Goal: Information Seeking & Learning: Learn about a topic

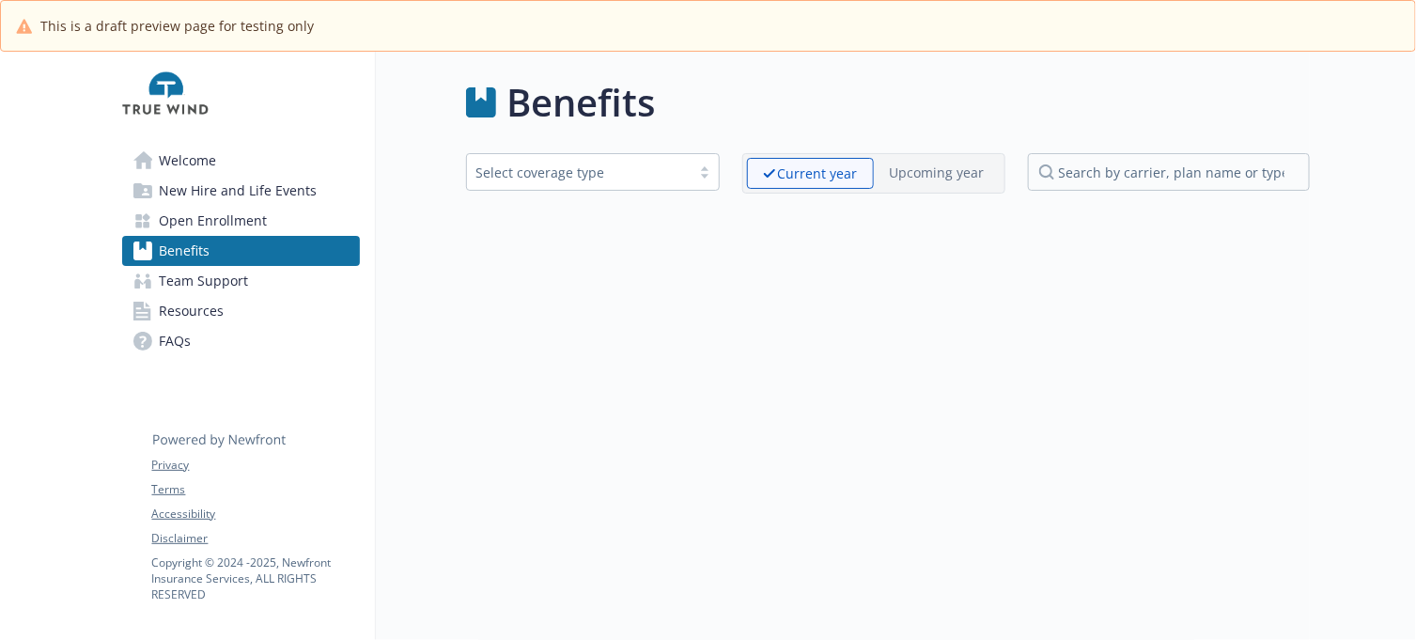
click at [1142, 334] on div "Benefits Select coverage type Current year Upcoming year" at bounding box center [843, 372] width 934 height 640
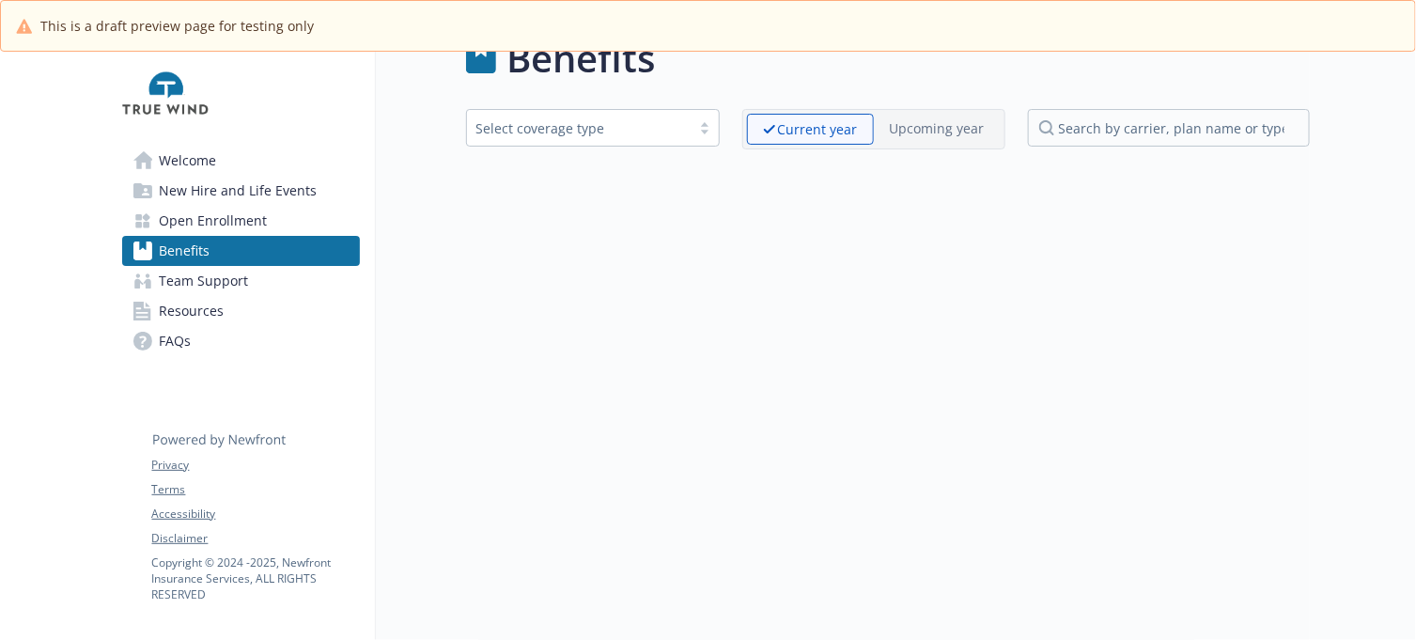
scroll to position [69, 0]
click at [204, 157] on span "Welcome" at bounding box center [188, 161] width 57 height 30
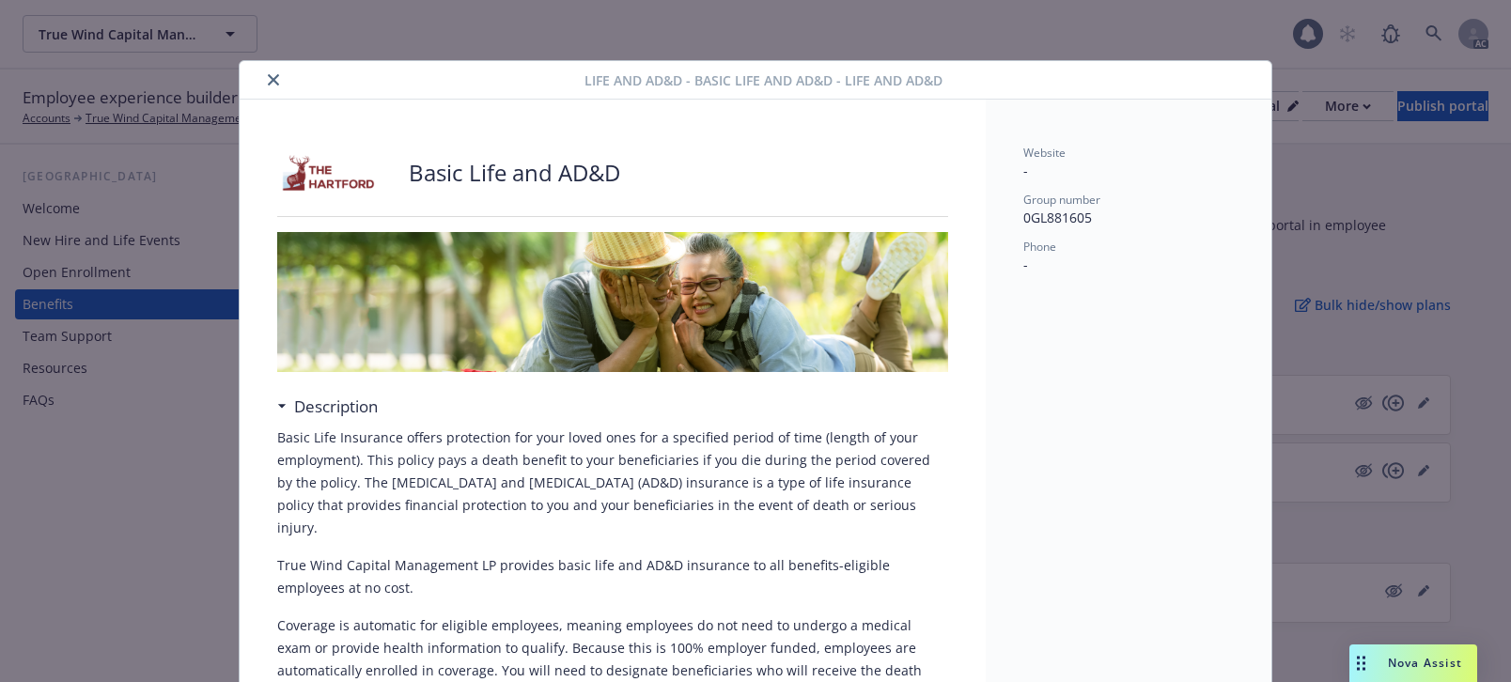
scroll to position [43, 0]
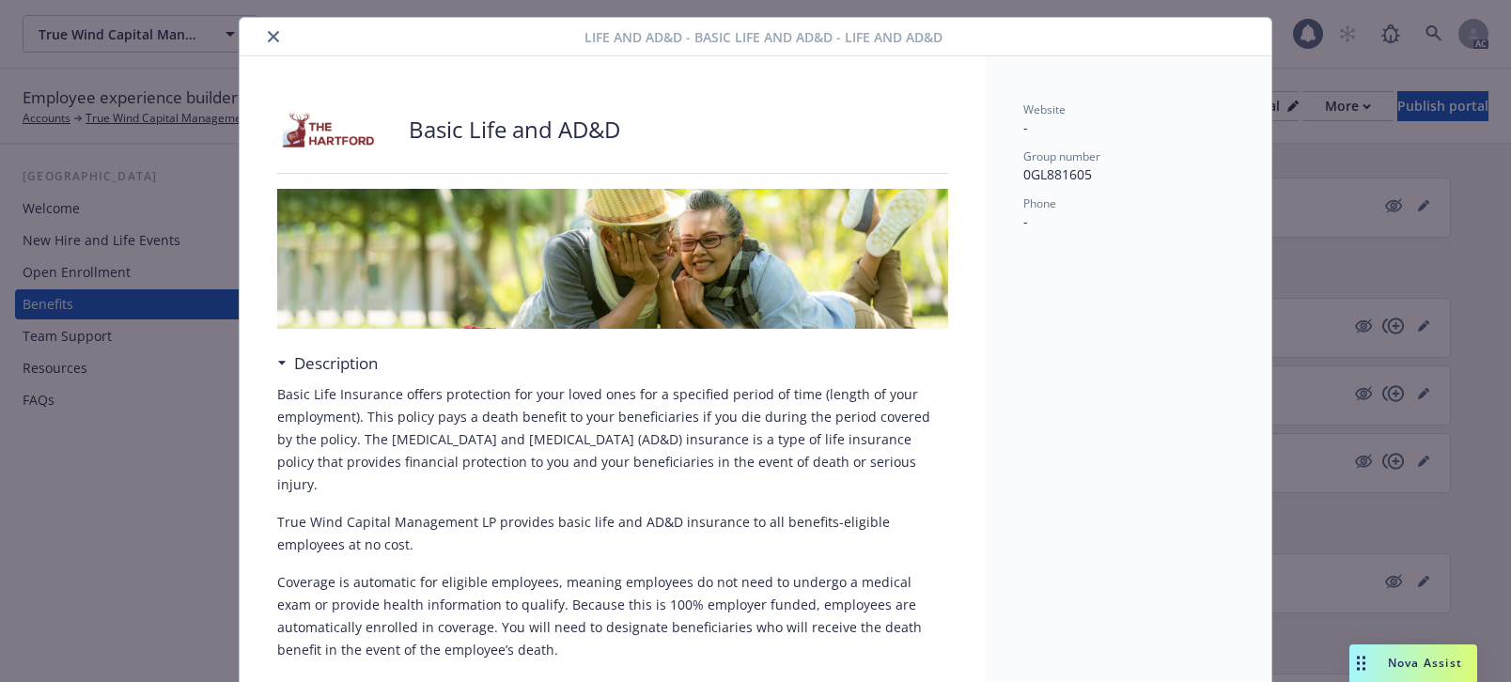
click at [268, 39] on icon "close" at bounding box center [273, 36] width 11 height 11
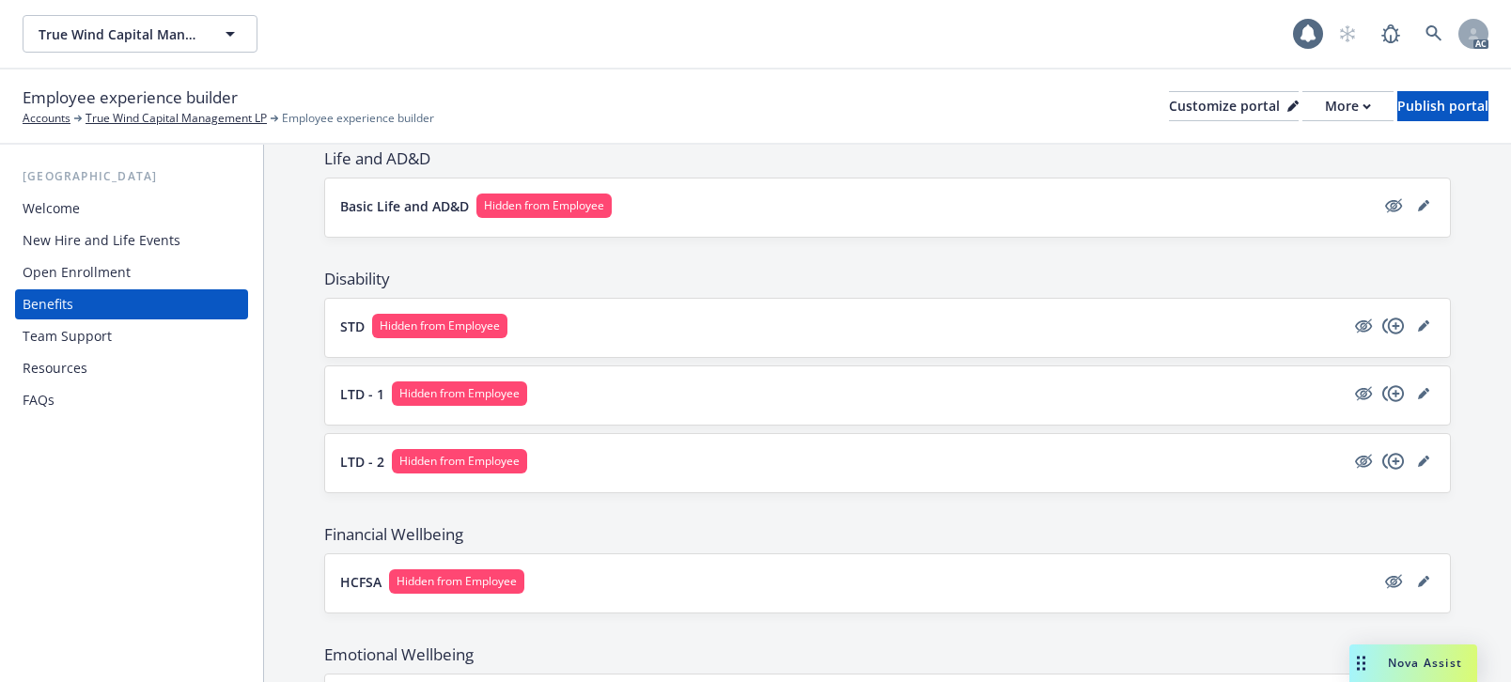
click at [73, 354] on div "Resources" at bounding box center [55, 368] width 65 height 30
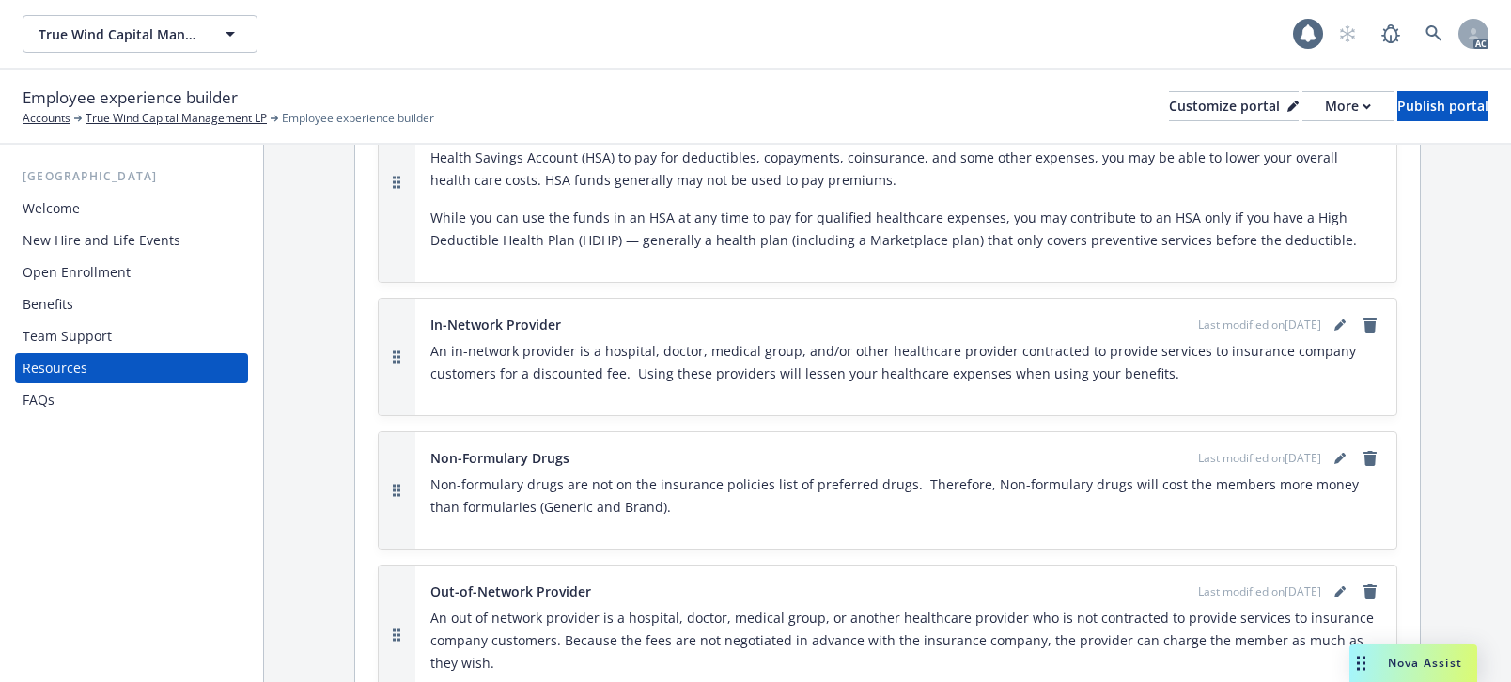
scroll to position [2631, 0]
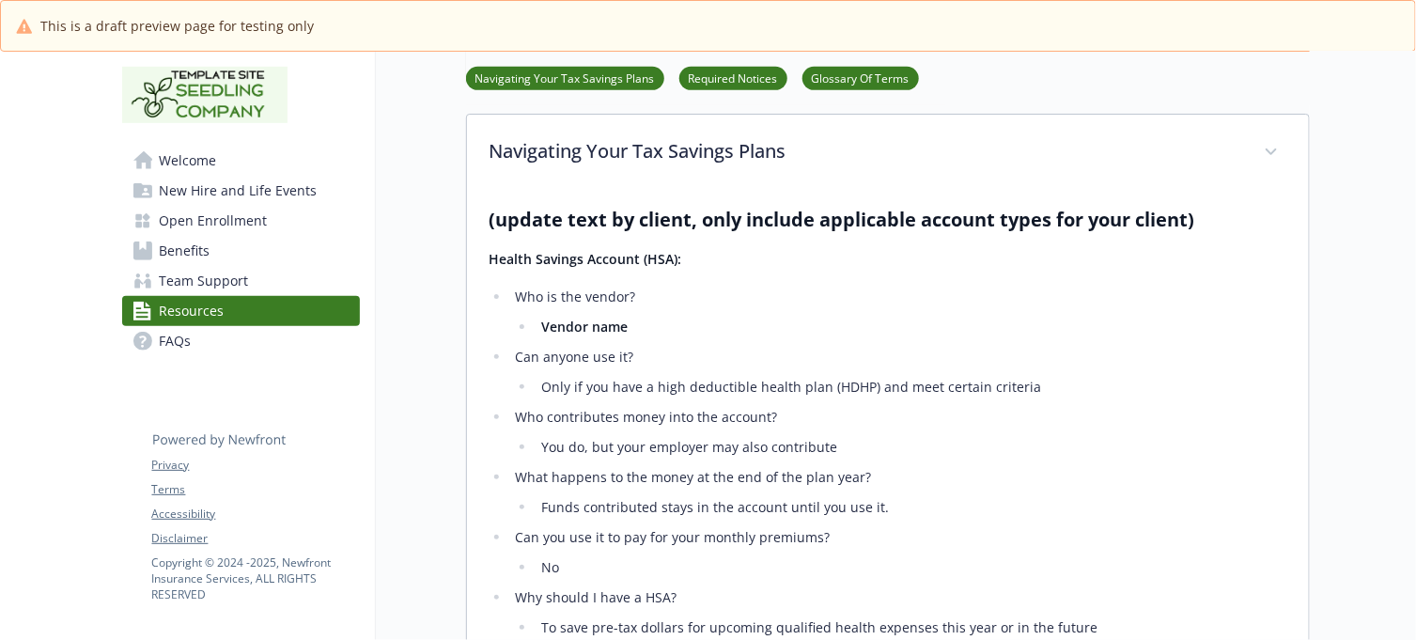
scroll to position [470, 17]
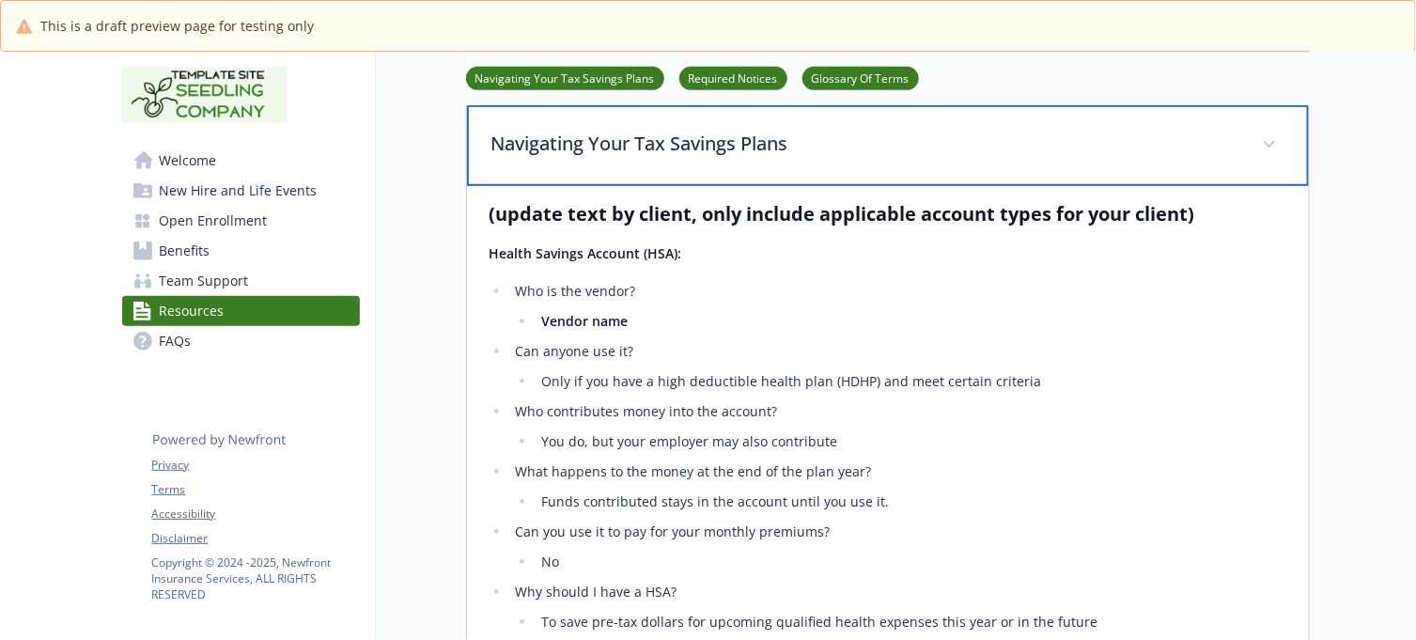
click at [621, 133] on p "Navigating Your Tax Savings Plans" at bounding box center [865, 144] width 748 height 28
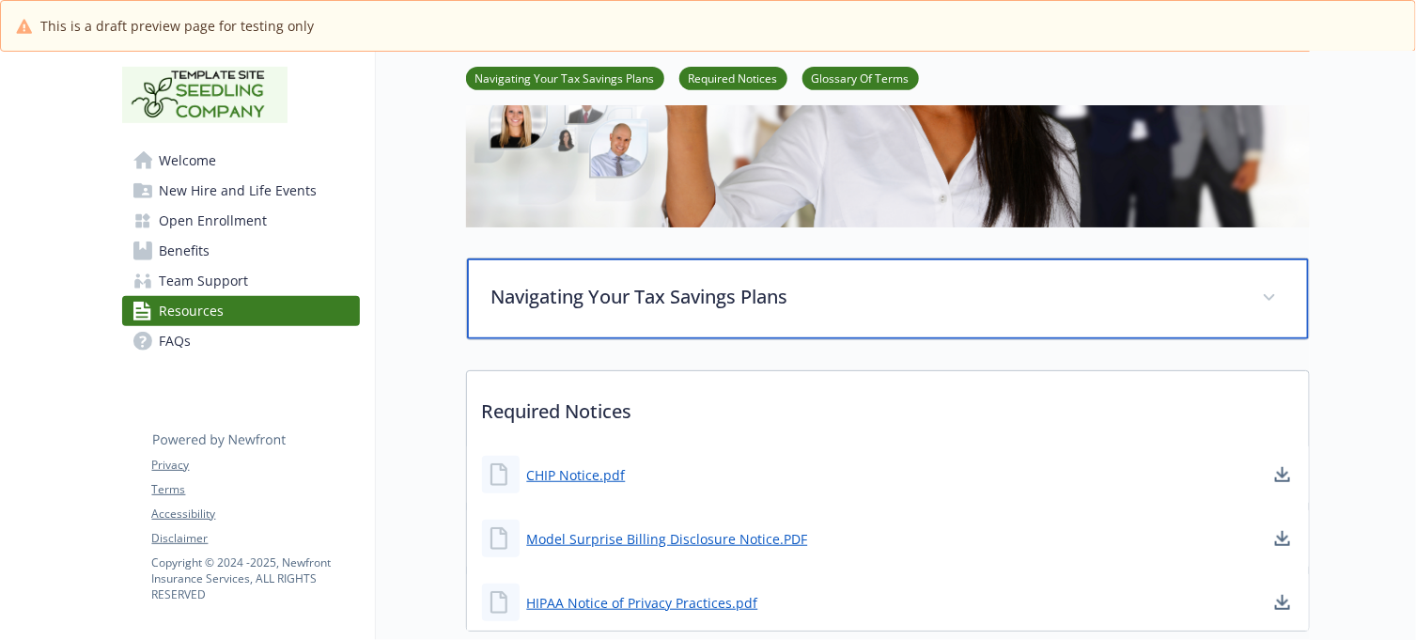
scroll to position [312, 17]
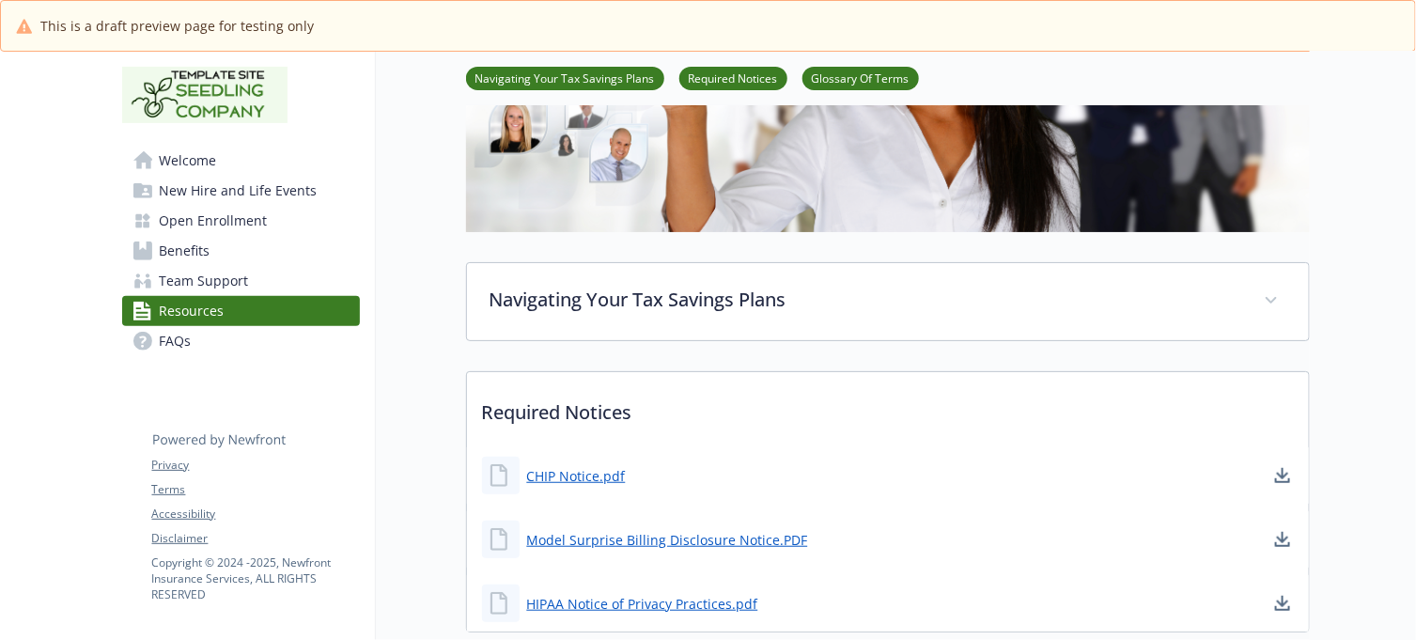
click at [177, 242] on span "Benefits" at bounding box center [185, 251] width 51 height 30
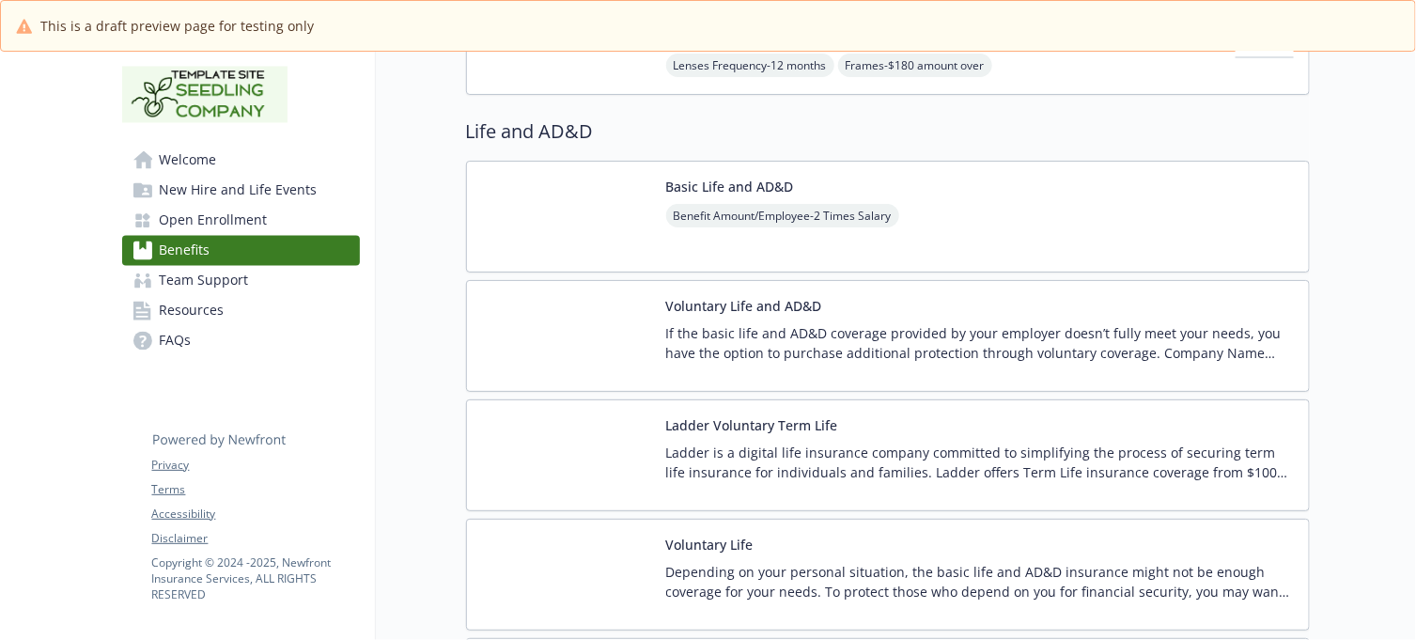
scroll to position [1486, 17]
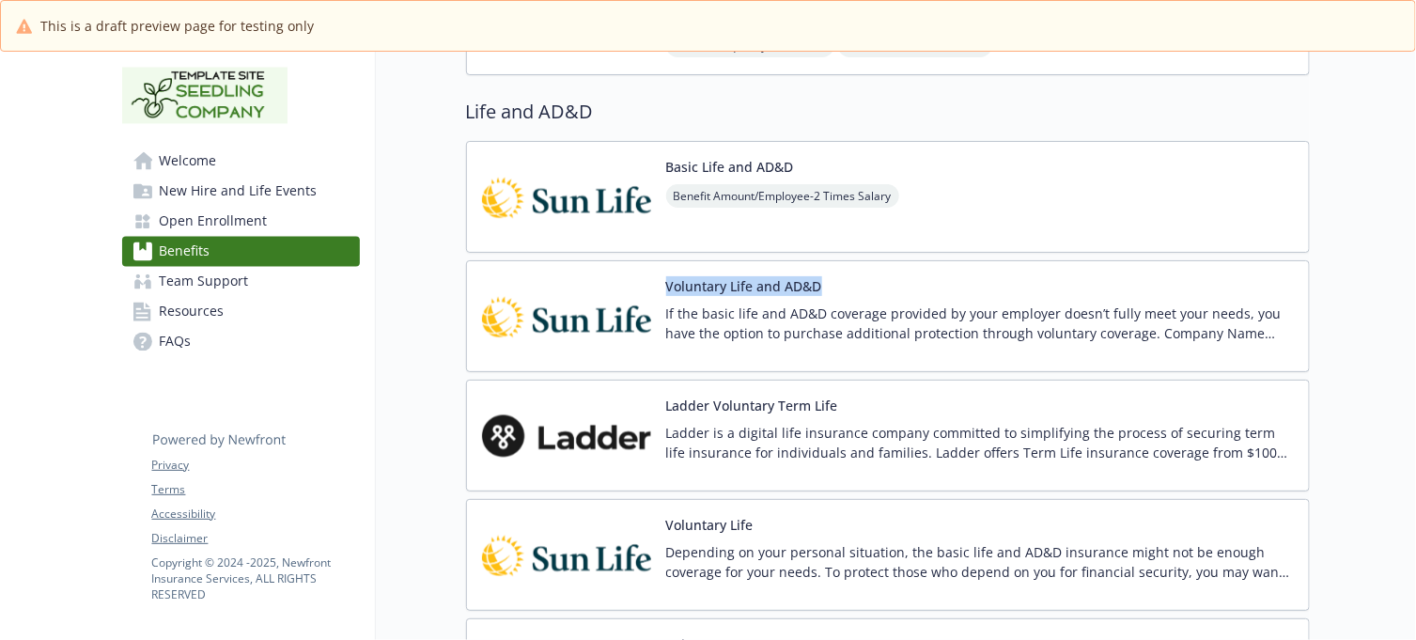
drag, startPoint x: 815, startPoint y: 289, endPoint x: 650, endPoint y: 298, distance: 164.6
click at [666, 298] on div "Voluntary Life and AD&D If the basic life and AD&D coverage provided by your em…" at bounding box center [980, 316] width 628 height 80
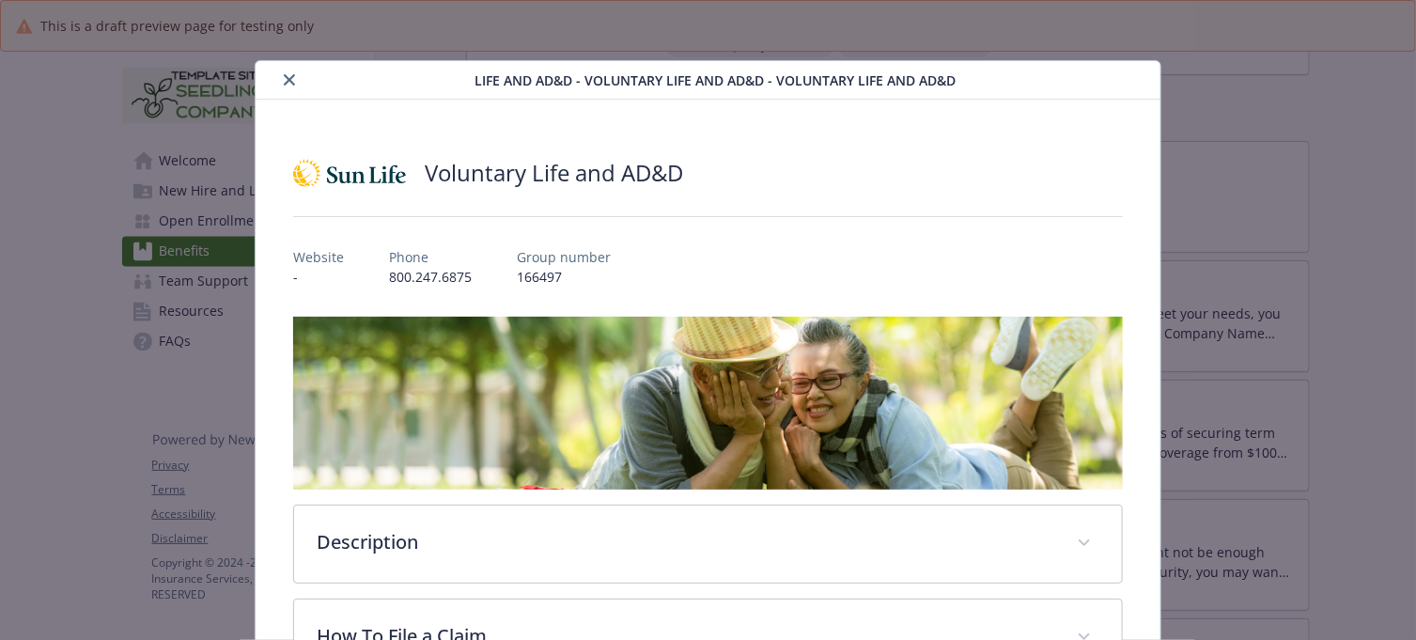
scroll to position [56, 0]
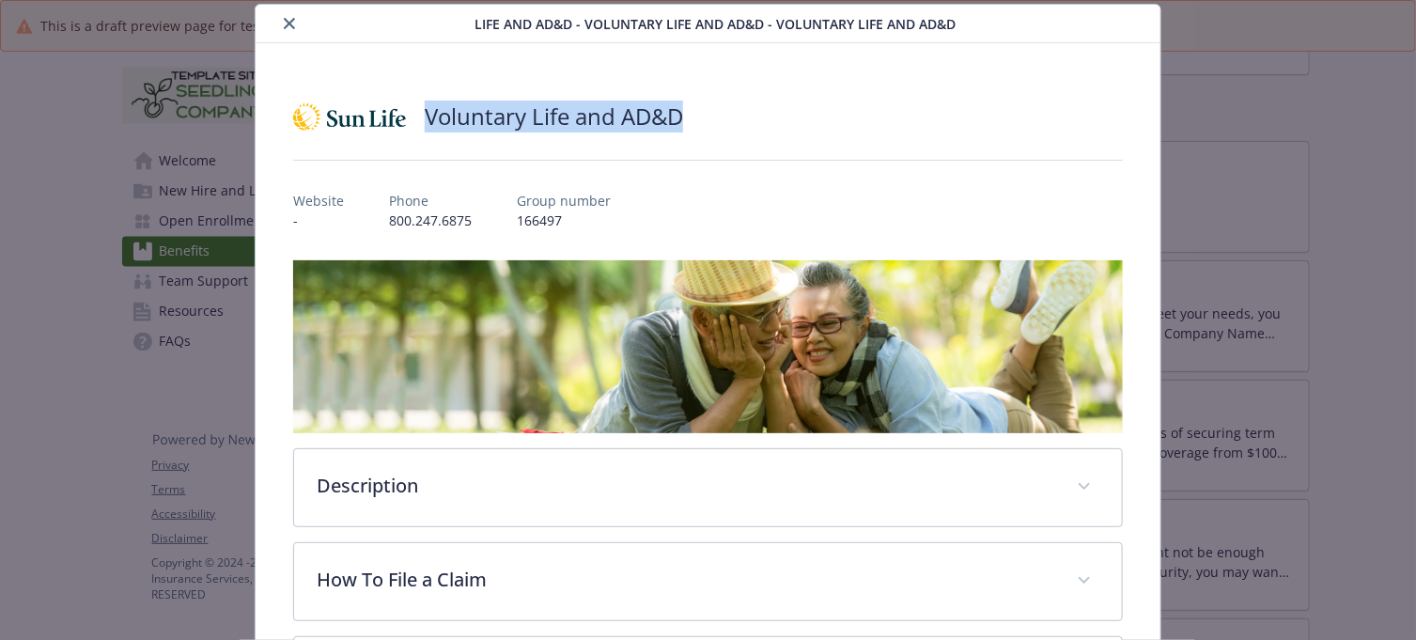
drag, startPoint x: 705, startPoint y: 118, endPoint x: 424, endPoint y: 117, distance: 280.9
click at [424, 117] on div "Voluntary Life and AD&D" at bounding box center [707, 116] width 829 height 56
copy h2 "Voluntary Life and AD&D"
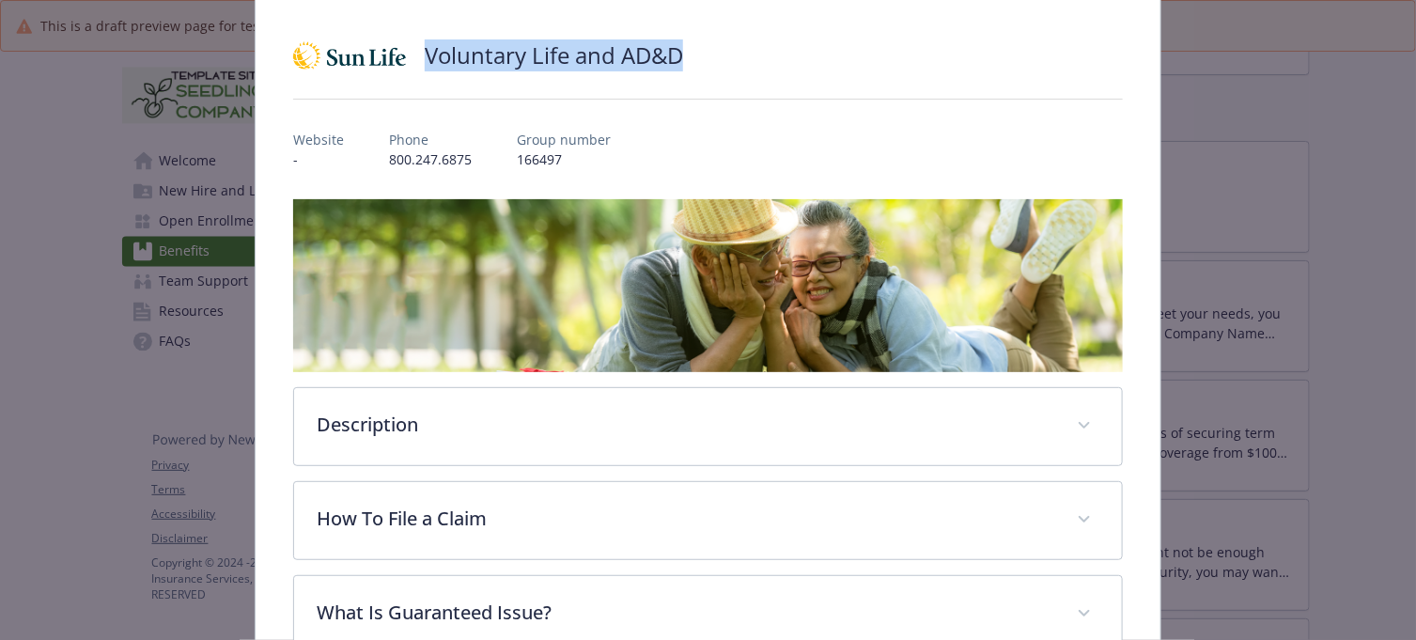
scroll to position [0, 0]
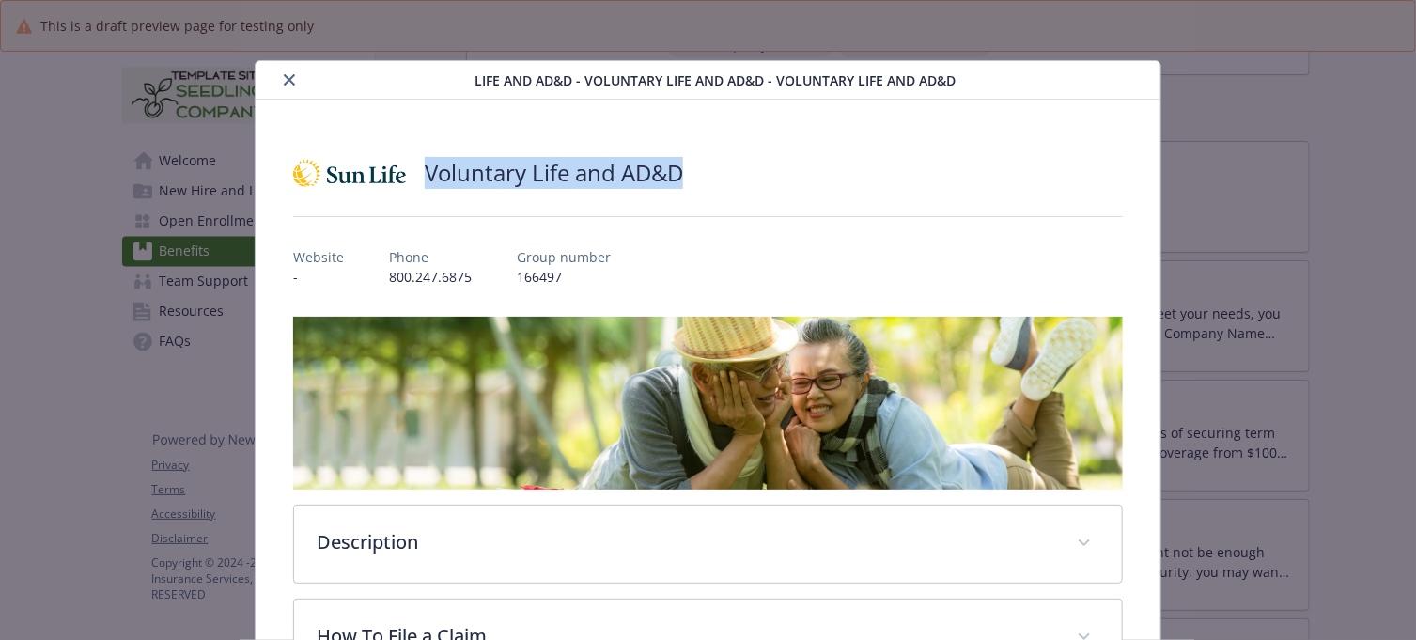
click at [284, 74] on icon "close" at bounding box center [289, 79] width 11 height 11
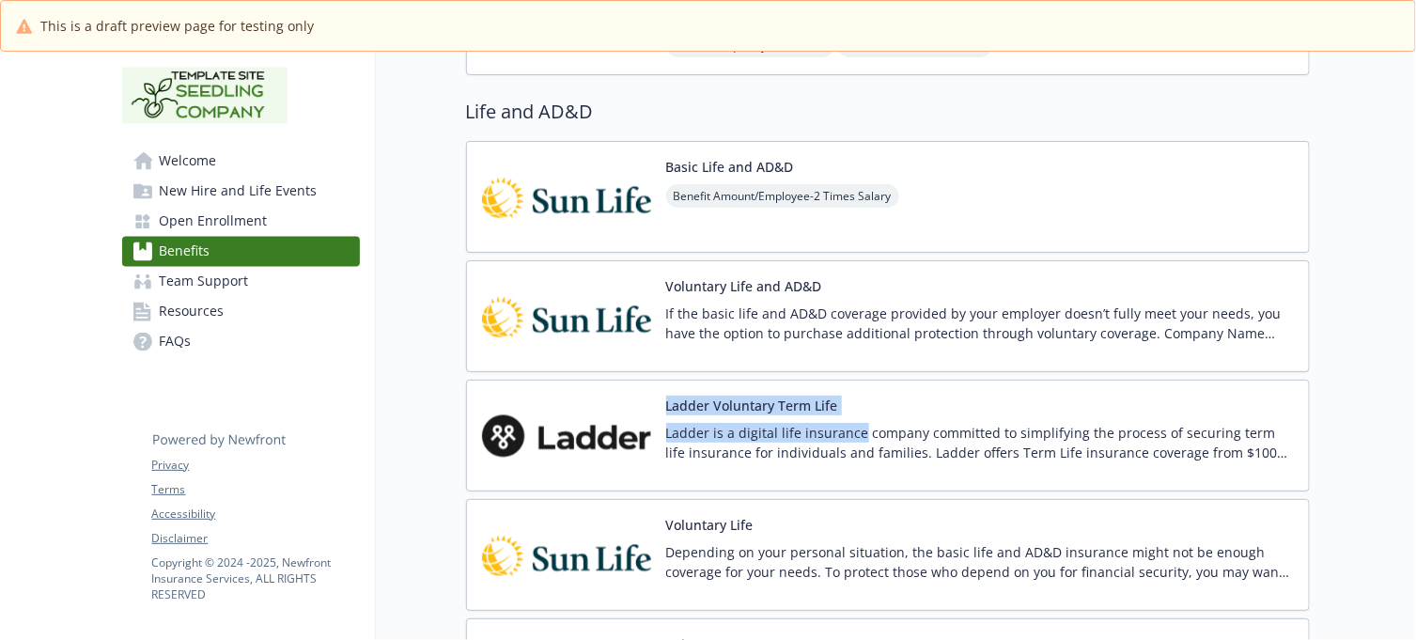
drag, startPoint x: 842, startPoint y: 412, endPoint x: 644, endPoint y: 410, distance: 198.3
click at [644, 410] on div "Ladder Voluntary Term Life Ladder is a digital life insurance company committed…" at bounding box center [888, 436] width 812 height 80
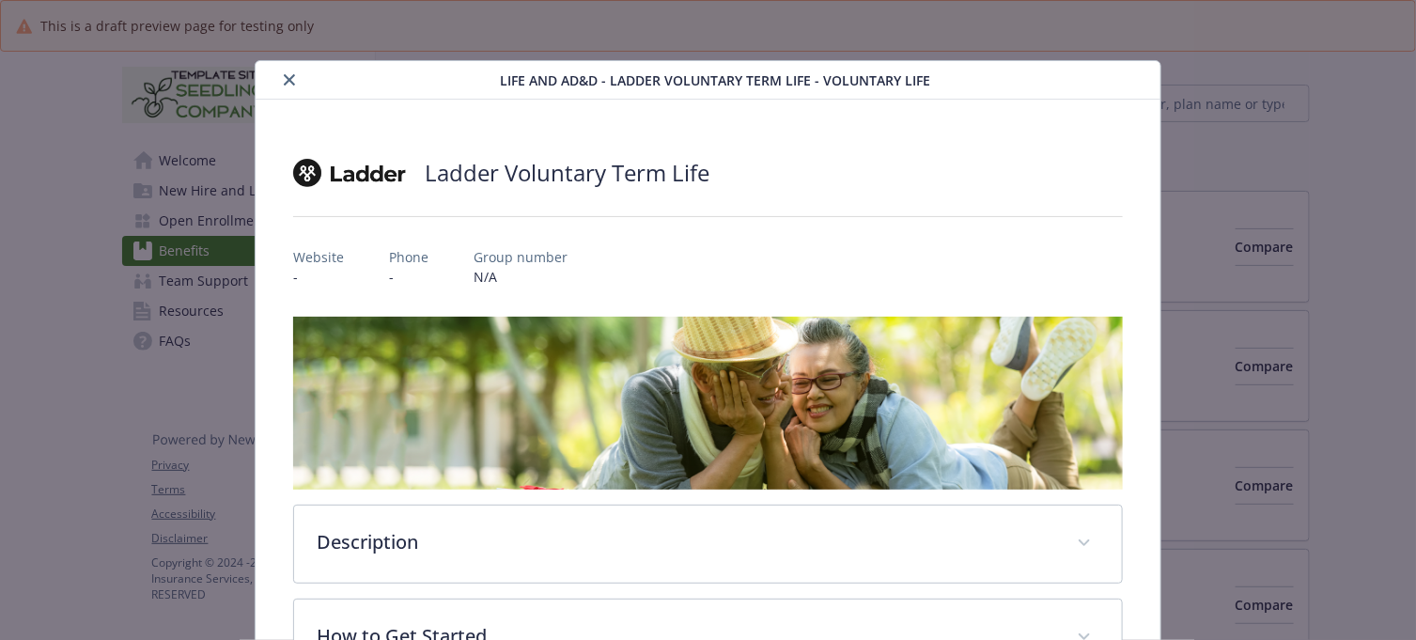
scroll to position [1486, 17]
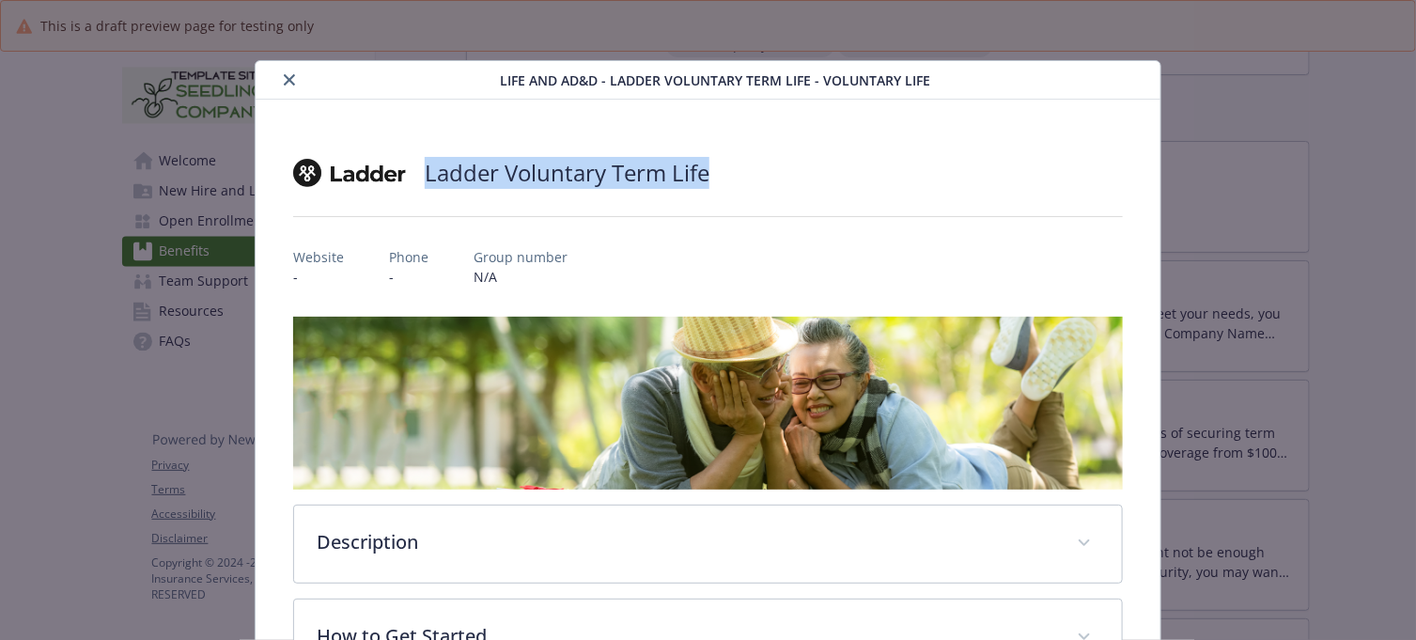
drag, startPoint x: 719, startPoint y: 172, endPoint x: 418, endPoint y: 188, distance: 301.1
click at [418, 188] on div "Ladder Voluntary Term Life" at bounding box center [707, 173] width 829 height 56
copy h2 "Ladder Voluntary Term Life"
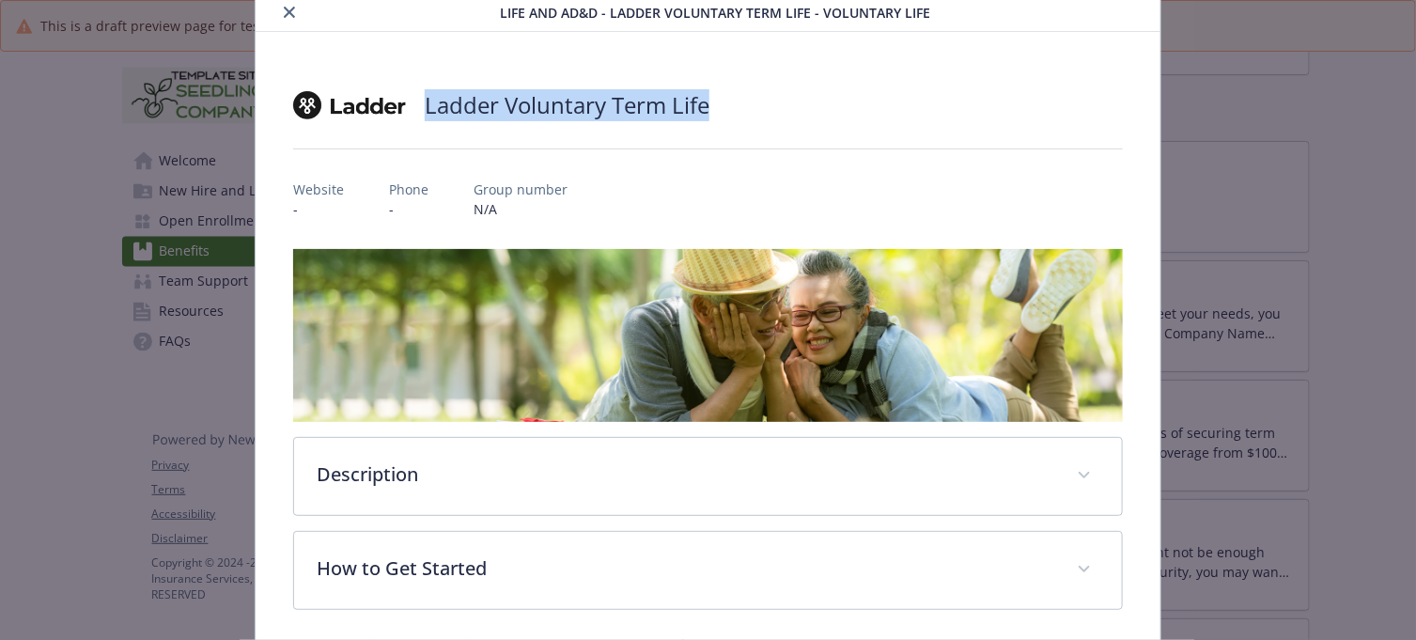
scroll to position [0, 0]
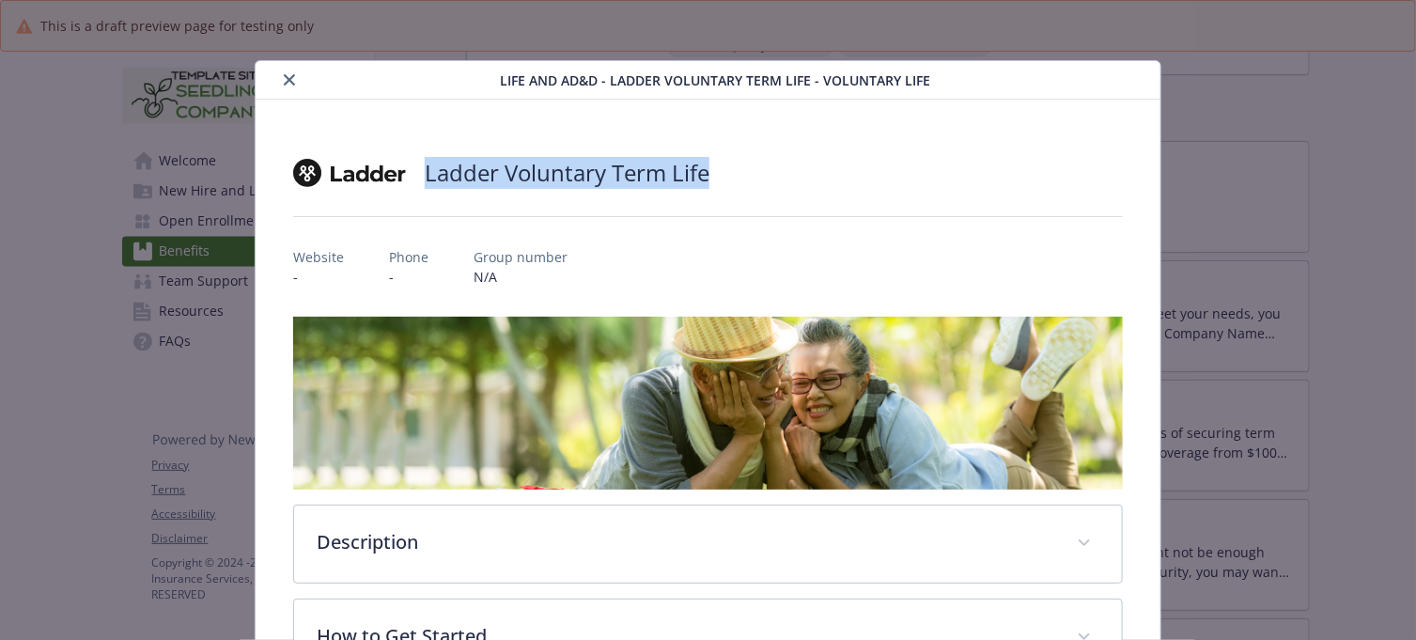
click at [284, 81] on icon "close" at bounding box center [289, 79] width 11 height 11
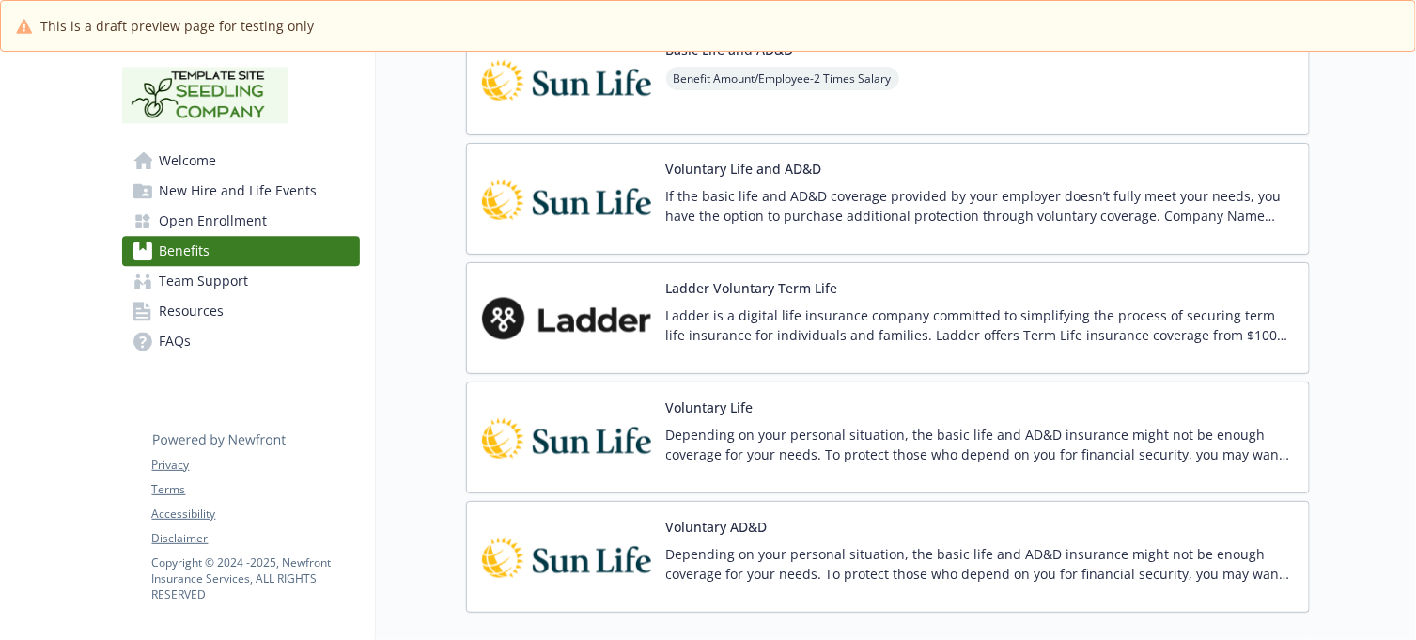
scroll to position [1721, 17]
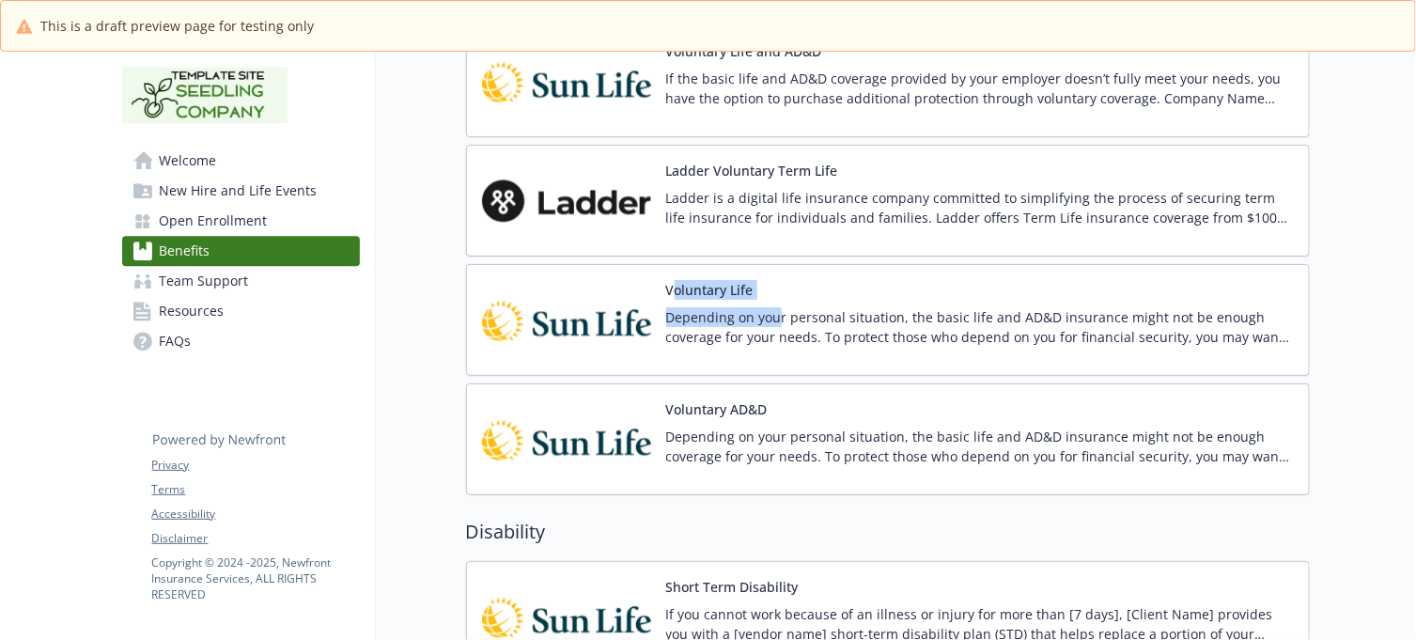
drag, startPoint x: 762, startPoint y: 289, endPoint x: 656, endPoint y: 293, distance: 106.2
click at [666, 293] on div "Voluntary Life Depending on your personal situation, the basic life and AD&D in…" at bounding box center [980, 320] width 628 height 80
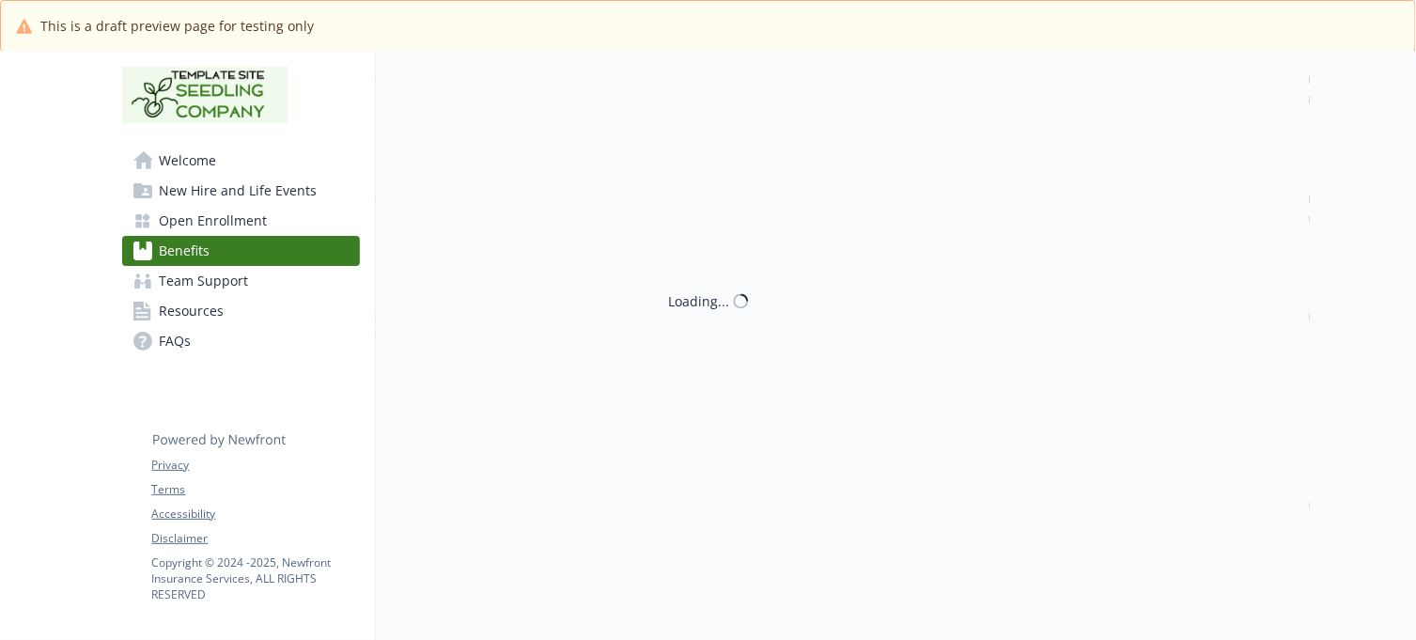
click at [663, 293] on div "Loading..." at bounding box center [843, 320] width 934 height 640
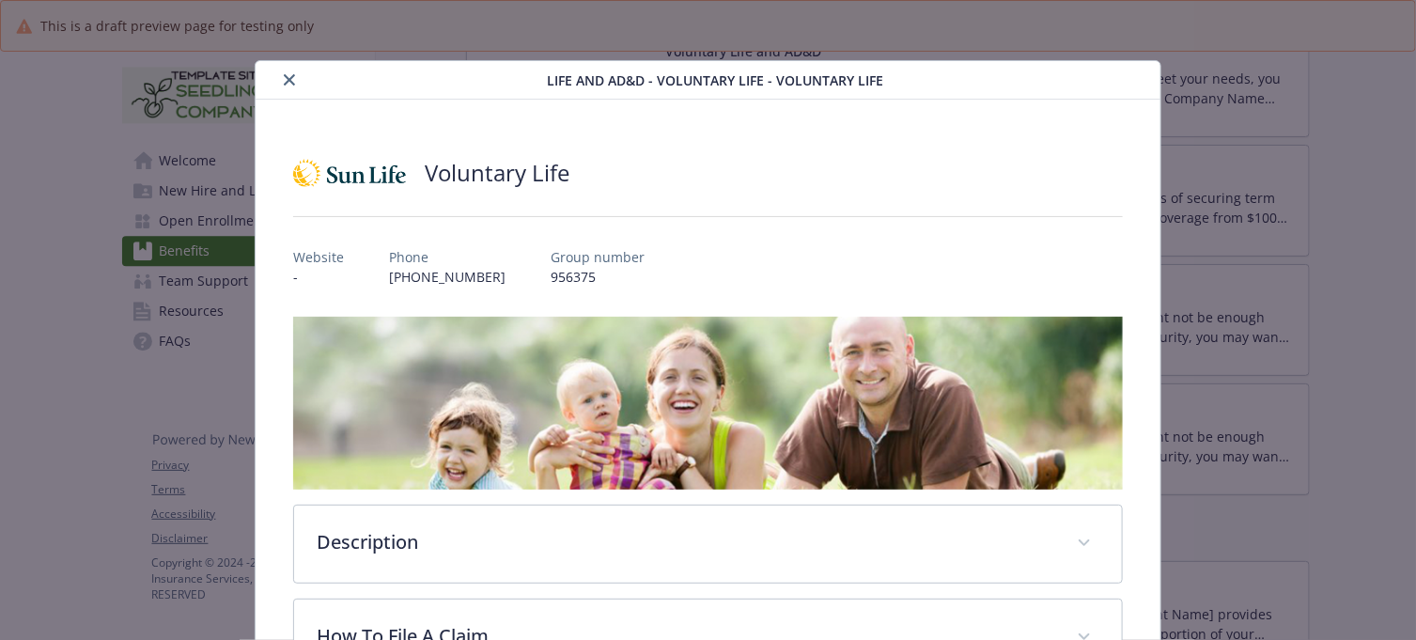
scroll to position [56, 0]
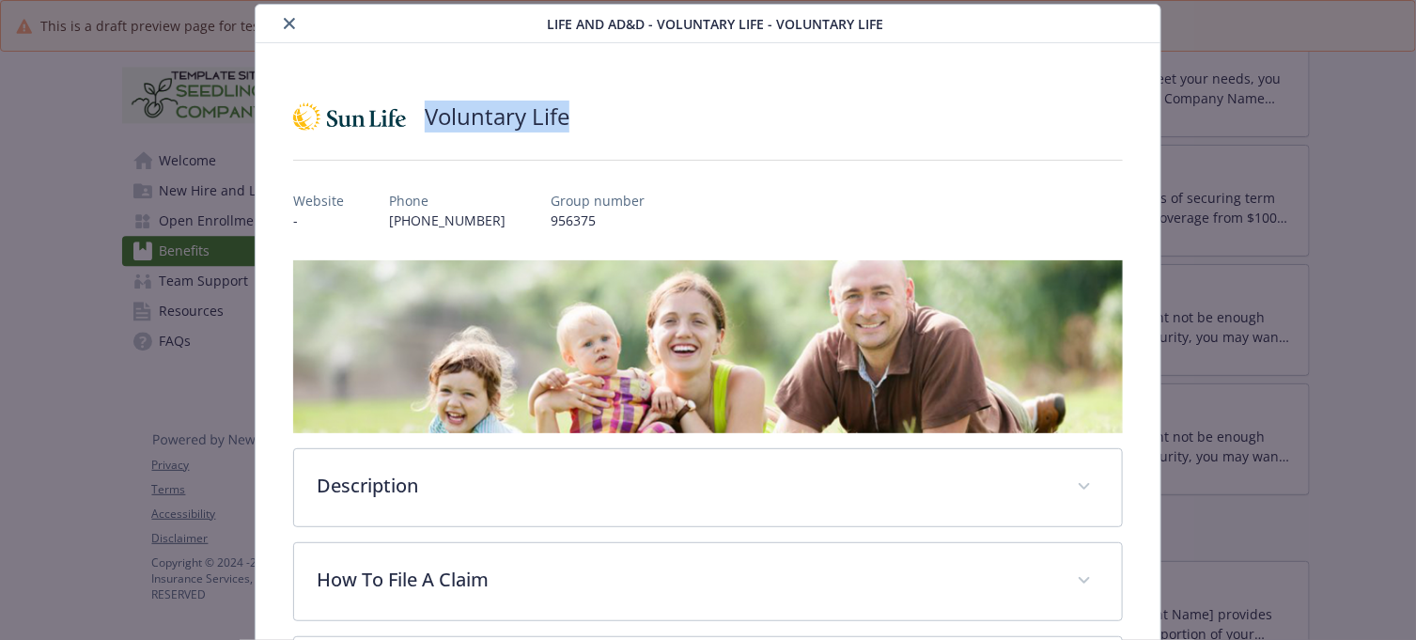
drag, startPoint x: 585, startPoint y: 113, endPoint x: 425, endPoint y: 124, distance: 161.1
click at [425, 124] on div "Voluntary Life" at bounding box center [707, 116] width 829 height 56
copy h2 "Voluntary Life"
click at [288, 22] on icon "close" at bounding box center [289, 23] width 11 height 11
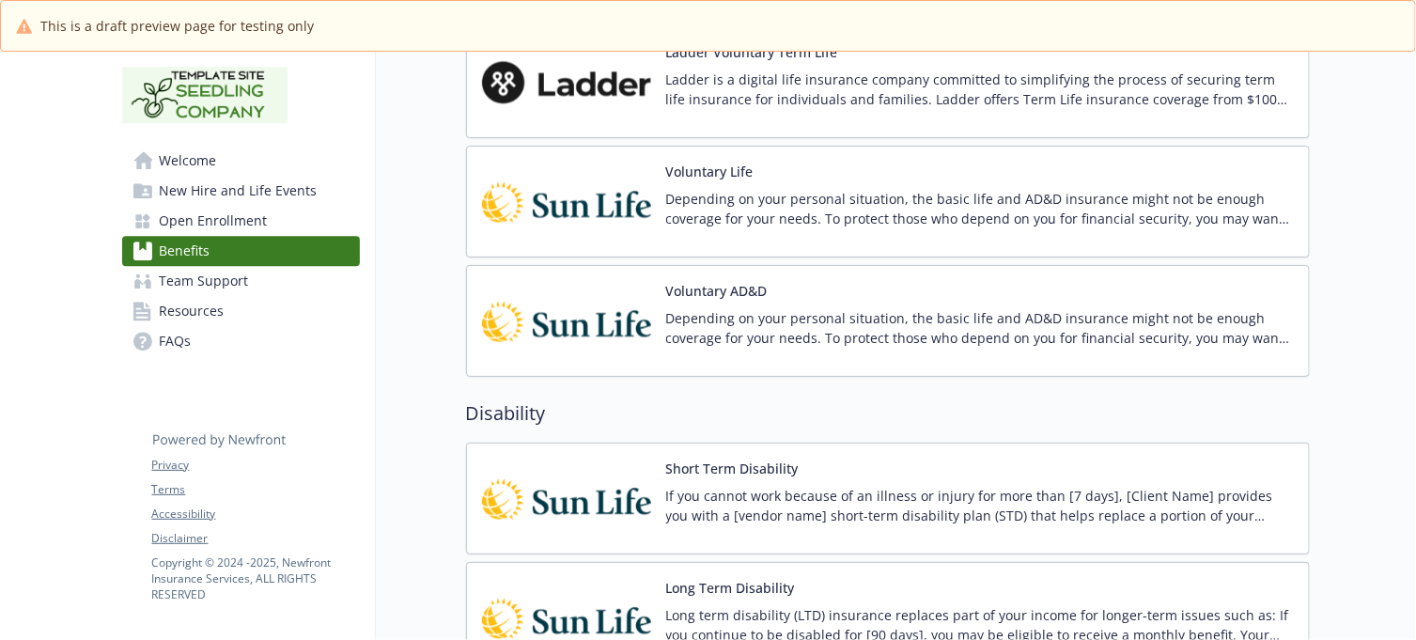
scroll to position [1839, 17]
drag, startPoint x: 785, startPoint y: 294, endPoint x: 645, endPoint y: 292, distance: 140.0
click at [645, 292] on div "Voluntary AD&D Depending on your personal situation, the basic life and AD&D in…" at bounding box center [888, 322] width 812 height 80
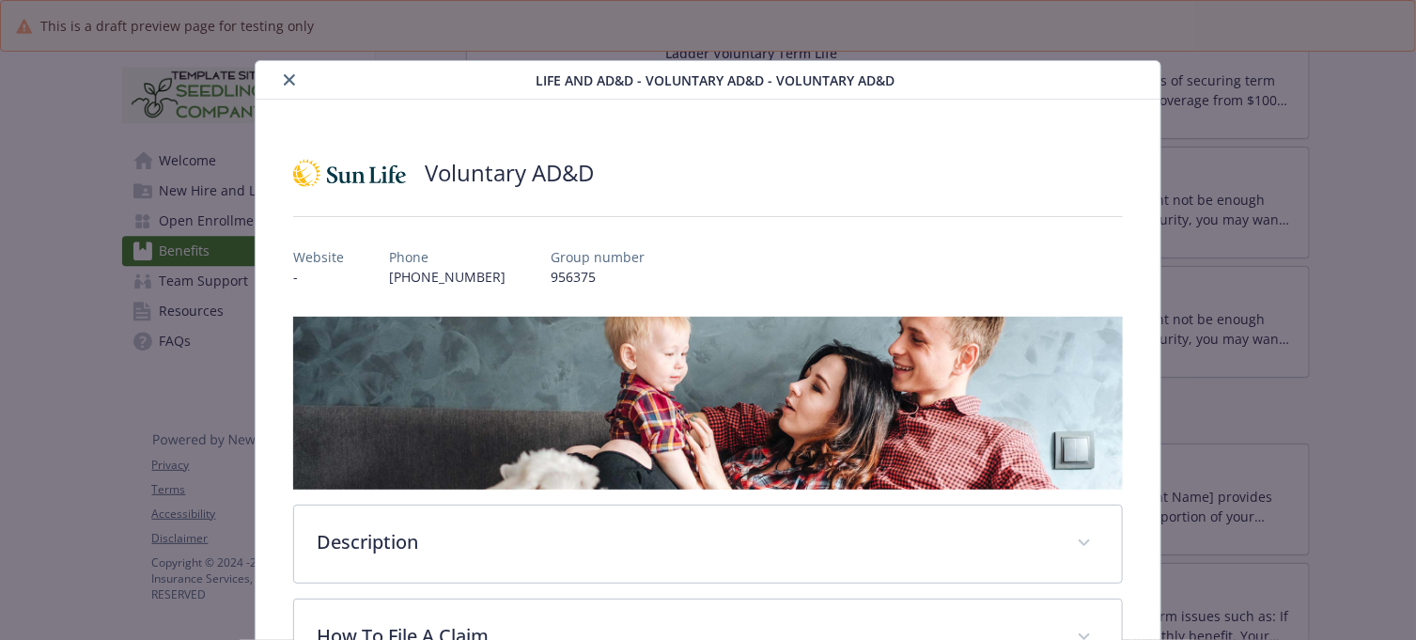
scroll to position [56, 0]
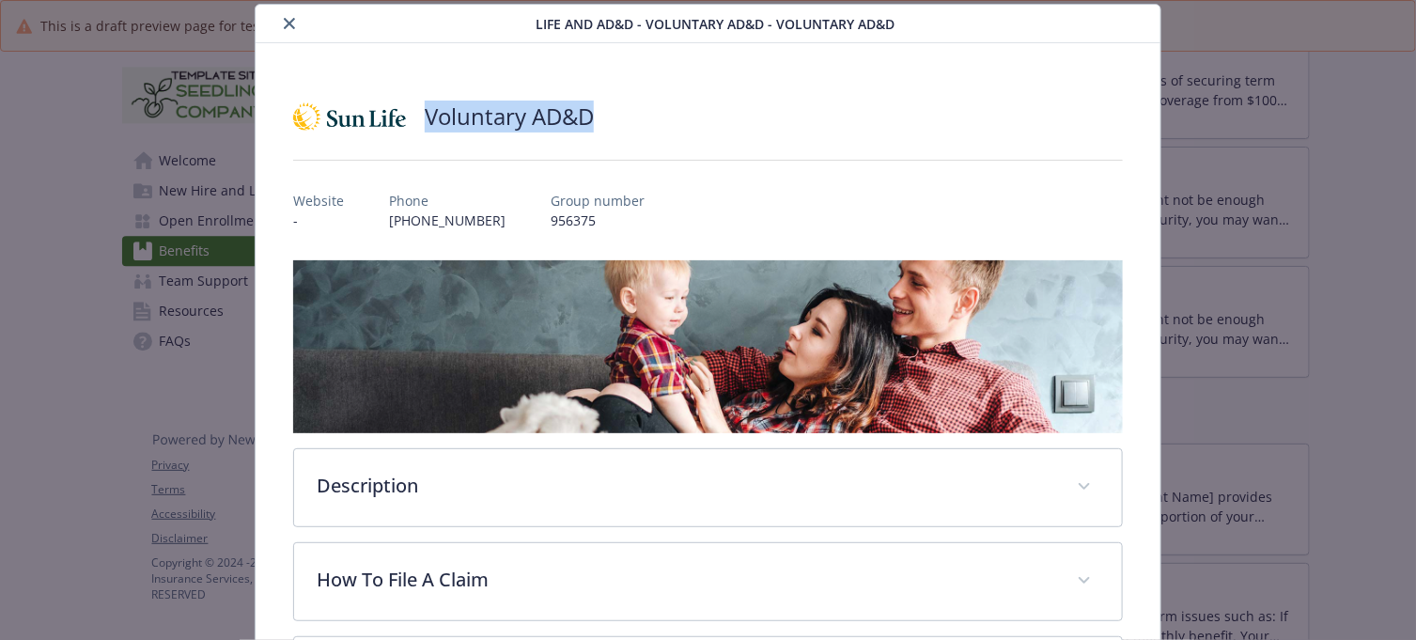
drag, startPoint x: 621, startPoint y: 116, endPoint x: 425, endPoint y: 122, distance: 196.5
click at [425, 122] on div "Voluntary AD&D" at bounding box center [707, 116] width 829 height 56
copy h2 "Voluntary AD&D"
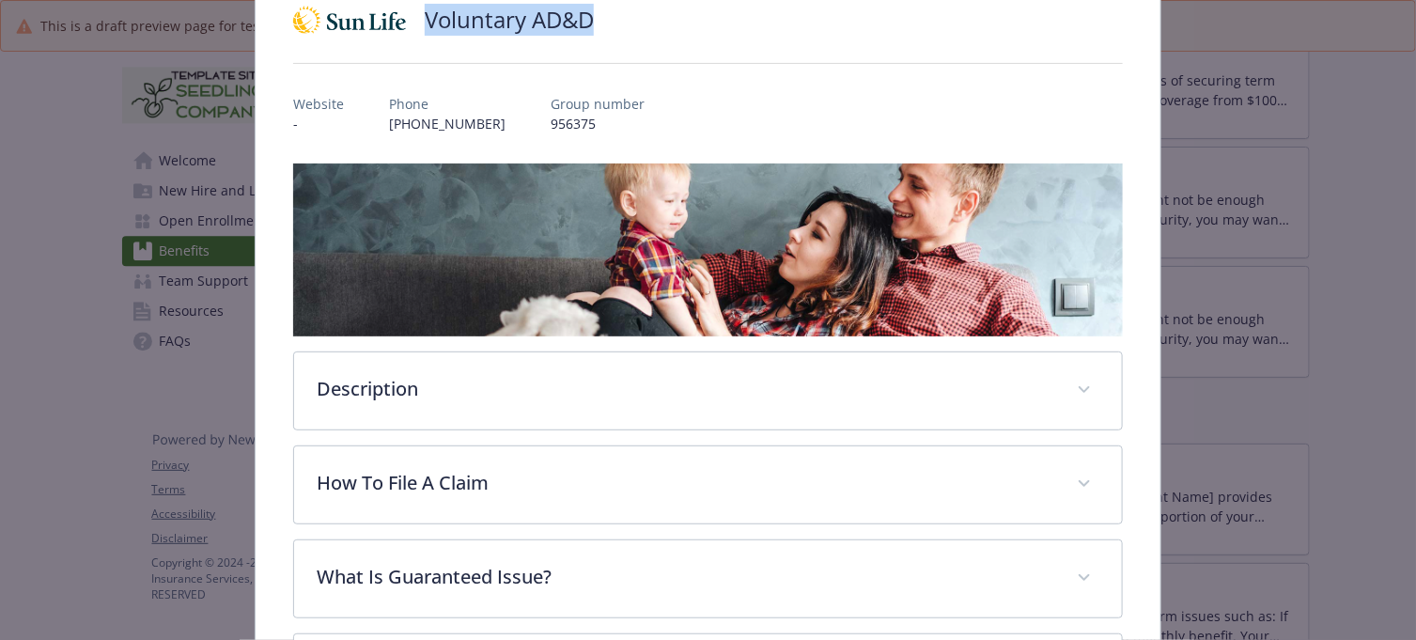
scroll to position [0, 0]
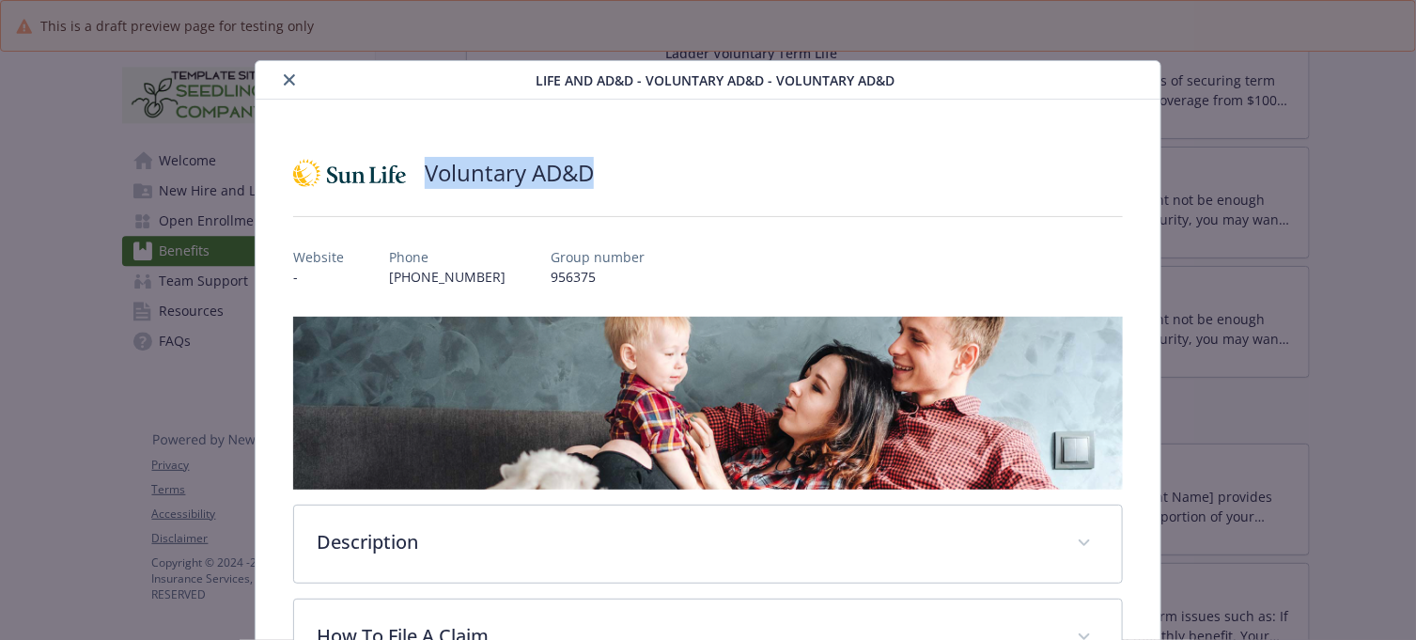
click at [294, 71] on button "close" at bounding box center [289, 80] width 23 height 23
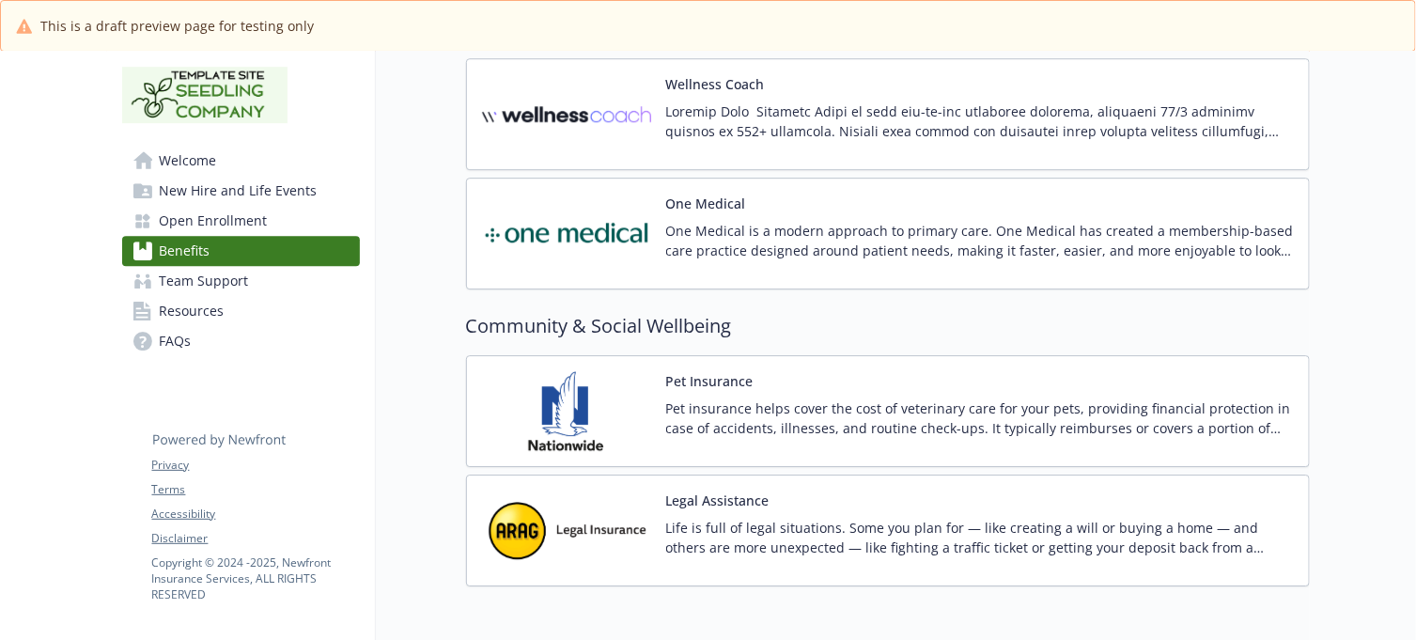
scroll to position [5197, 17]
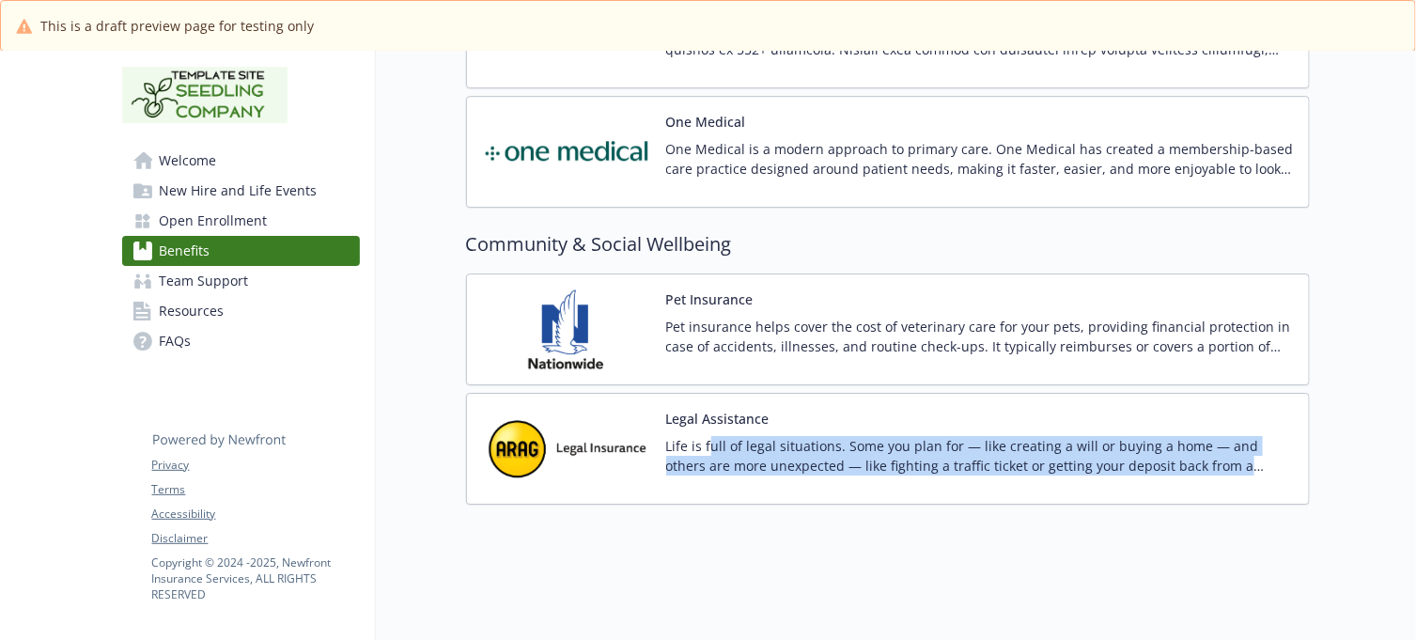
drag, startPoint x: 693, startPoint y: 434, endPoint x: 1252, endPoint y: 449, distance: 559.2
click at [1252, 449] on p "Life is full of legal situations. Some you plan for — like creating a will or b…" at bounding box center [980, 455] width 628 height 39
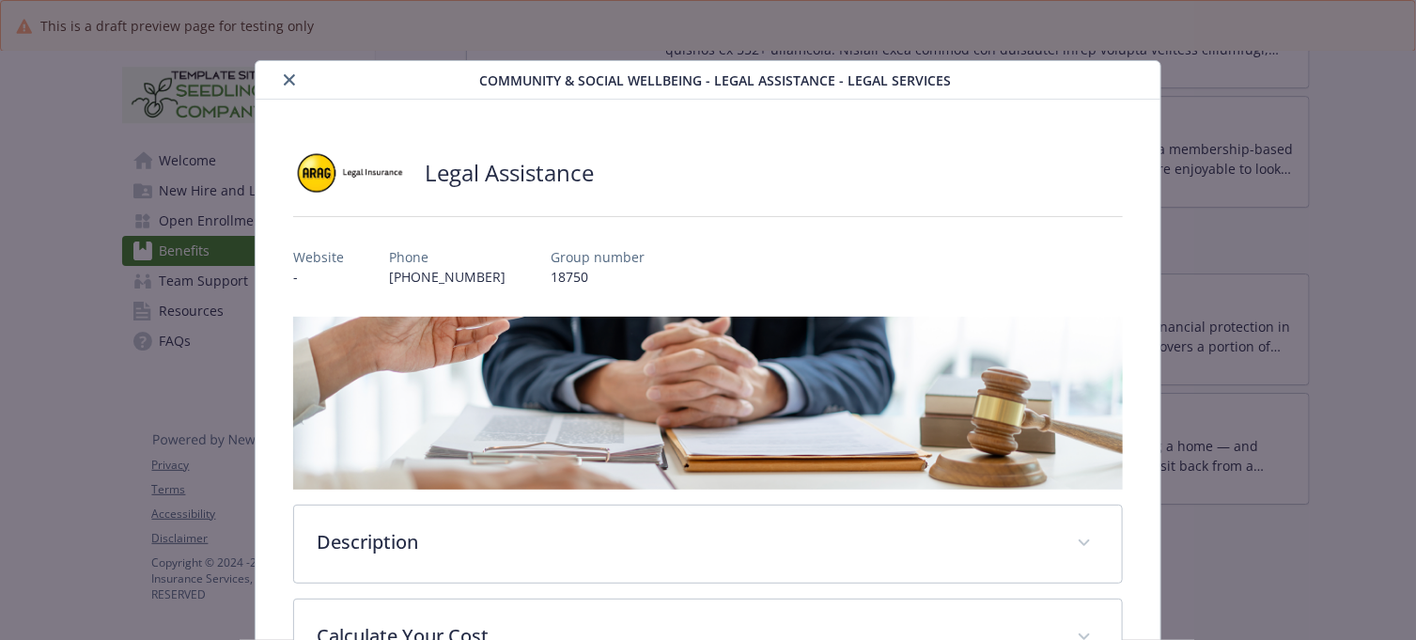
click at [284, 80] on icon "close" at bounding box center [289, 79] width 11 height 11
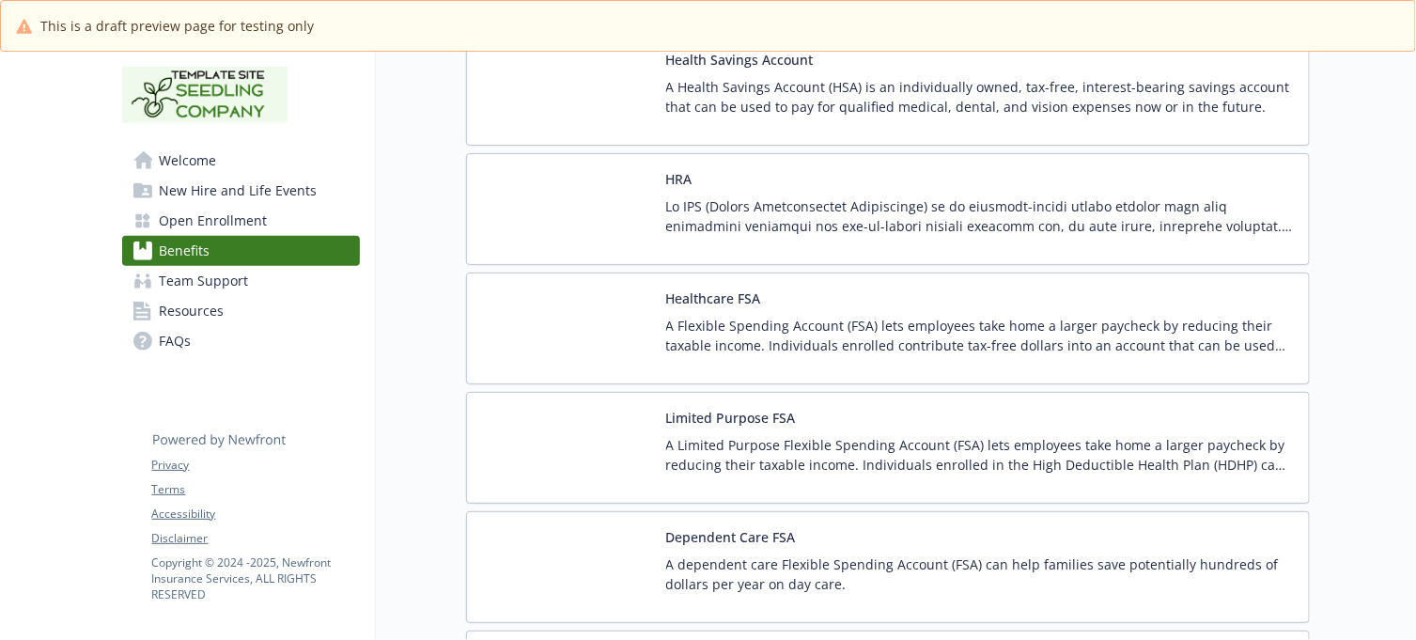
scroll to position [3200, 17]
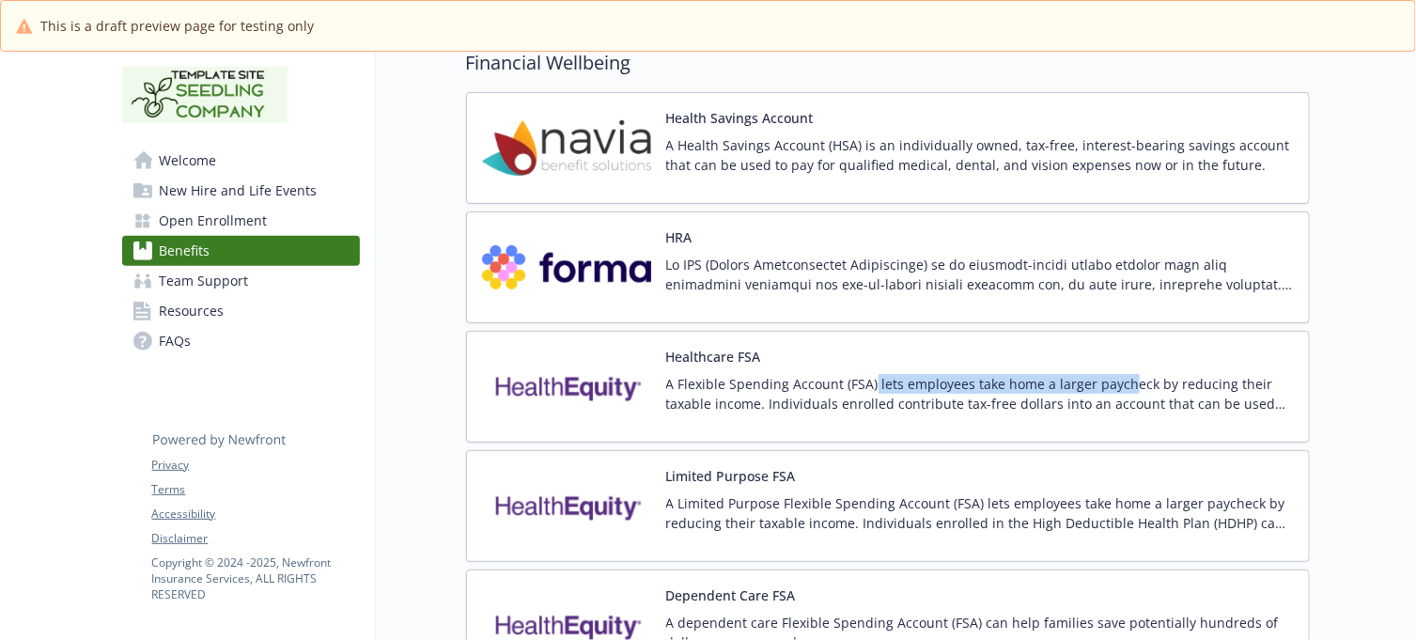
drag, startPoint x: 855, startPoint y: 372, endPoint x: 1111, endPoint y: 354, distance: 256.2
click at [1111, 354] on div "Healthcare FSA A Flexible Spending Account (FSA) lets employees take home a lar…" at bounding box center [888, 387] width 844 height 112
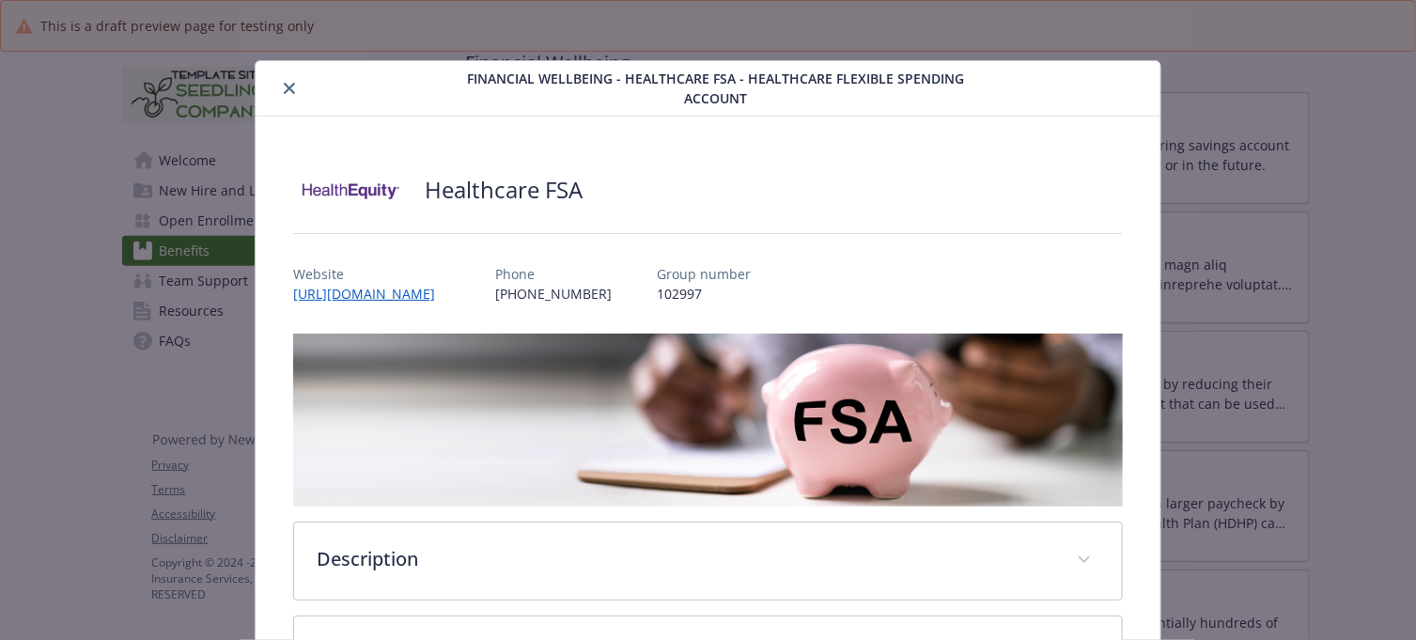
scroll to position [56, 0]
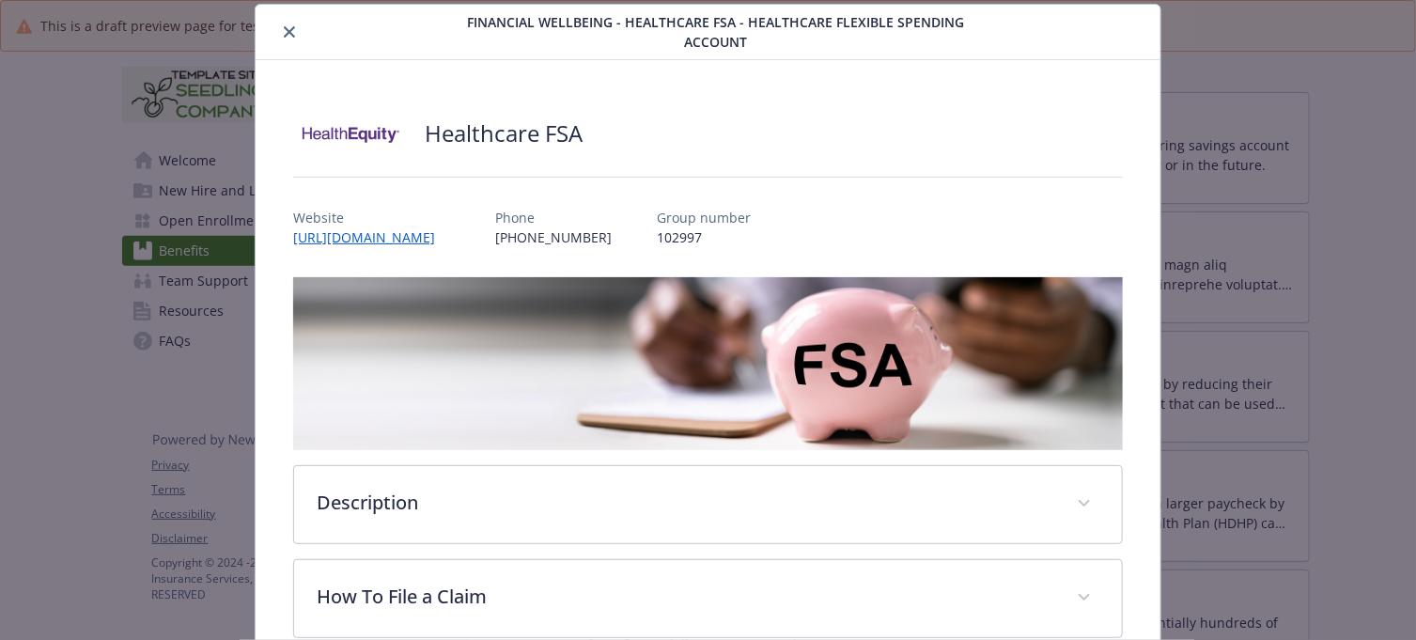
click at [285, 26] on icon "close" at bounding box center [289, 31] width 11 height 11
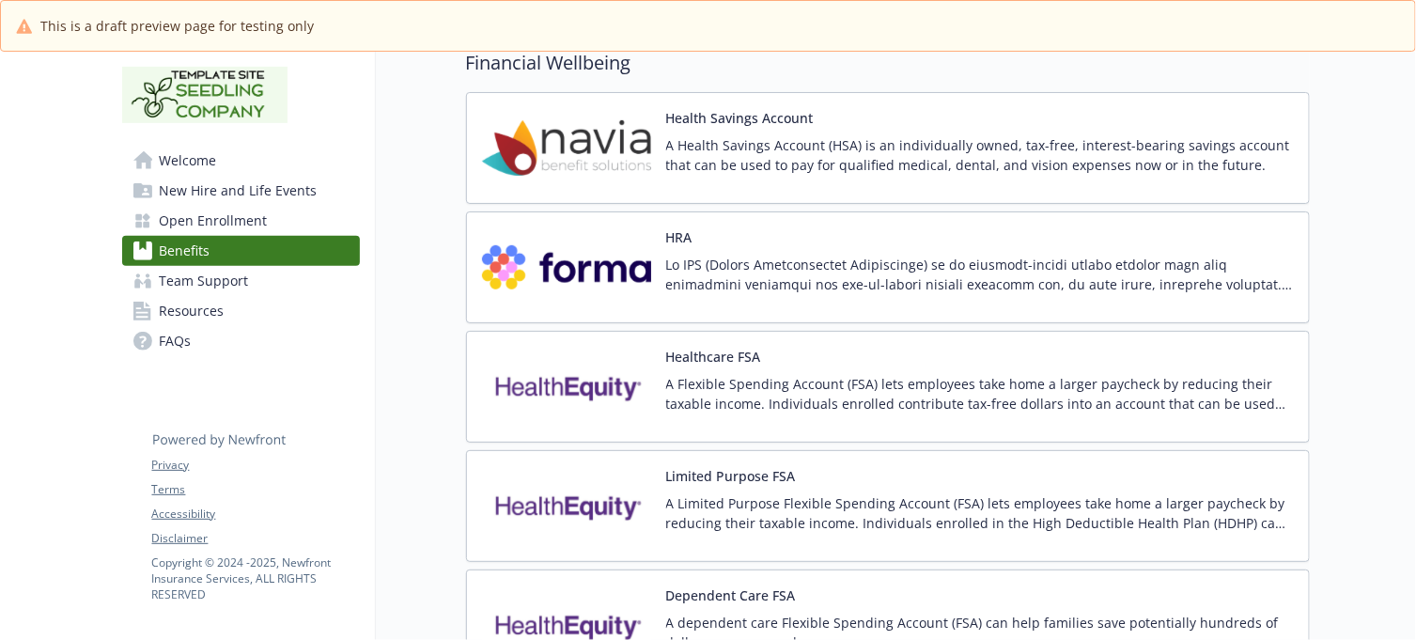
click at [890, 138] on div "Health Savings Account A Health Savings Account (HSA) is an individually owned,…" at bounding box center [980, 148] width 628 height 80
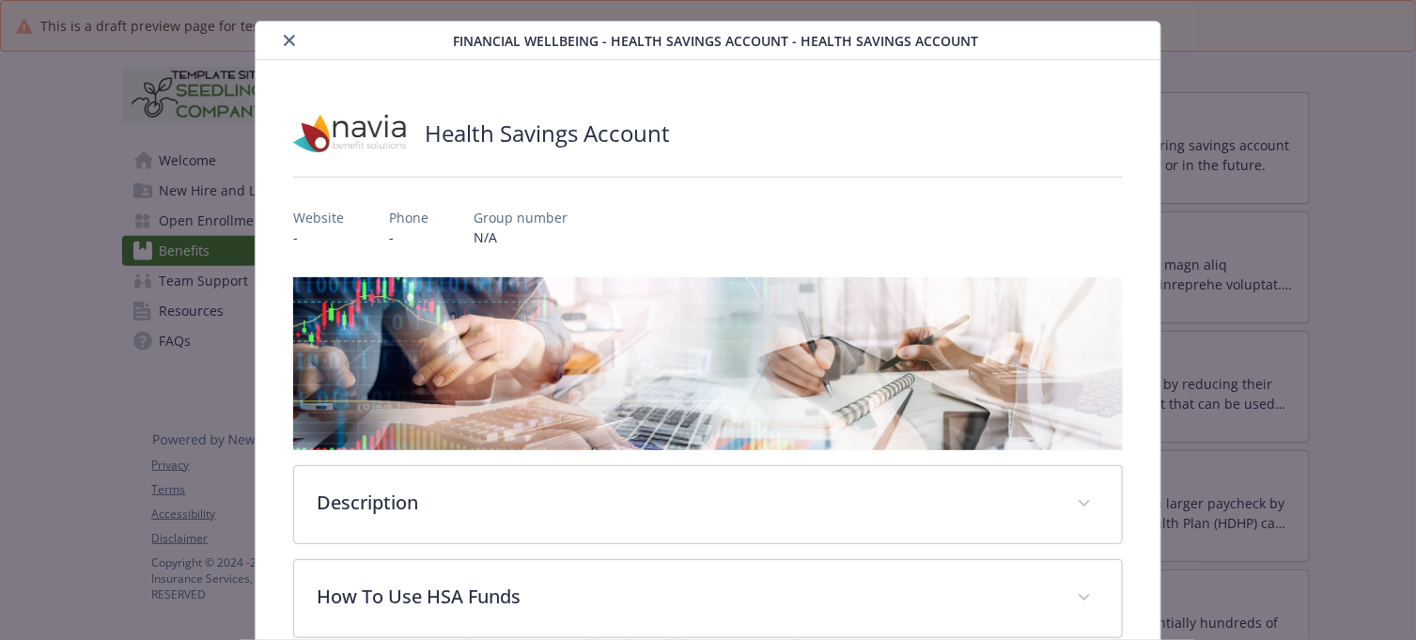
scroll to position [26, 0]
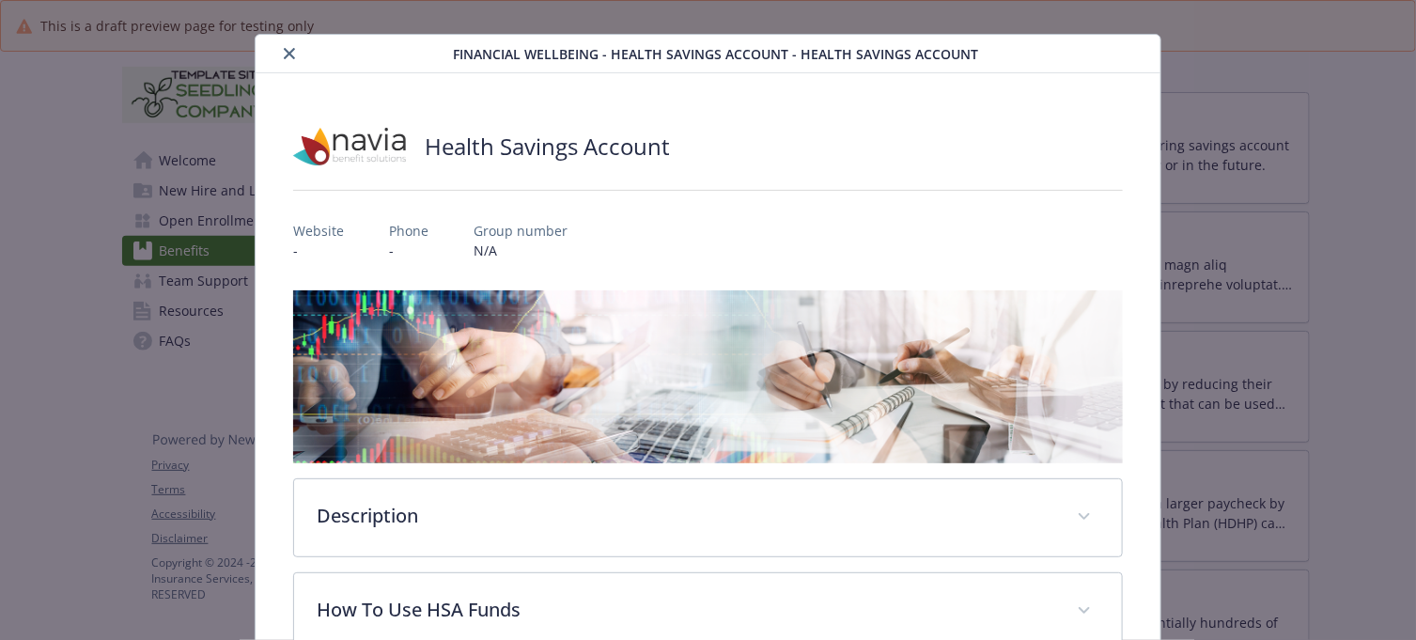
click at [285, 45] on button "close" at bounding box center [289, 53] width 23 height 23
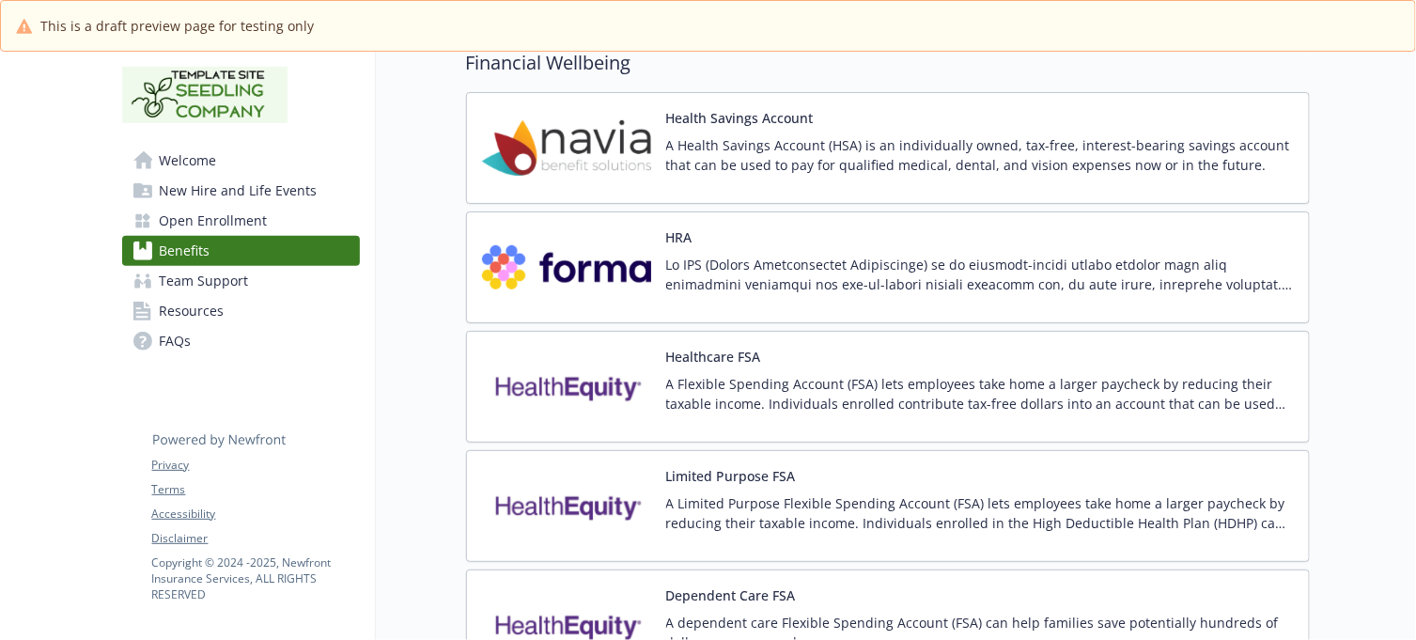
click at [861, 252] on div "HRA" at bounding box center [980, 267] width 628 height 80
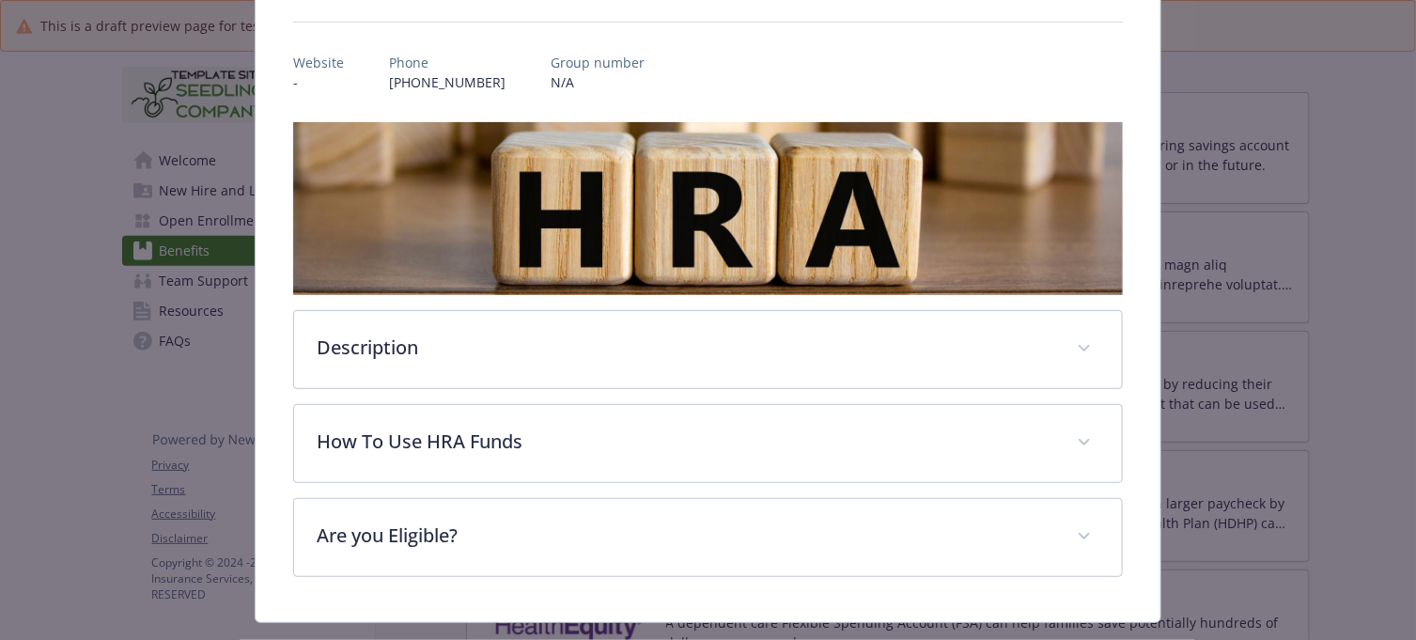
scroll to position [237, 0]
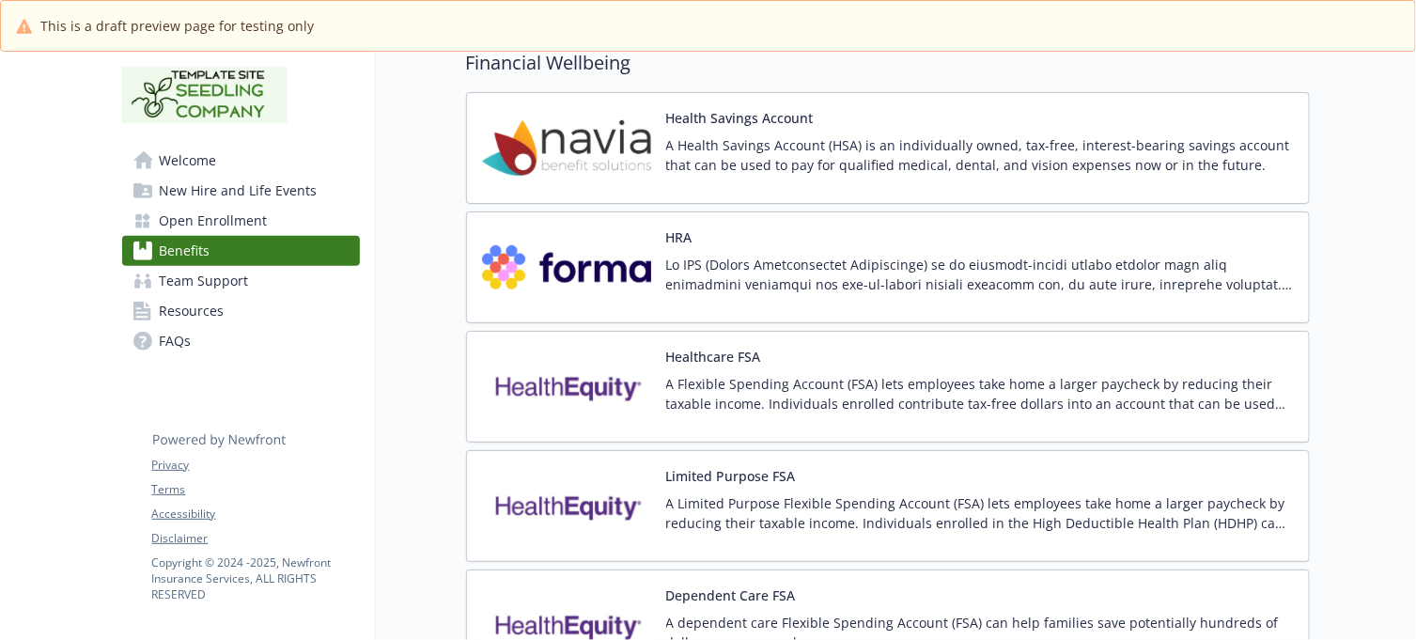
click at [850, 373] on div "Healthcare FSA A Flexible Spending Account (FSA) lets employees take home a lar…" at bounding box center [980, 387] width 628 height 80
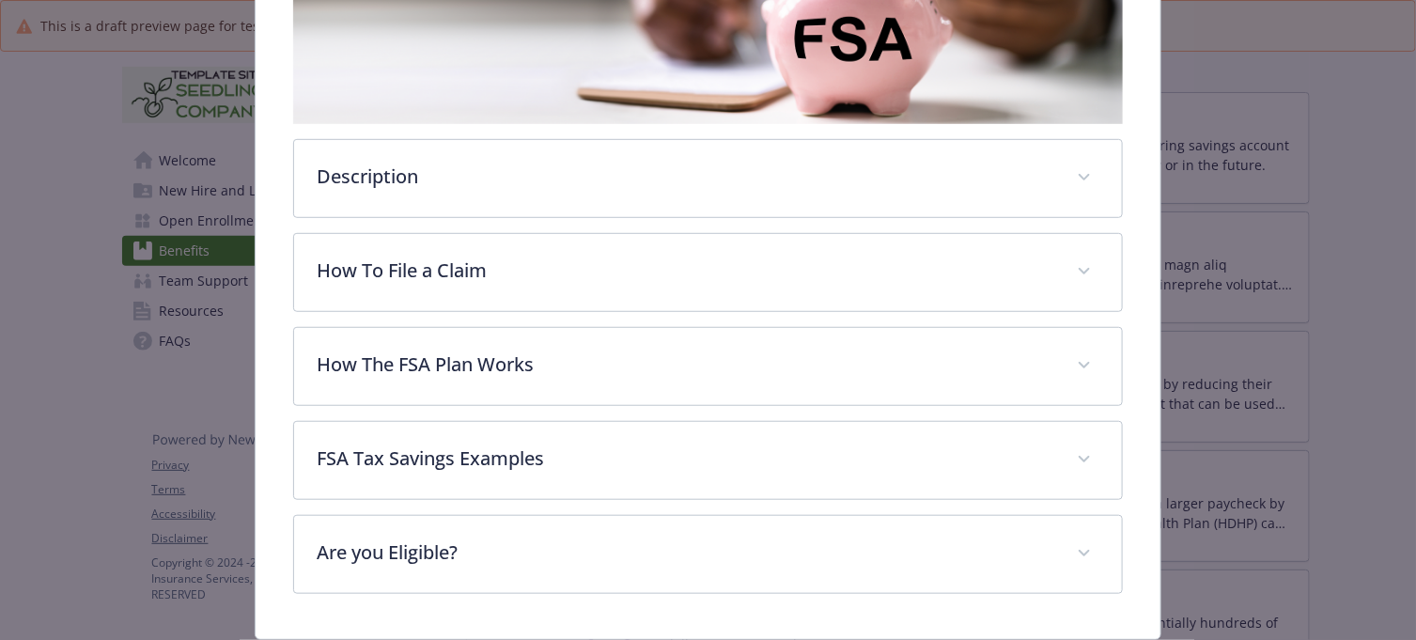
scroll to position [409, 0]
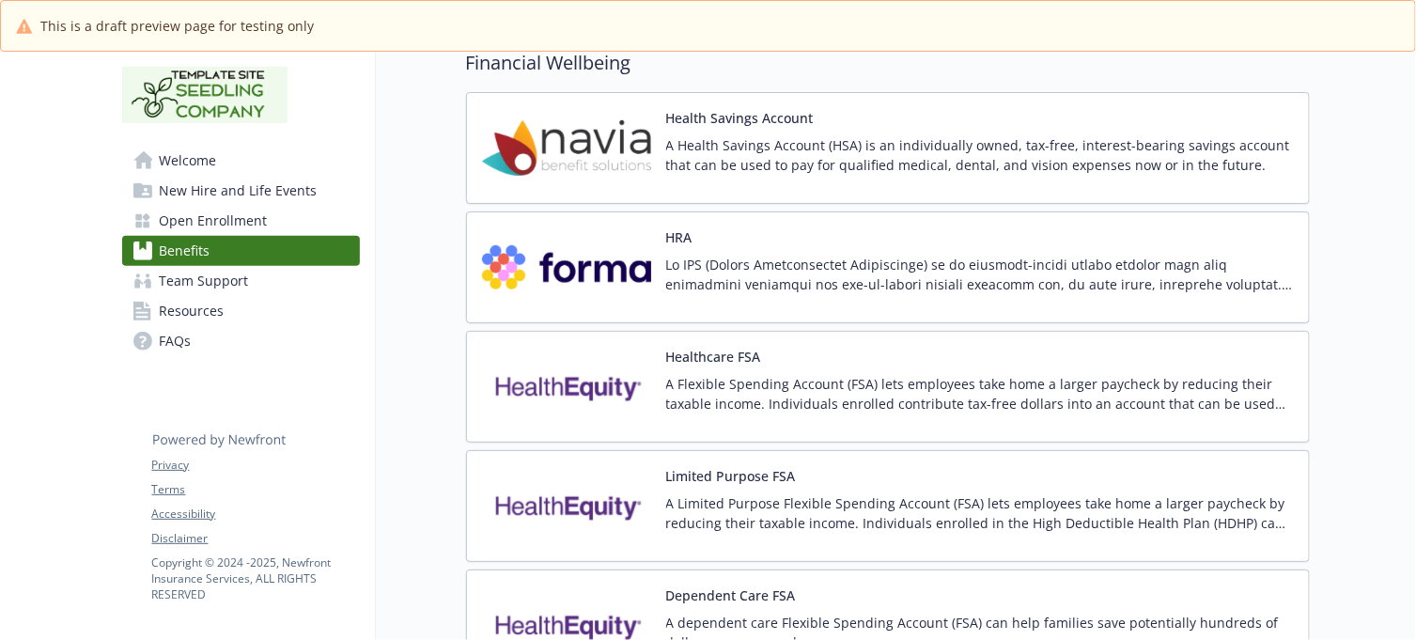
click at [822, 381] on div "Healthcare FSA A Flexible Spending Account (FSA) lets employees take home a lar…" at bounding box center [980, 387] width 628 height 80
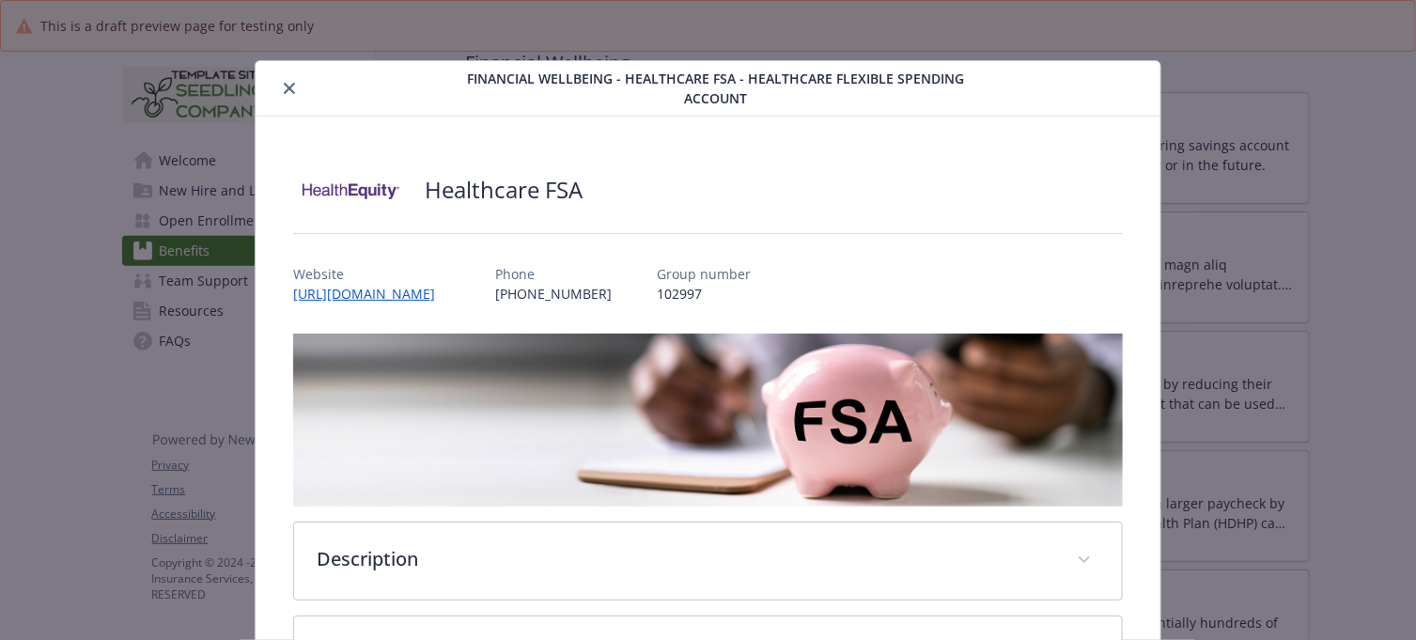
click at [293, 90] on button "close" at bounding box center [289, 88] width 23 height 23
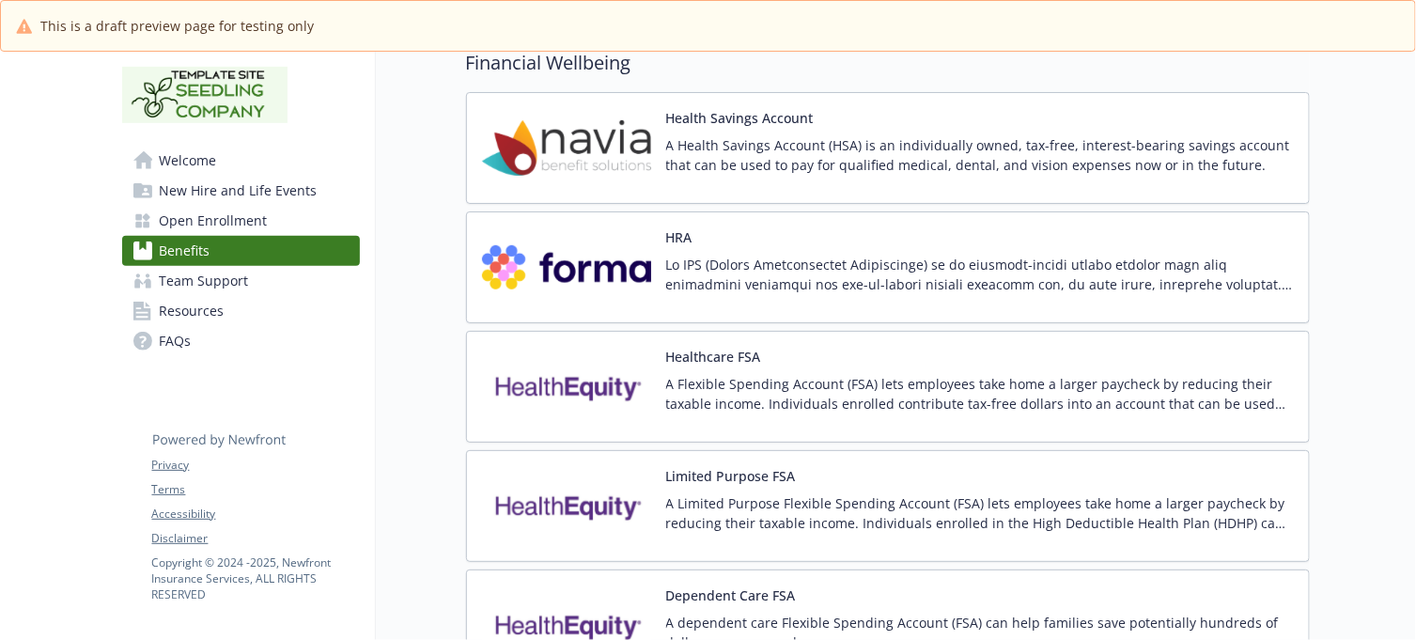
click at [883, 153] on p "A Health Savings Account (HSA) is an individually owned, tax-free, interest-bea…" at bounding box center [980, 154] width 628 height 39
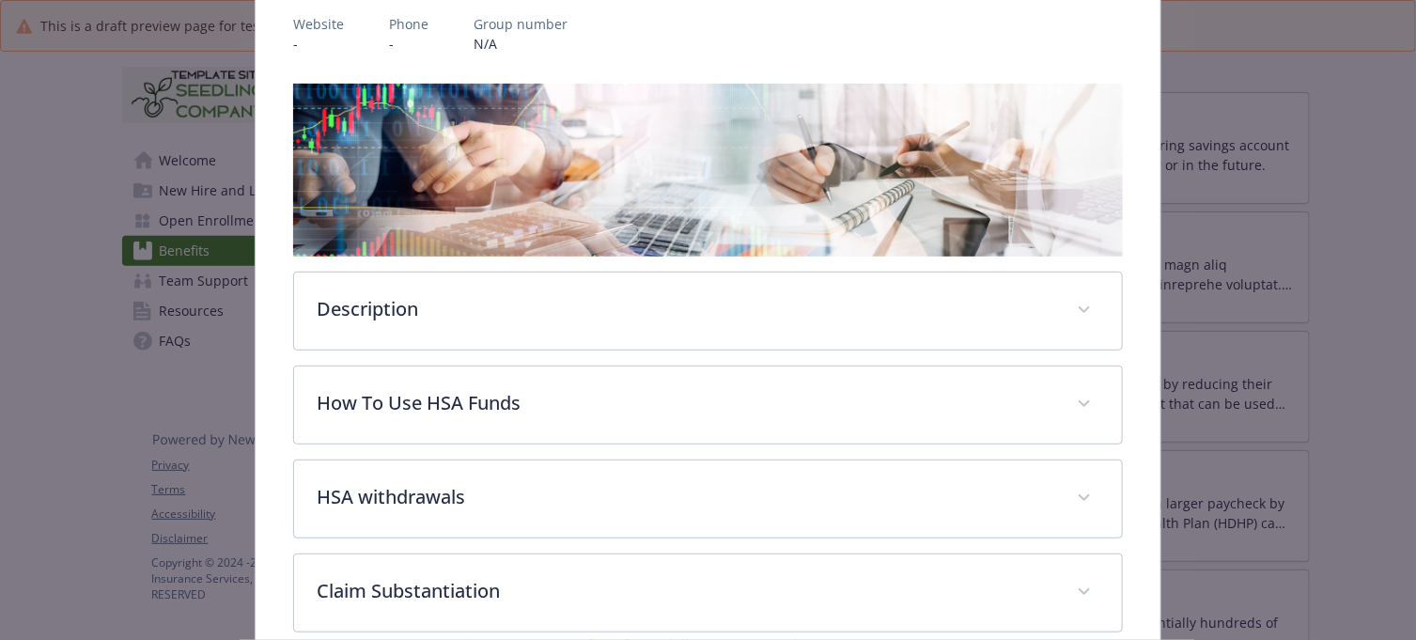
scroll to position [26, 0]
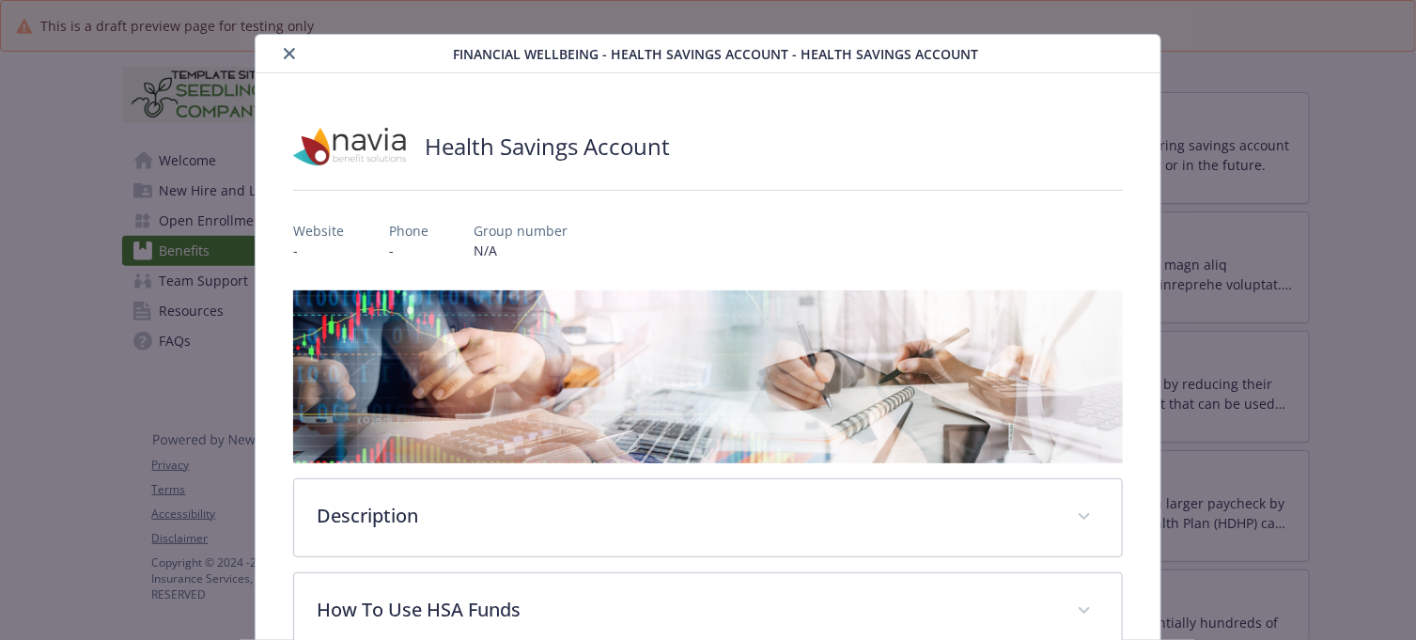
click at [288, 54] on icon "close" at bounding box center [289, 53] width 11 height 11
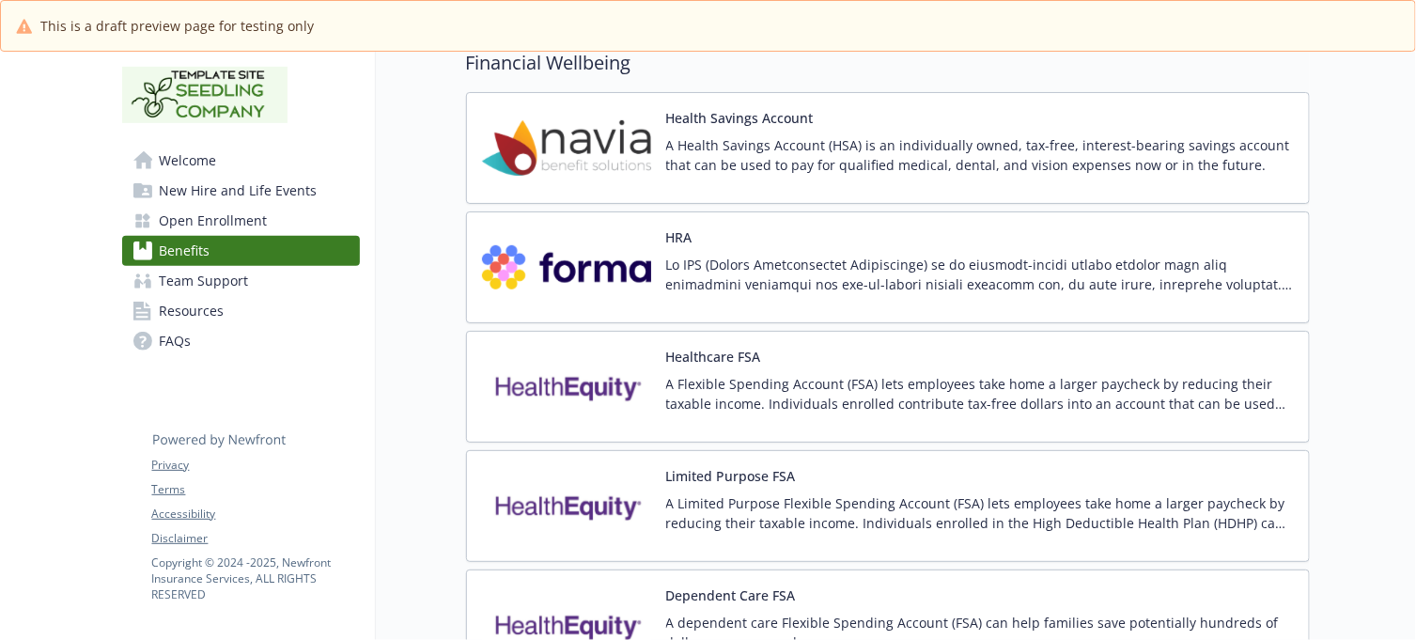
click at [736, 128] on button "Health Savings Account" at bounding box center [740, 118] width 148 height 20
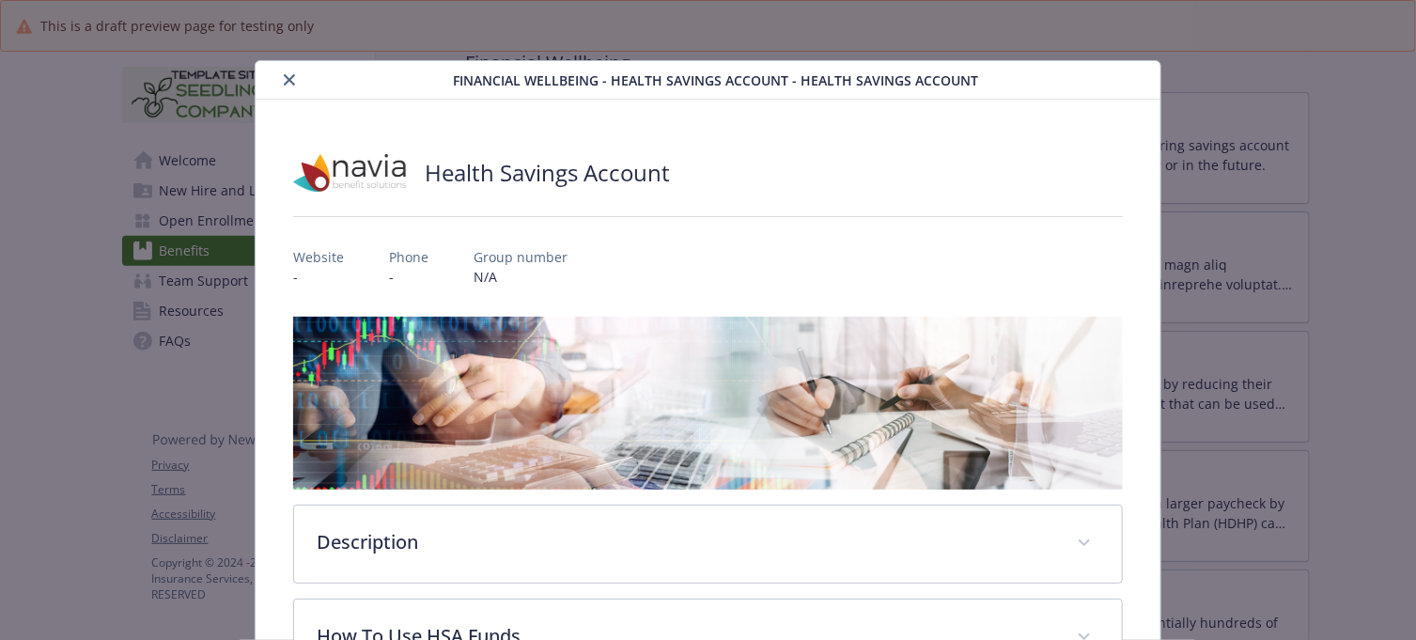
click at [287, 72] on button "close" at bounding box center [289, 80] width 23 height 23
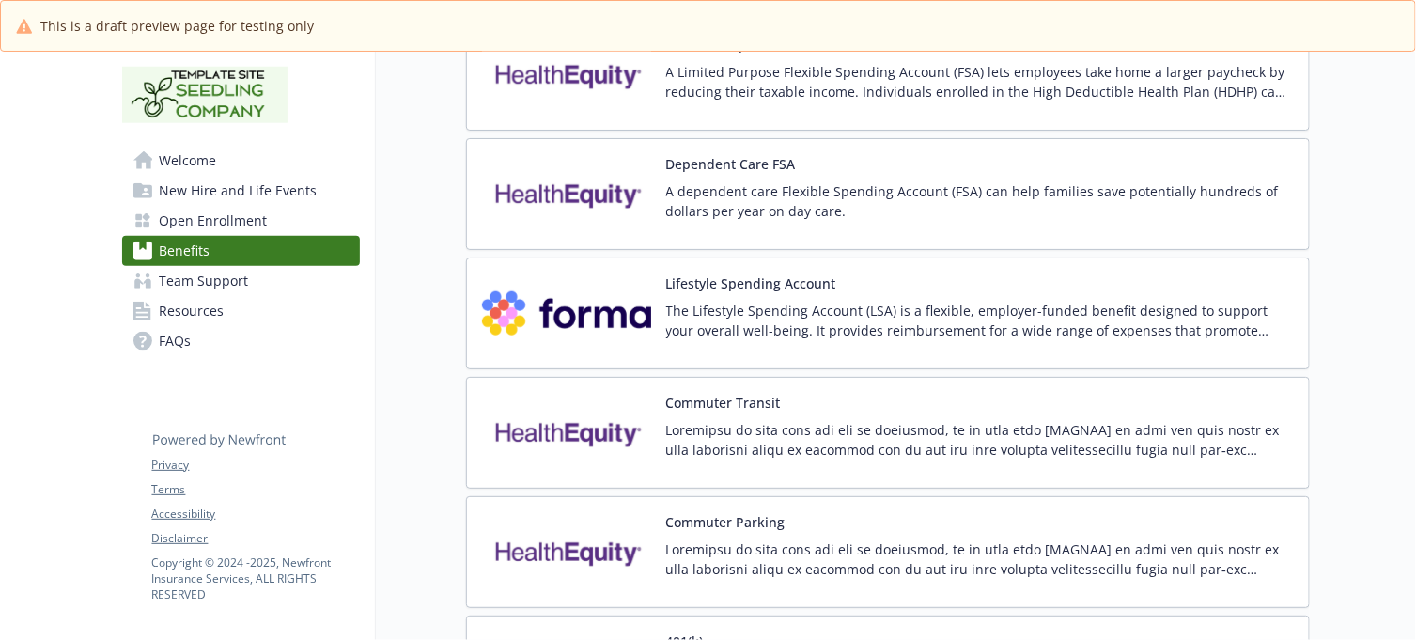
scroll to position [3670, 17]
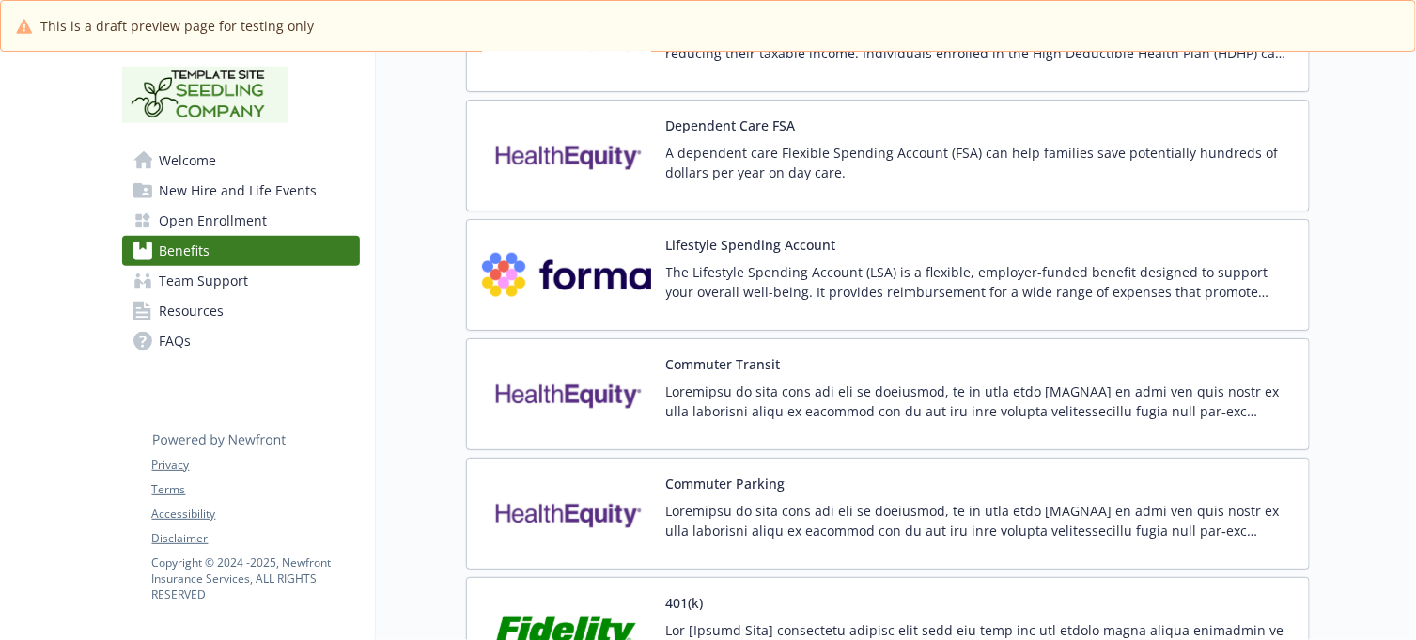
click at [844, 377] on div "Commuter Transit" at bounding box center [980, 394] width 628 height 80
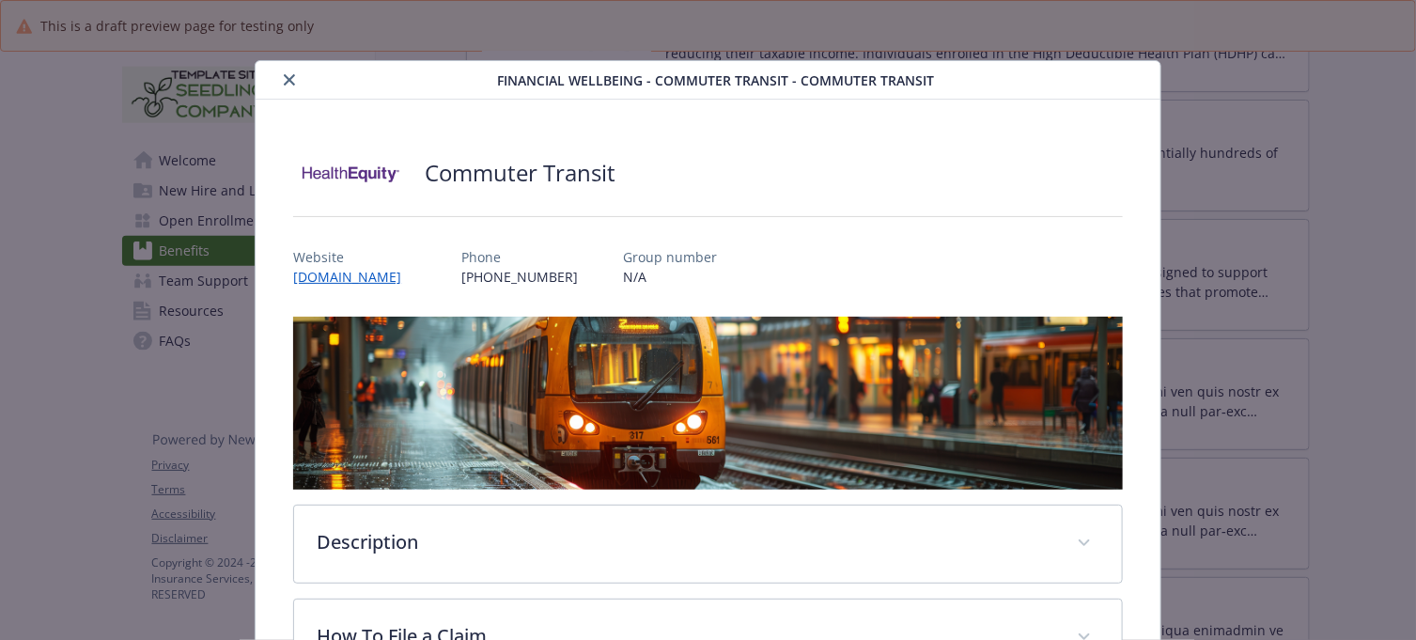
click at [284, 77] on icon "close" at bounding box center [289, 79] width 11 height 11
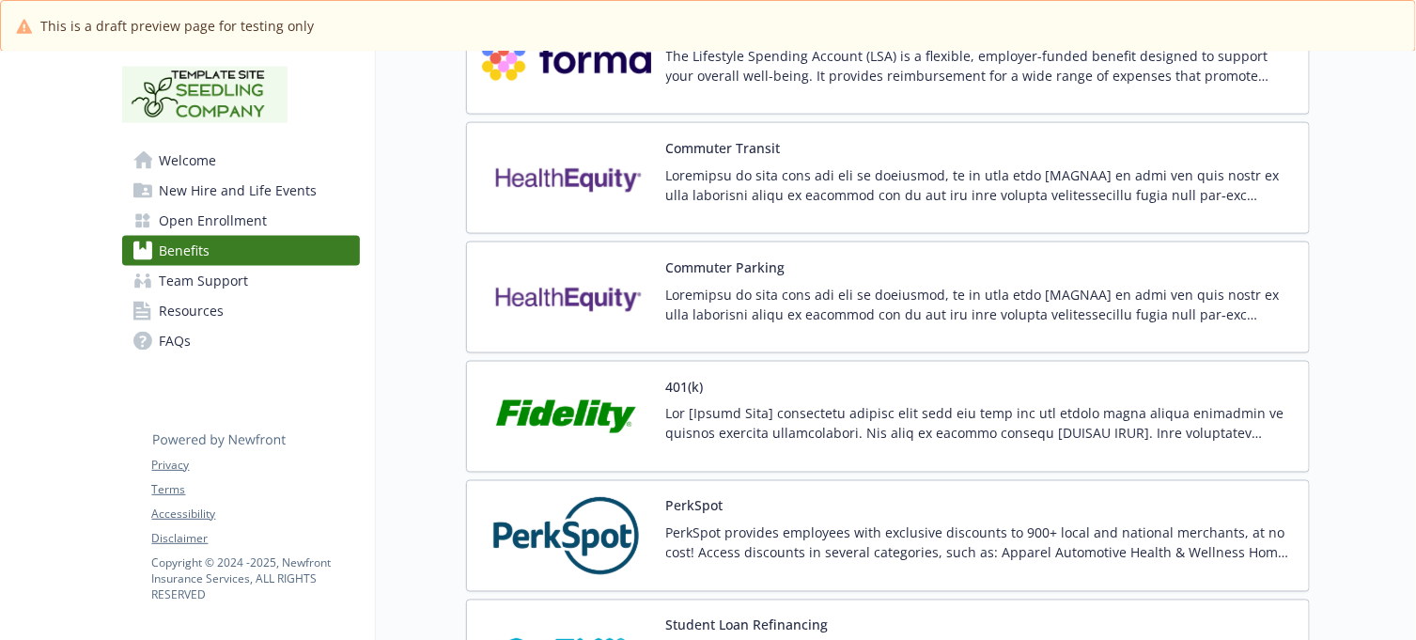
scroll to position [3905, 17]
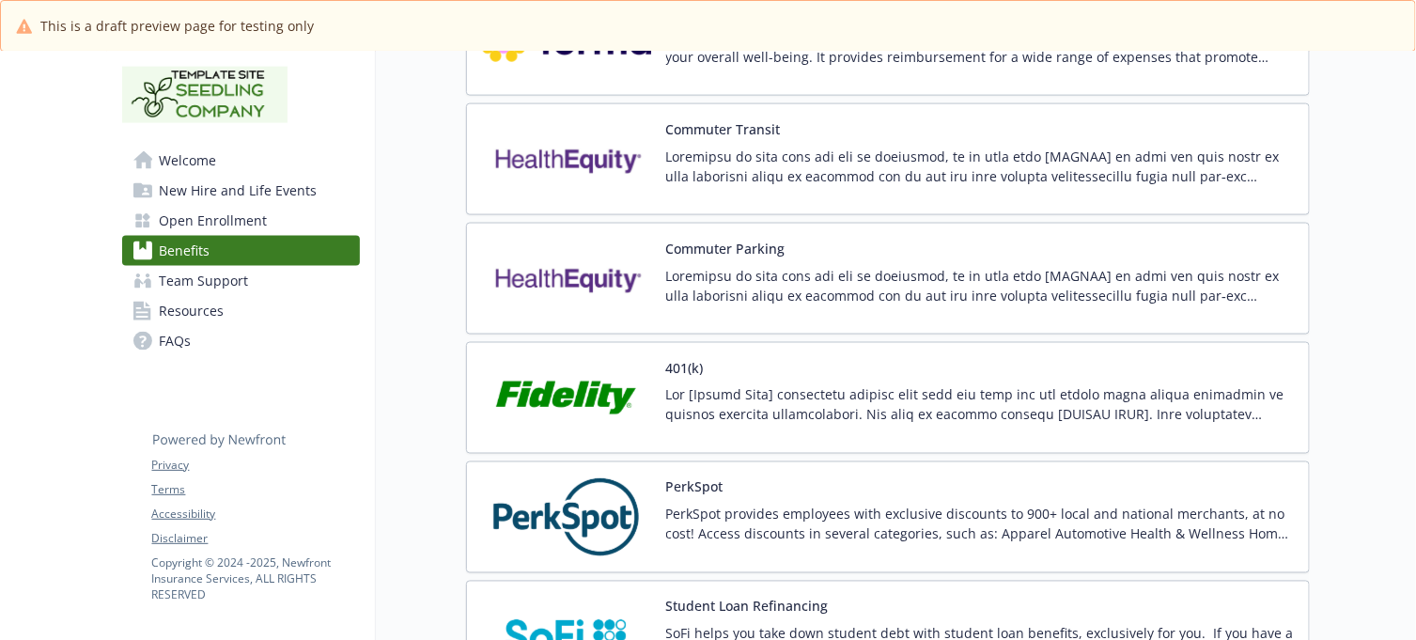
click at [767, 372] on div "401(k)" at bounding box center [980, 398] width 628 height 80
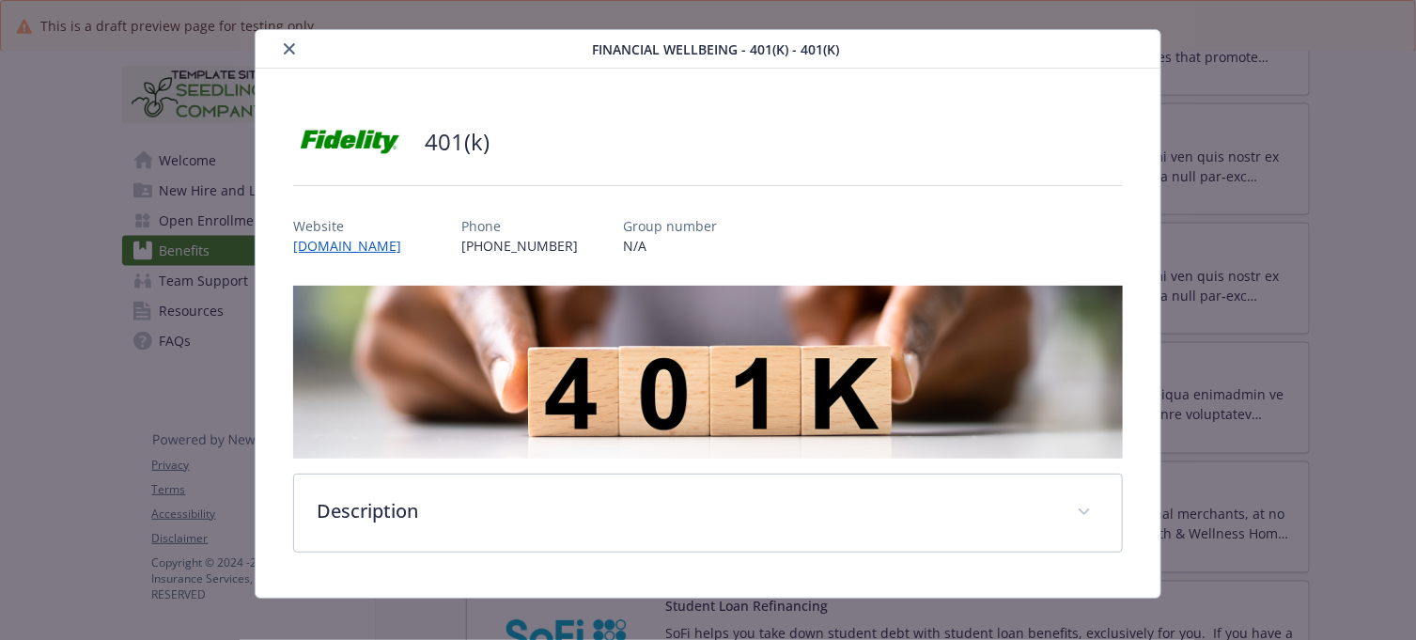
scroll to position [48, 0]
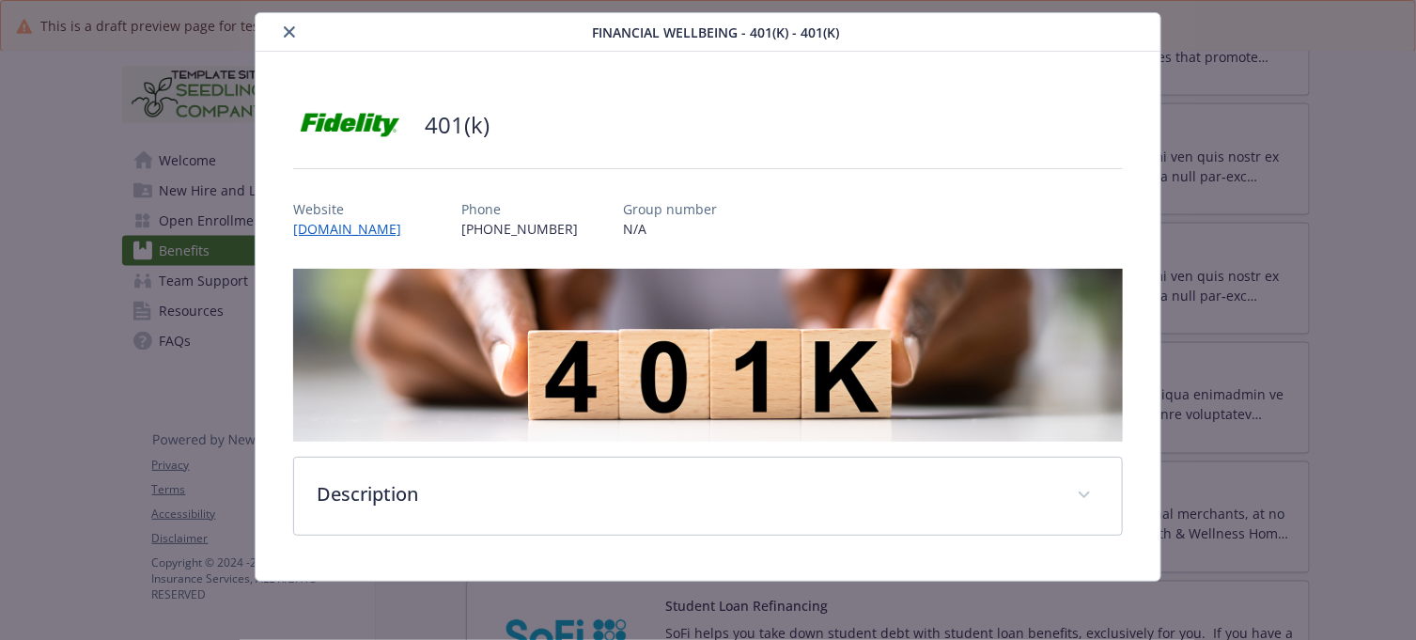
drag, startPoint x: 288, startPoint y: 30, endPoint x: 427, endPoint y: 92, distance: 153.1
click at [288, 30] on icon "close" at bounding box center [289, 31] width 11 height 11
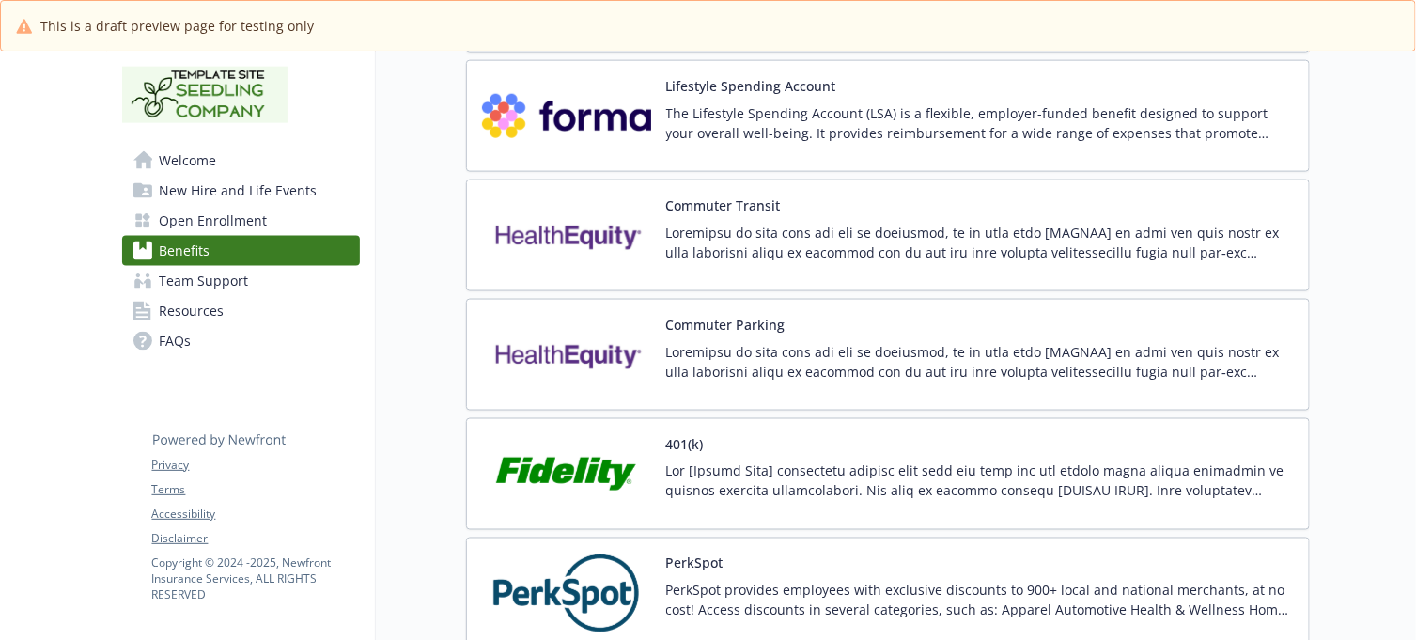
scroll to position [3787, 17]
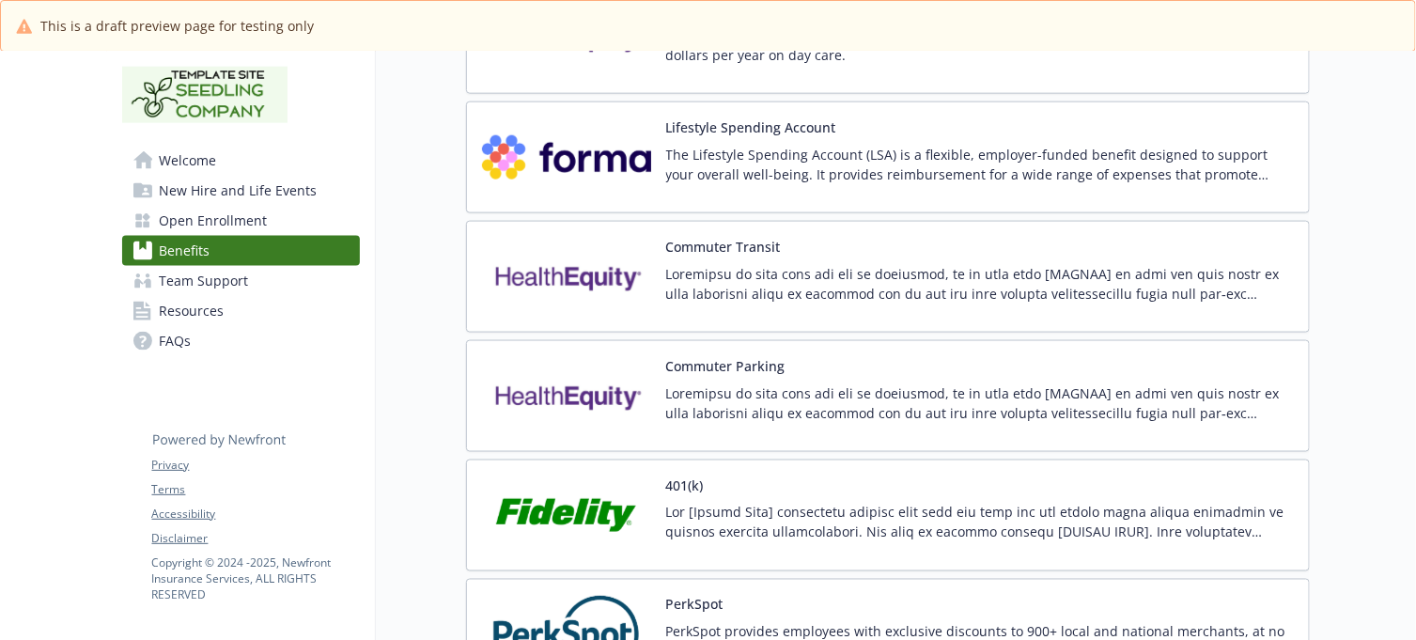
click at [863, 362] on div "Commuter Parking" at bounding box center [888, 396] width 844 height 112
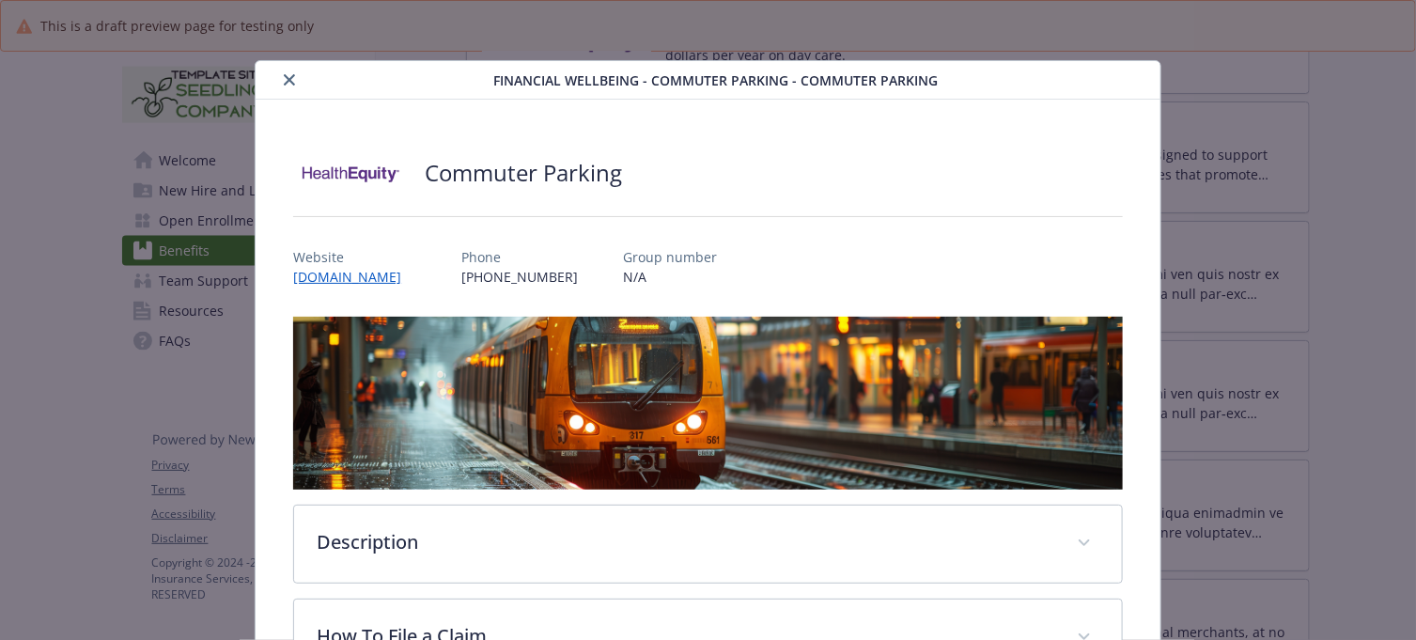
click at [284, 77] on icon "close" at bounding box center [289, 79] width 11 height 11
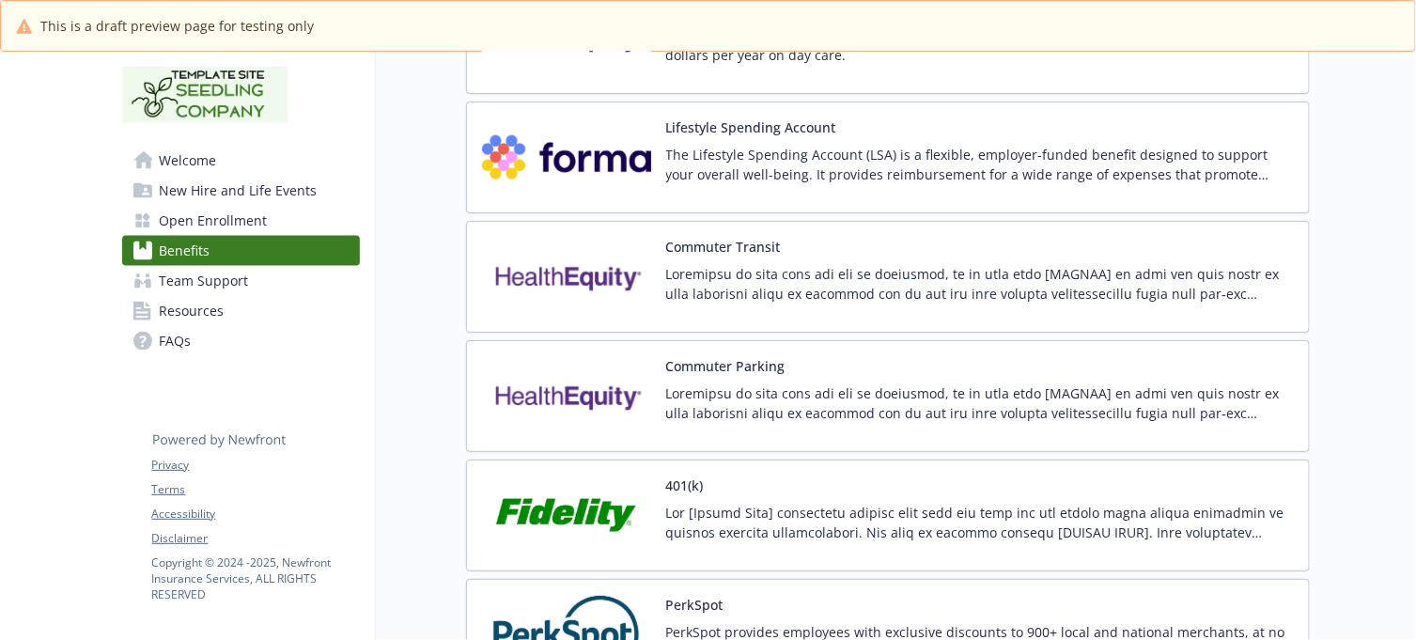
scroll to position [3670, 17]
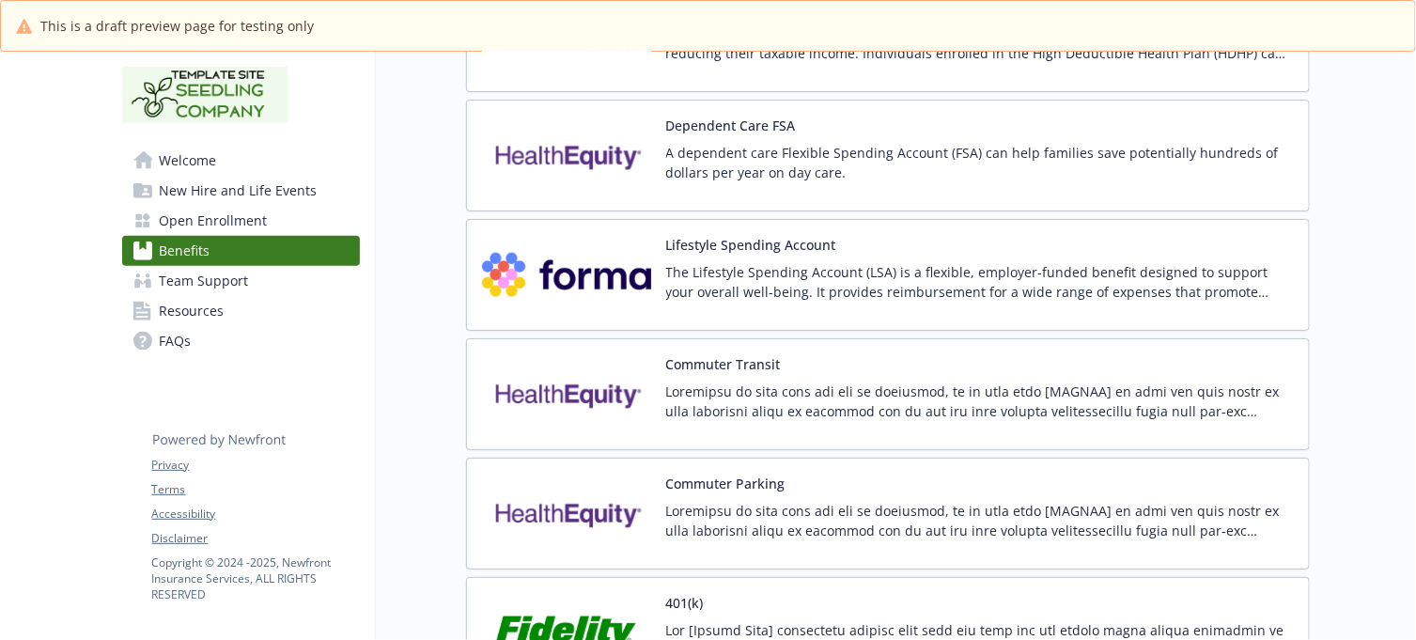
click at [912, 144] on div "Dependent Care FSA A dependent care Flexible Spending Account (FSA) can help fa…" at bounding box center [980, 156] width 628 height 80
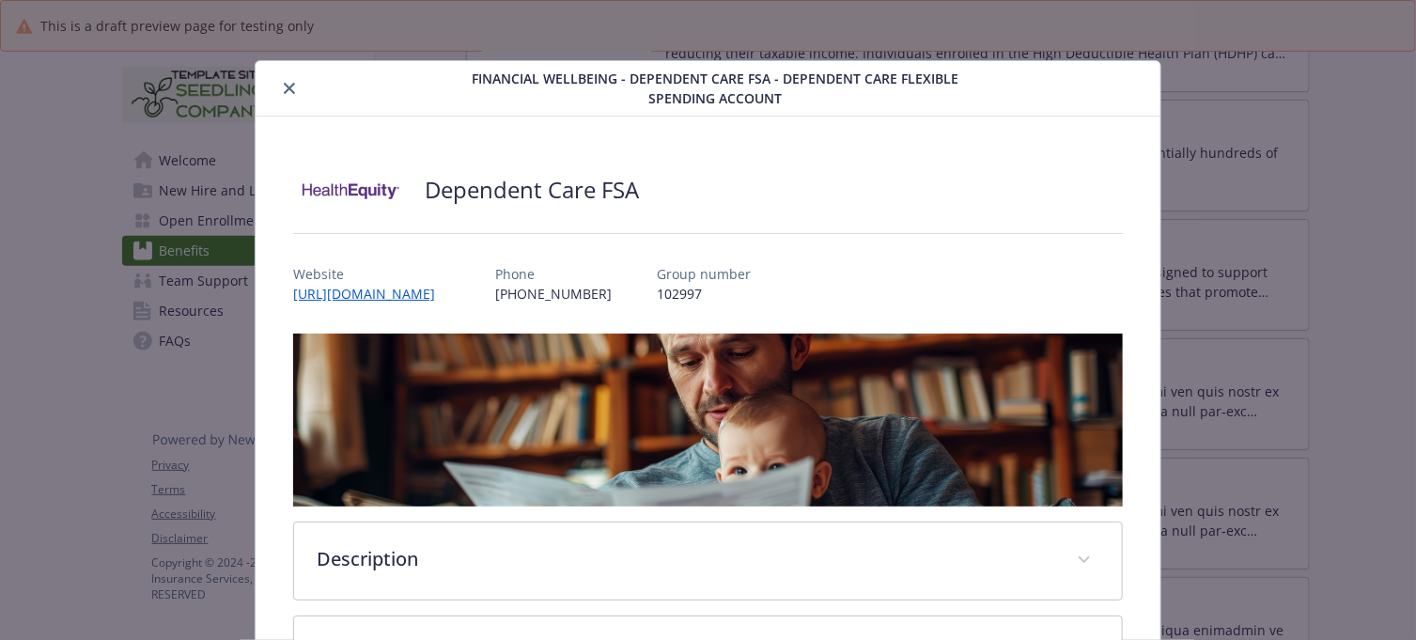
click at [284, 86] on icon "close" at bounding box center [289, 88] width 11 height 11
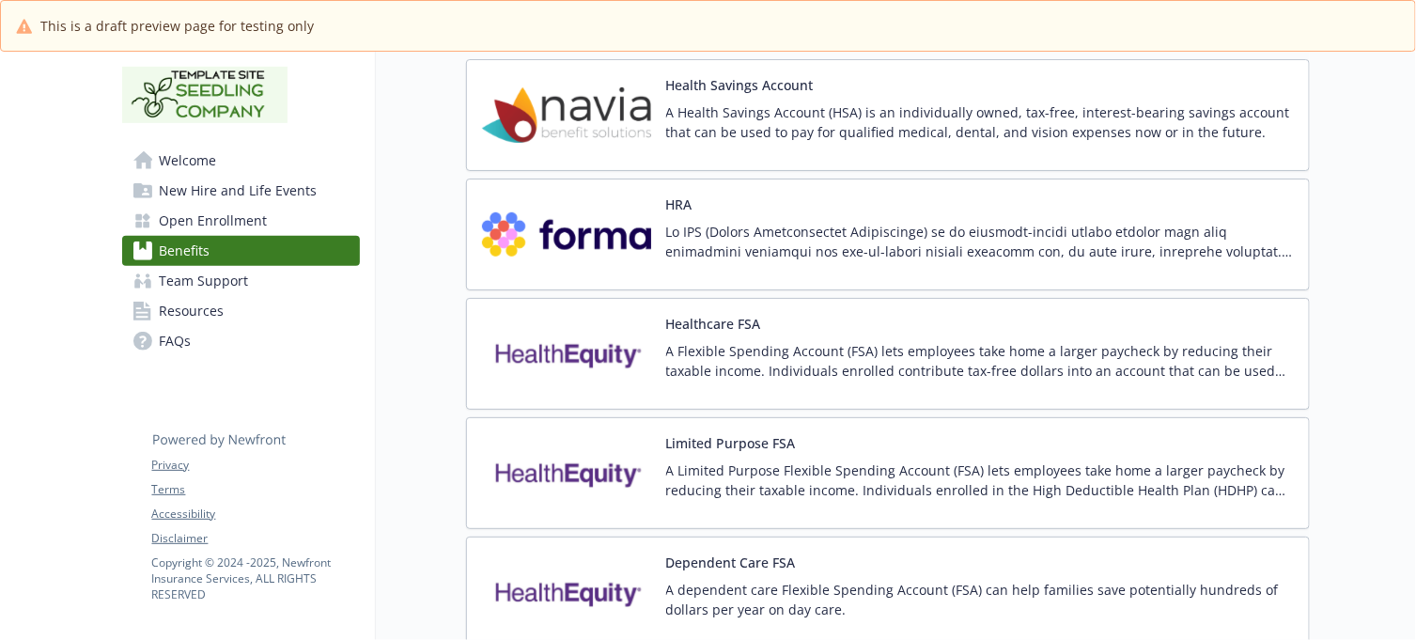
scroll to position [3200, 17]
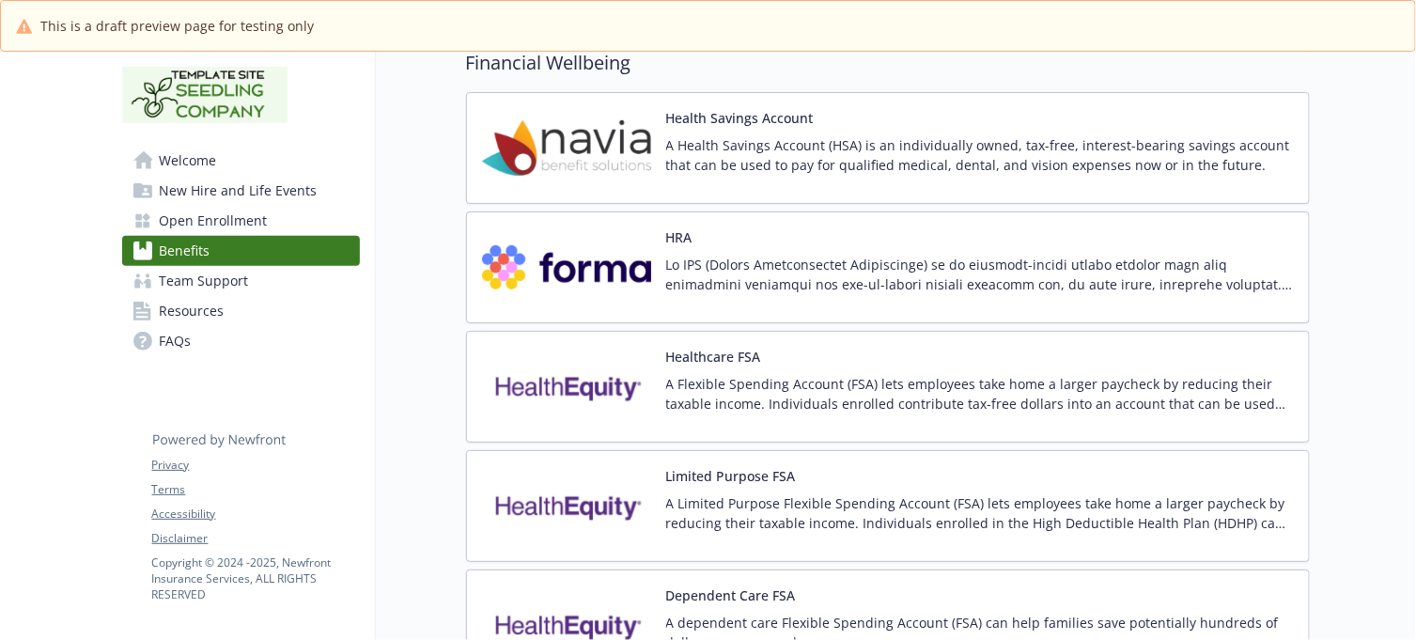
click at [771, 236] on div "HRA" at bounding box center [888, 267] width 844 height 112
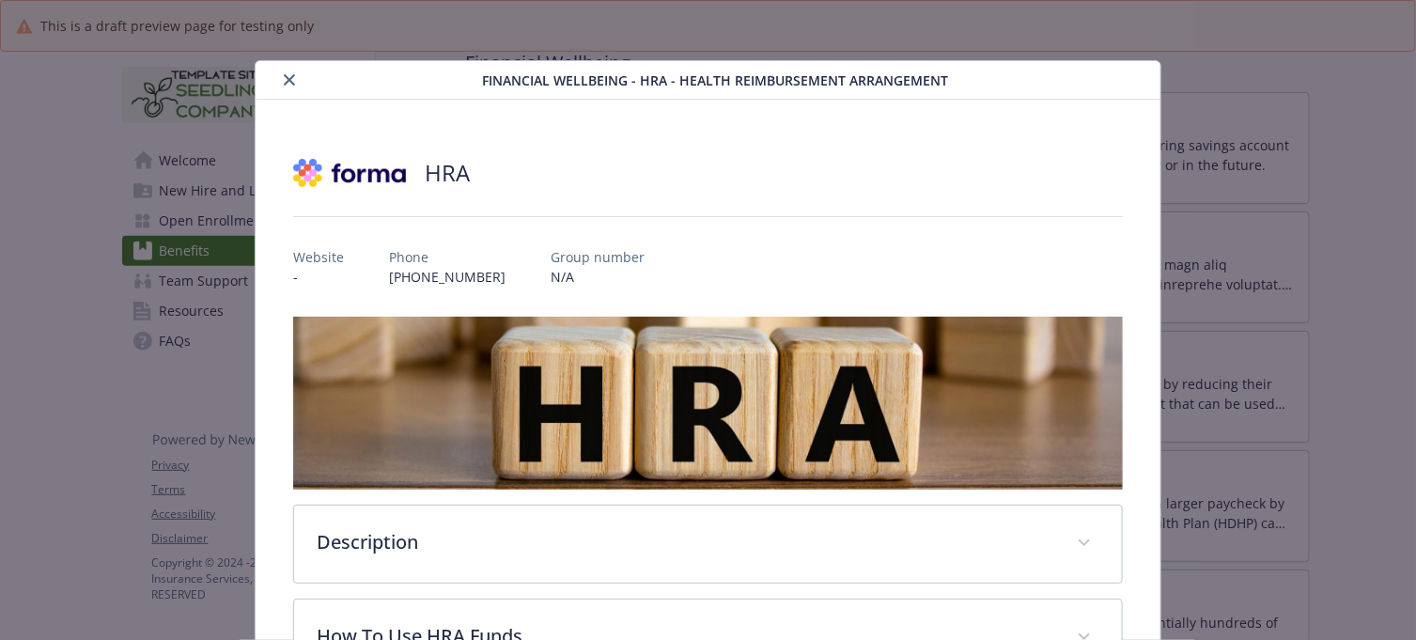
click at [288, 75] on icon "close" at bounding box center [289, 79] width 11 height 11
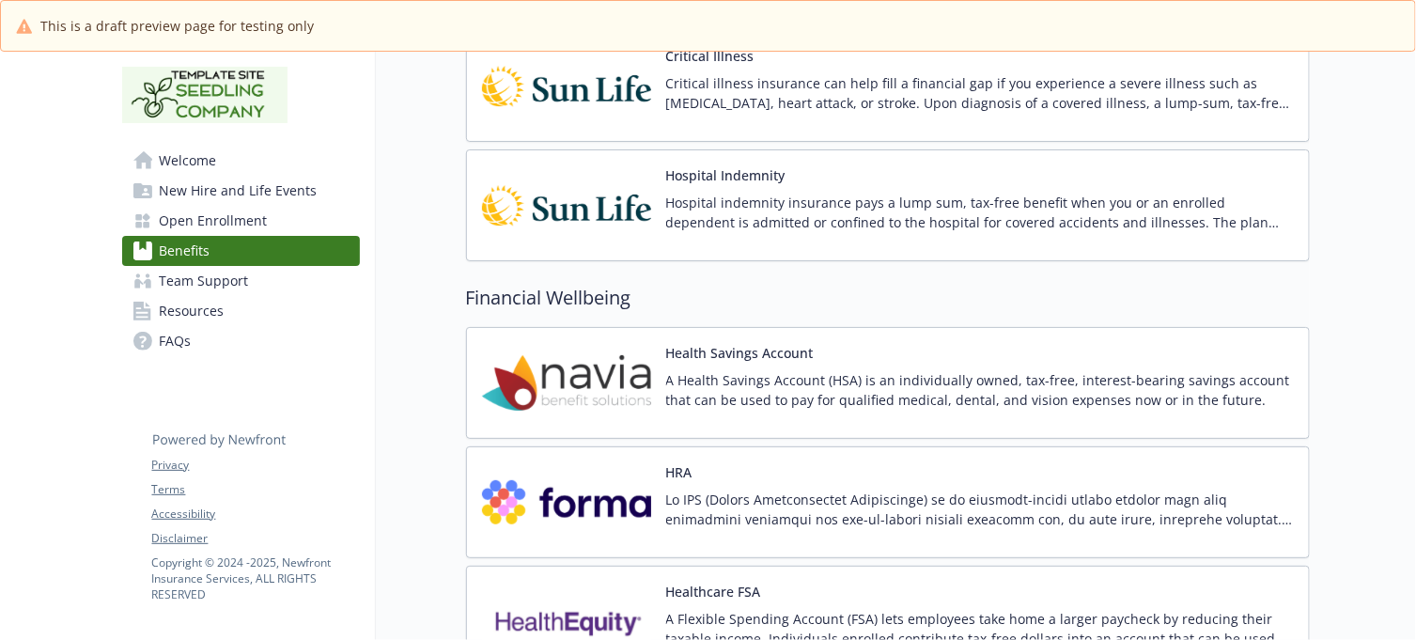
click at [880, 365] on div "Health Savings Account A Health Savings Account (HSA) is an individually owned,…" at bounding box center [980, 383] width 628 height 80
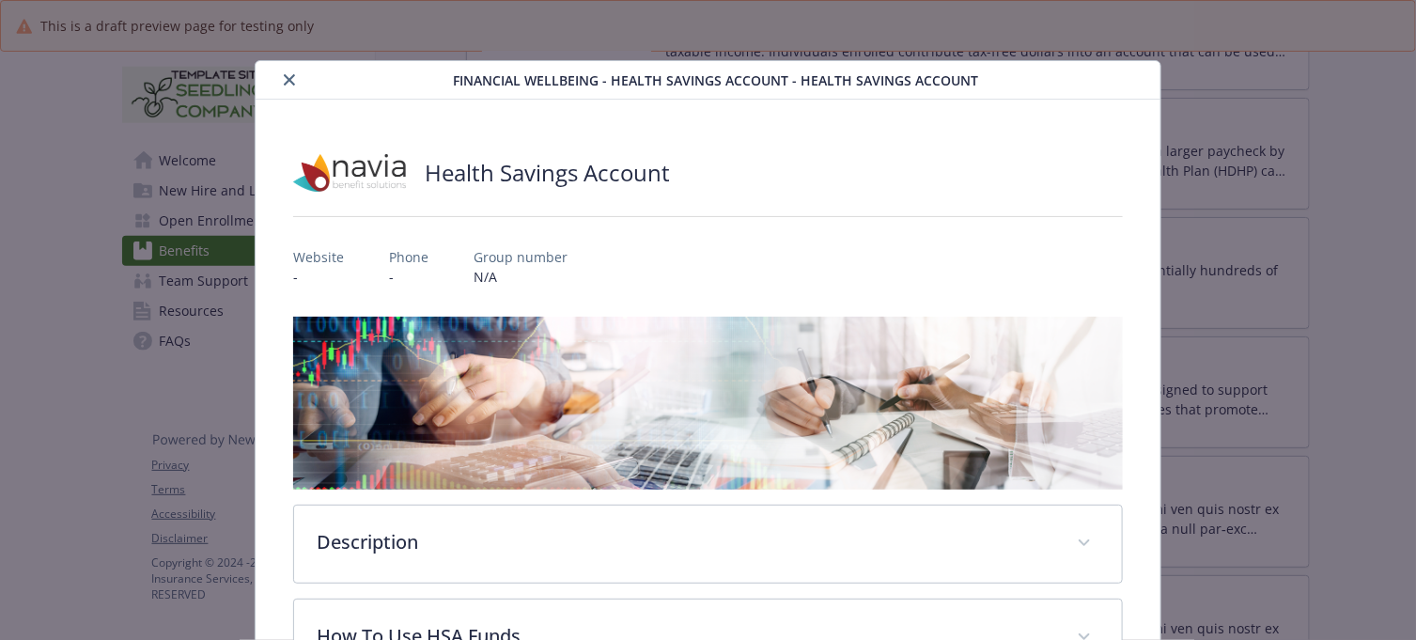
click at [284, 75] on icon "close" at bounding box center [289, 79] width 11 height 11
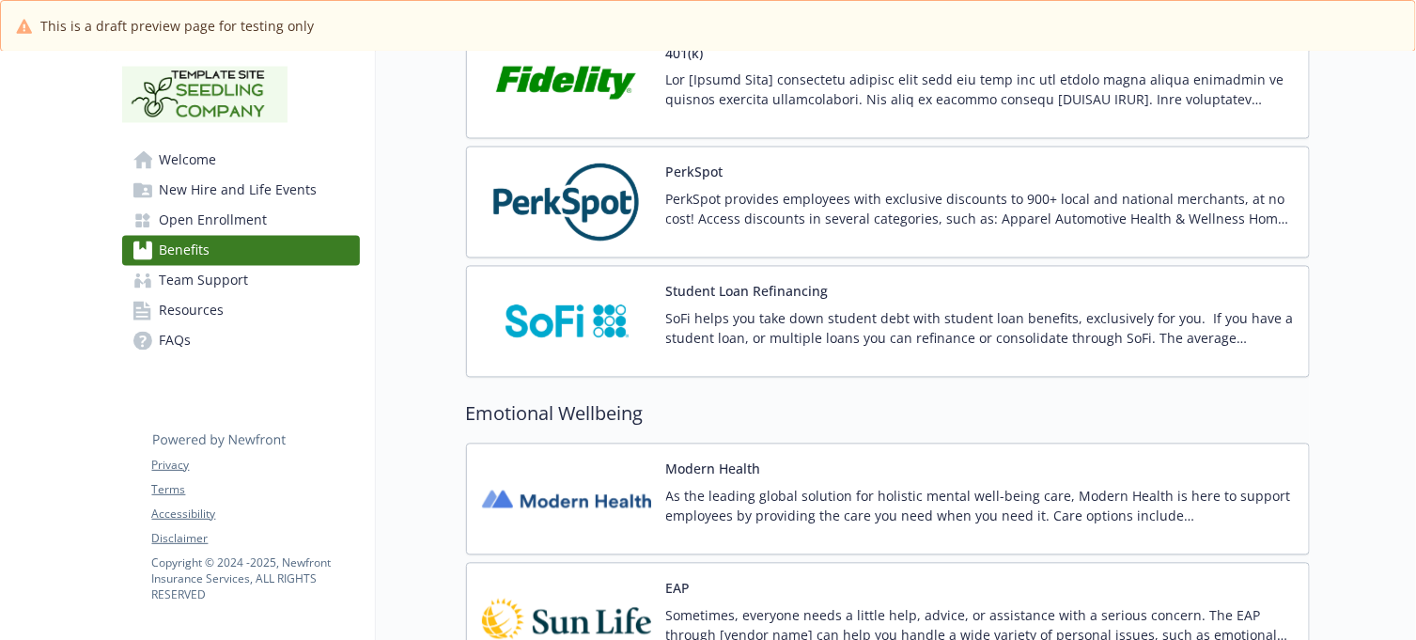
scroll to position [4375, 17]
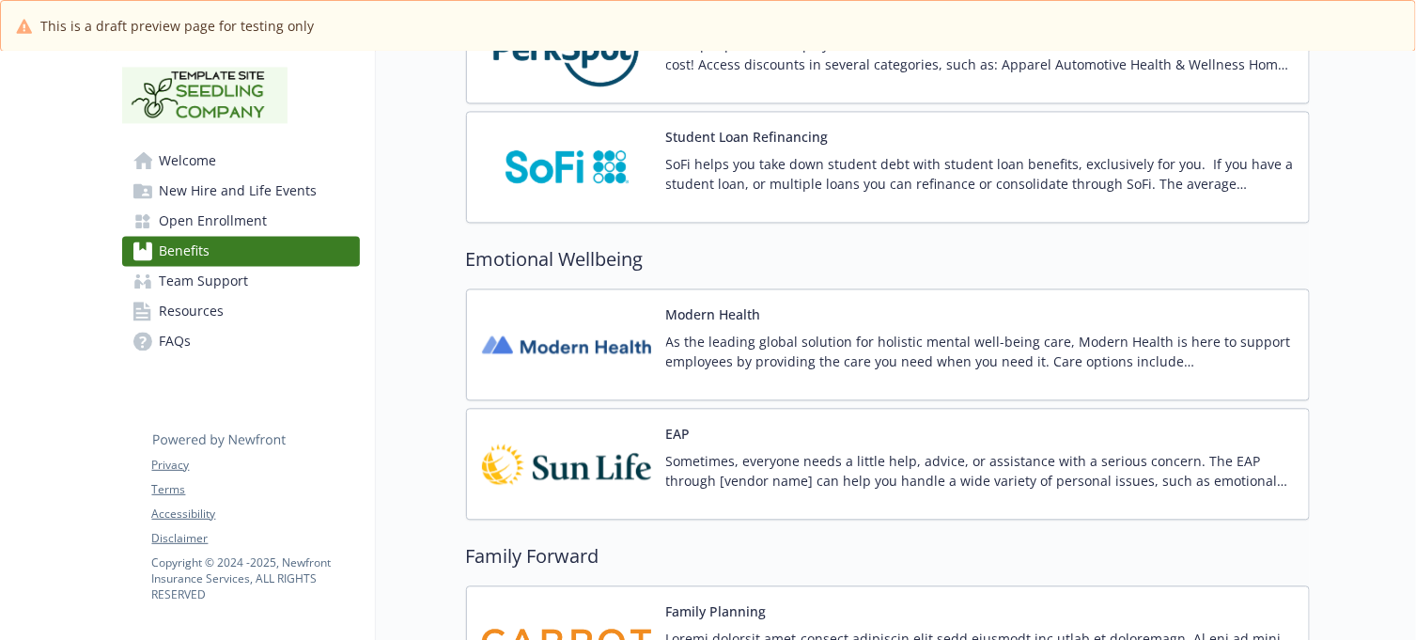
click at [757, 446] on div "EAP Sometimes, everyone needs a little help, advice, or assistance with a serio…" at bounding box center [980, 464] width 628 height 80
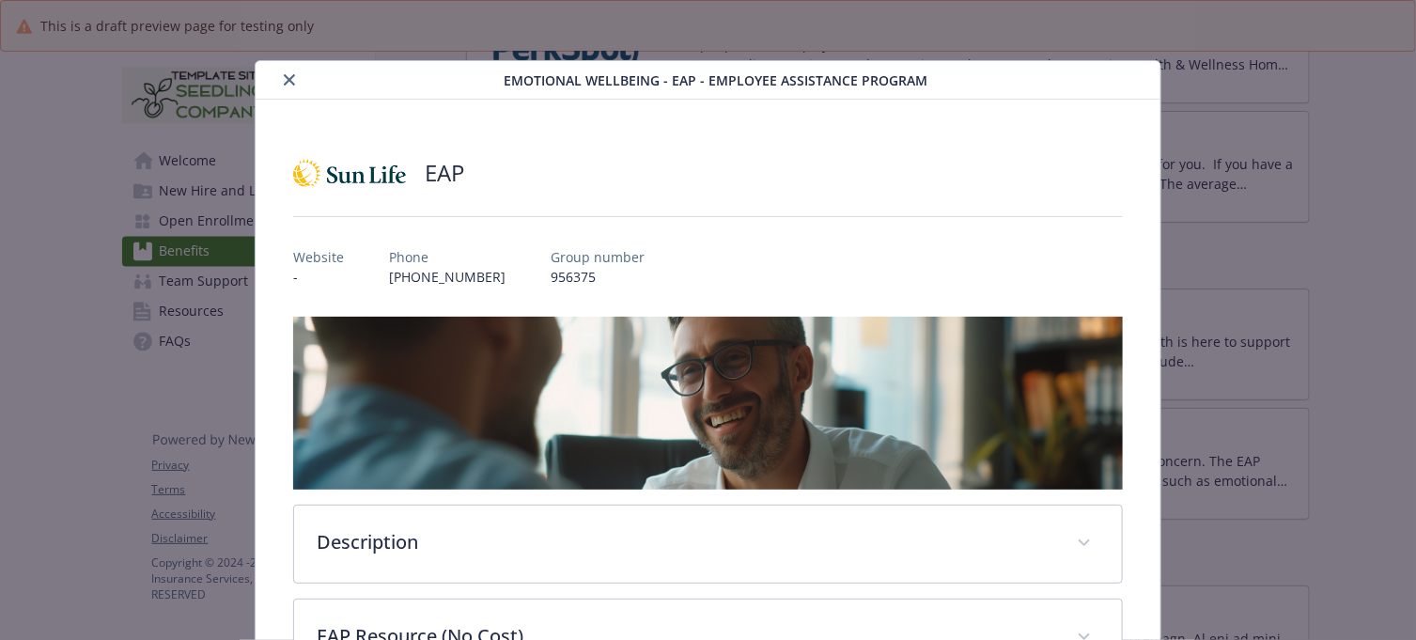
click at [278, 77] on button "close" at bounding box center [289, 80] width 23 height 23
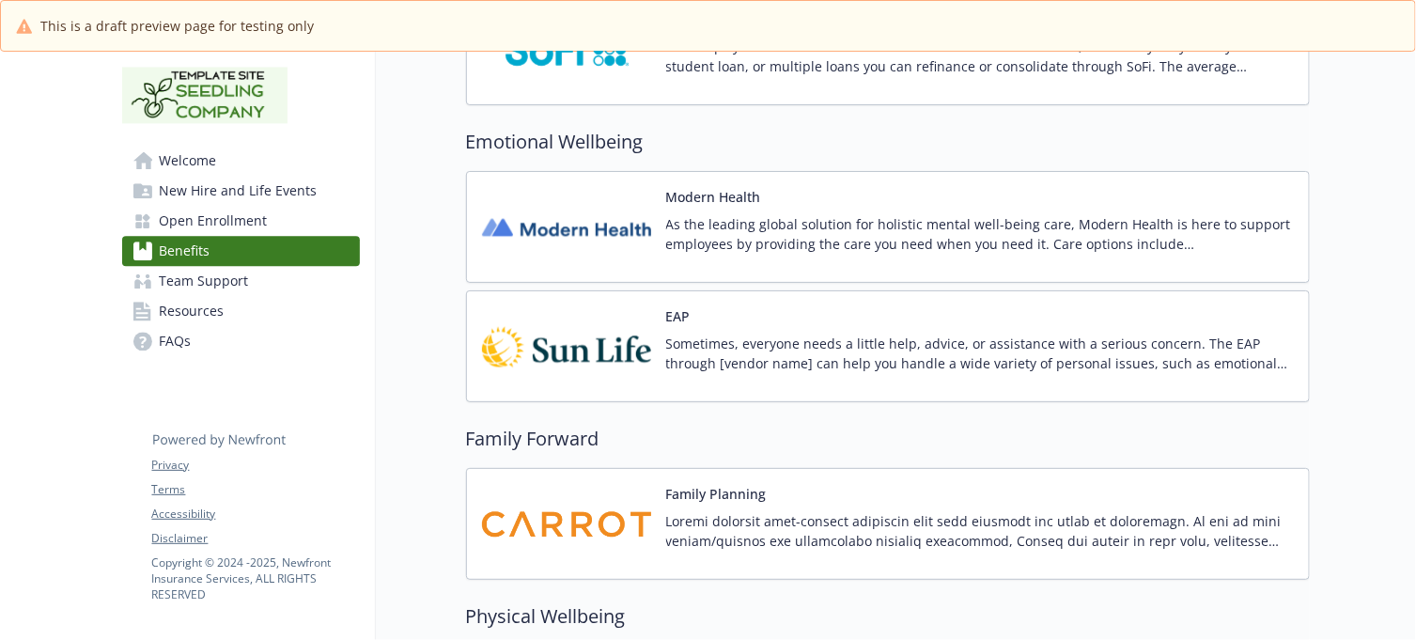
click at [816, 205] on div "Modern Health" at bounding box center [980, 227] width 628 height 80
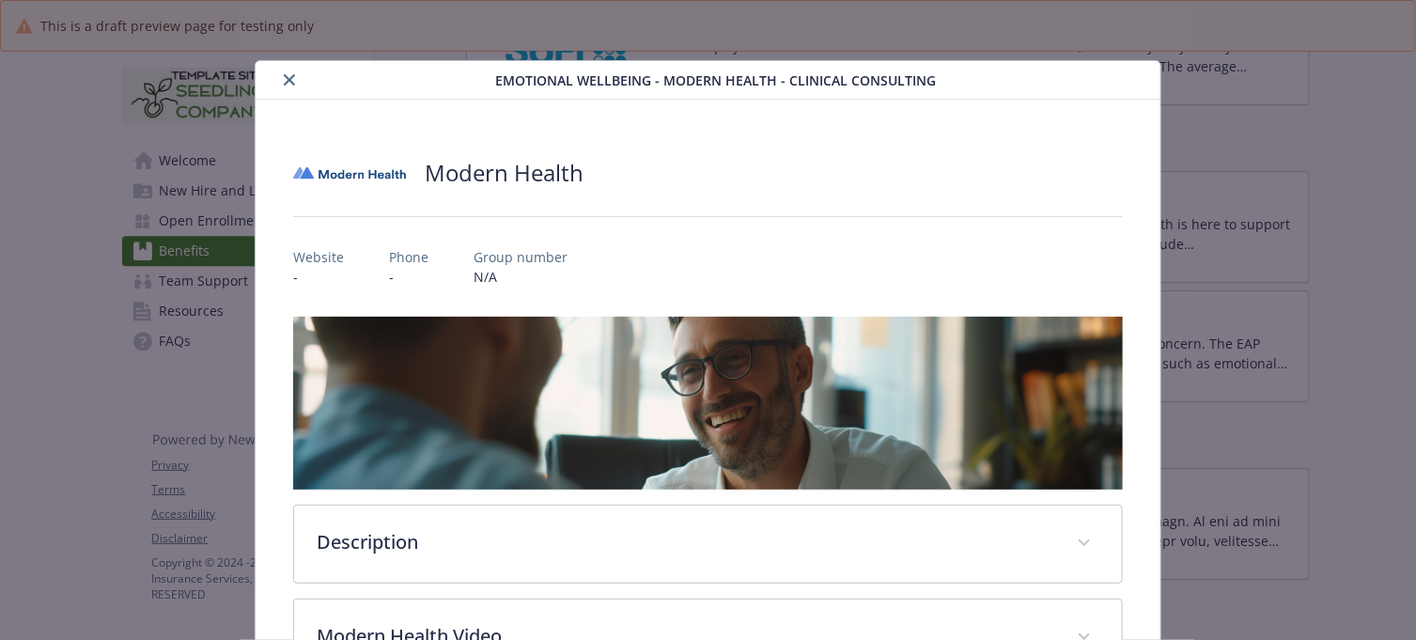
click at [287, 76] on icon "close" at bounding box center [289, 79] width 11 height 11
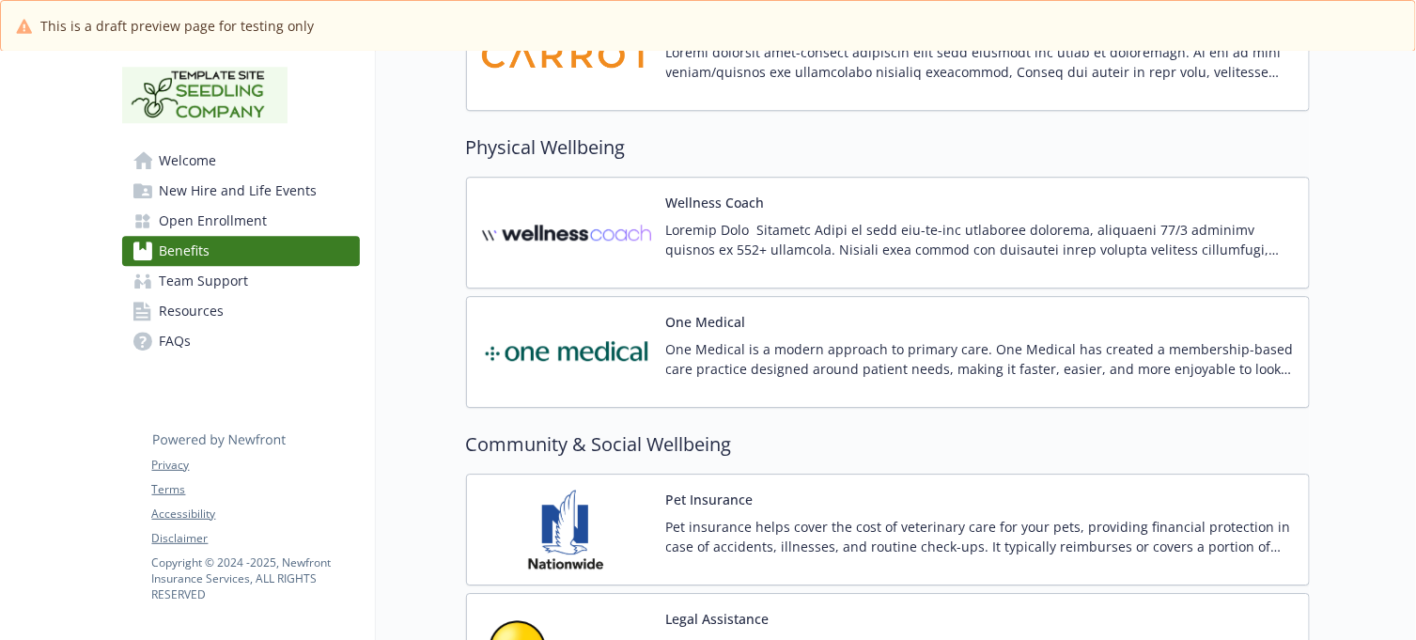
scroll to position [4962, 17]
click at [846, 216] on div "Wellness Coach" at bounding box center [980, 232] width 628 height 80
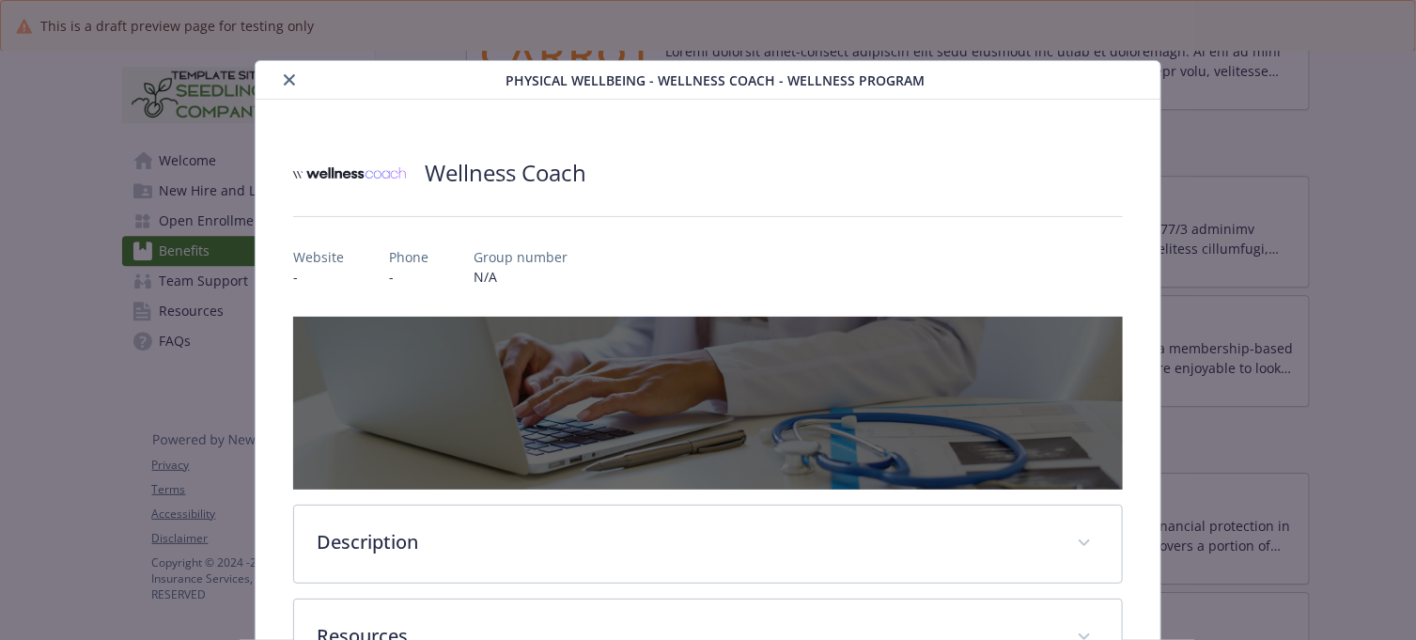
drag, startPoint x: 291, startPoint y: 80, endPoint x: 474, endPoint y: 144, distance: 194.0
click at [291, 78] on icon "close" at bounding box center [289, 79] width 11 height 11
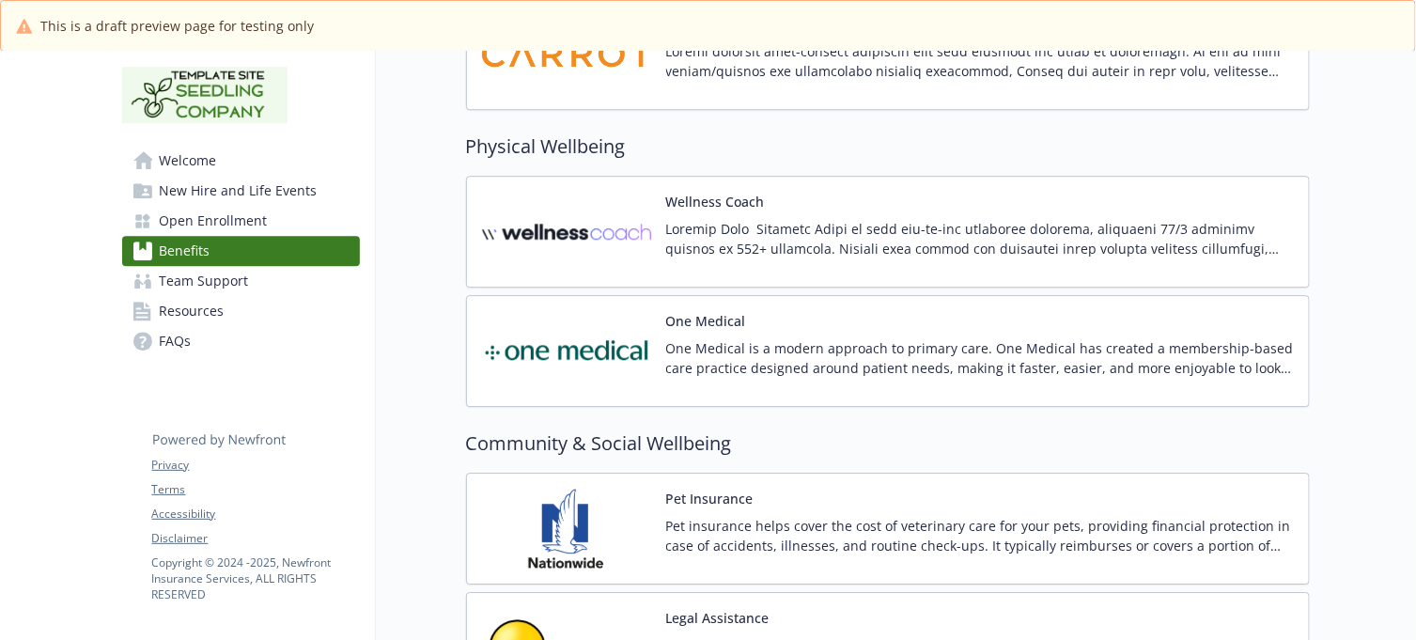
click at [824, 336] on div "One Medical One Medical is a modern approach to primary care. One Medical has c…" at bounding box center [980, 351] width 628 height 80
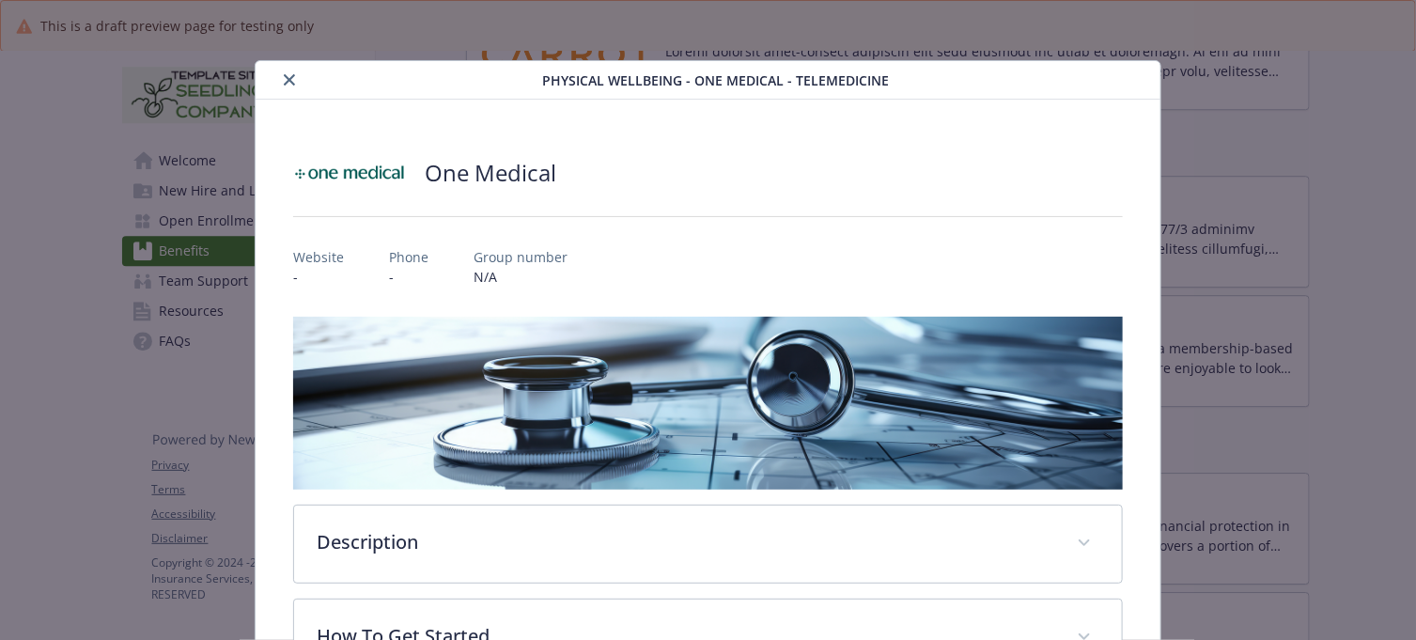
drag, startPoint x: 289, startPoint y: 72, endPoint x: 363, endPoint y: 110, distance: 82.4
click at [289, 72] on button "close" at bounding box center [289, 80] width 23 height 23
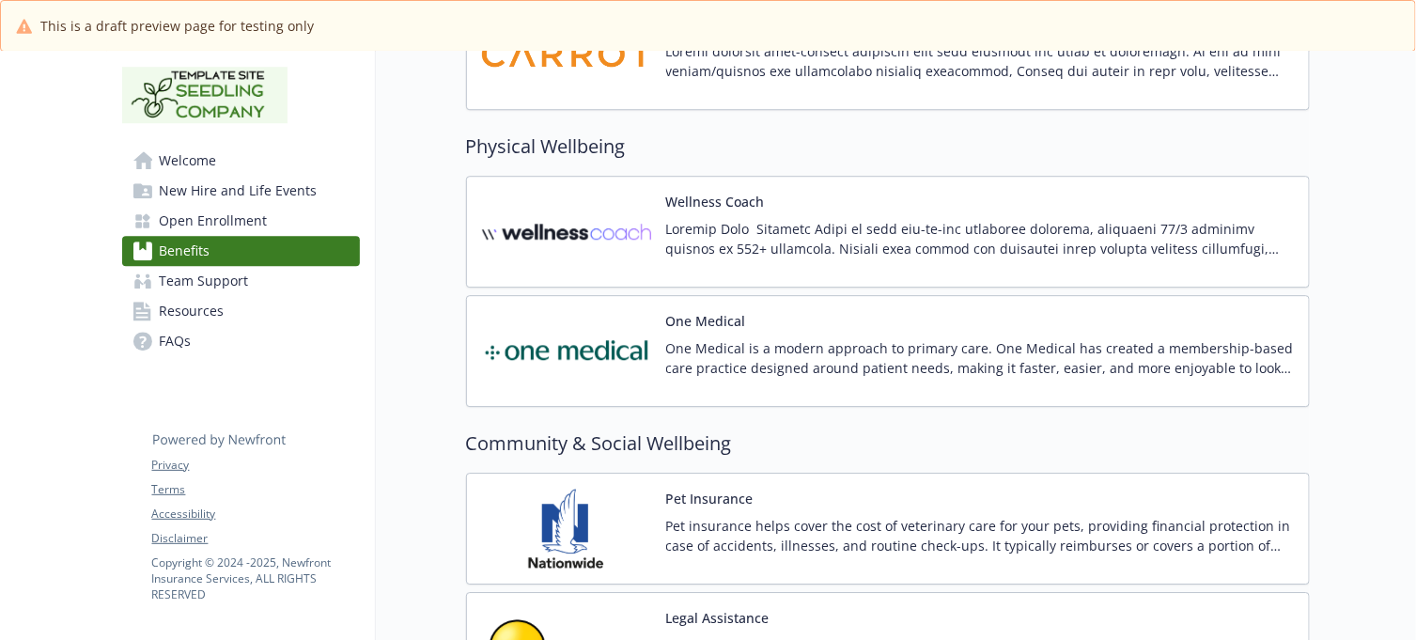
click at [834, 219] on div "Wellness Coach" at bounding box center [980, 232] width 628 height 80
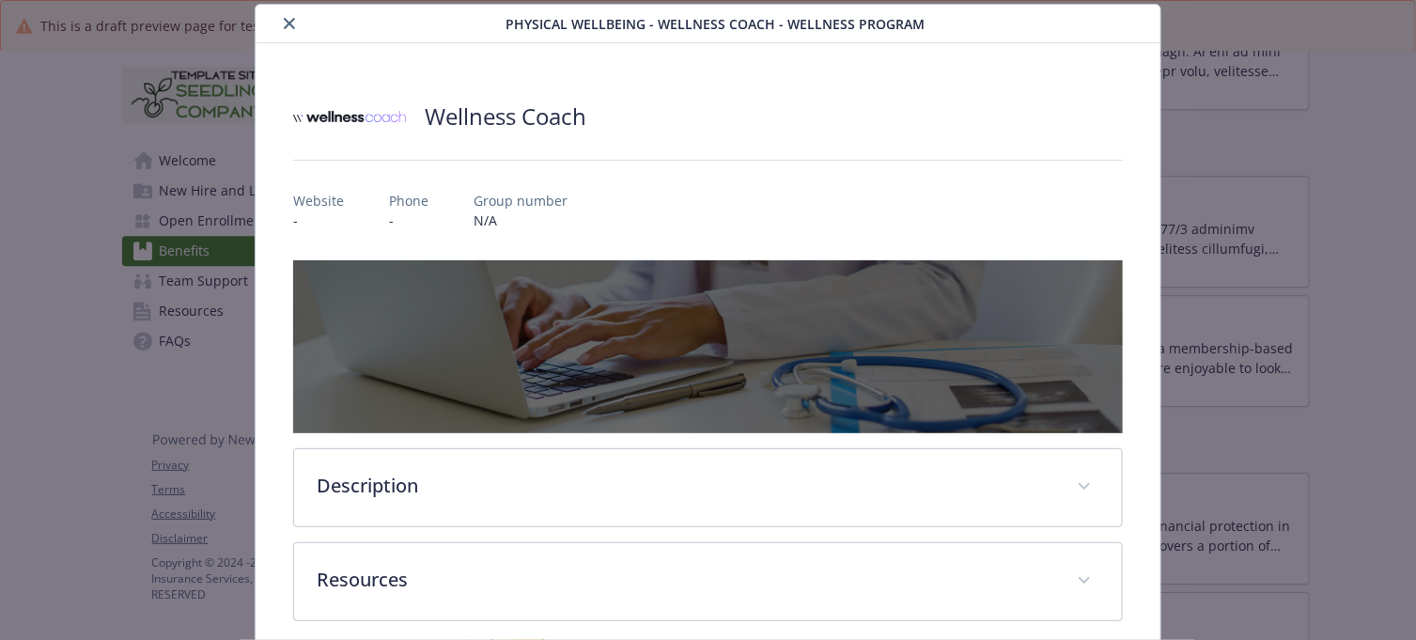
scroll to position [142, 0]
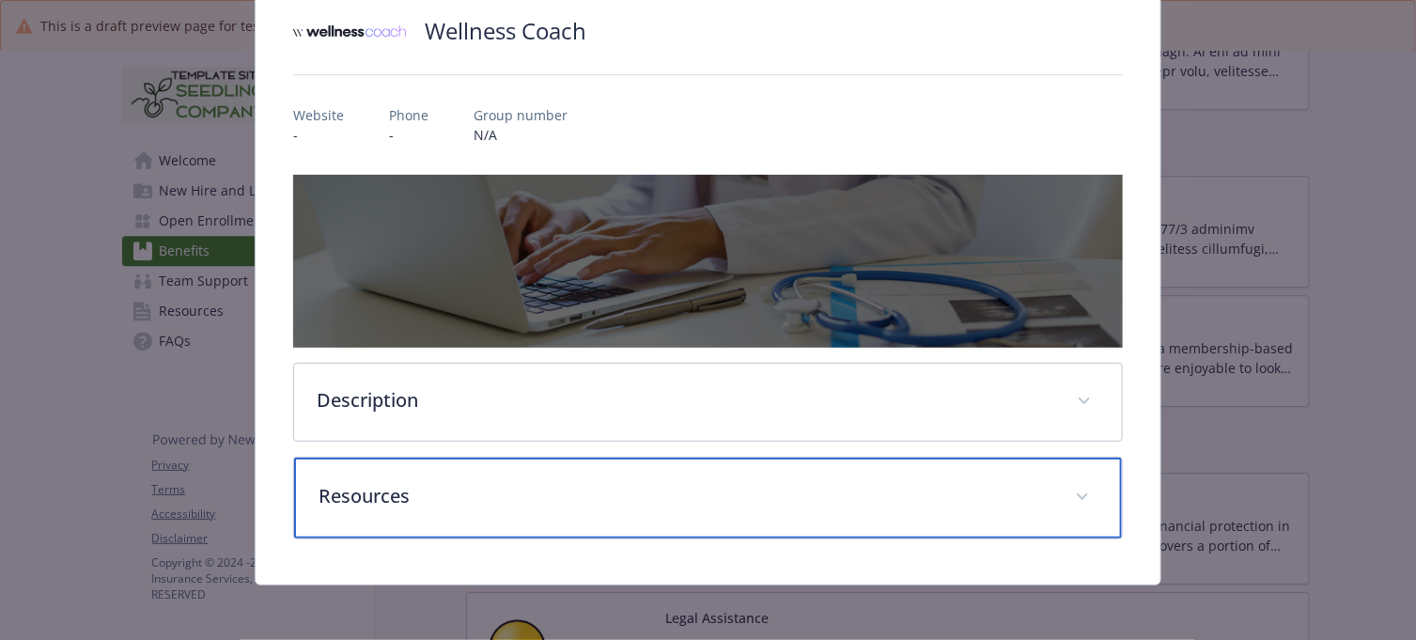
click at [432, 501] on p "Resources" at bounding box center [685, 496] width 733 height 28
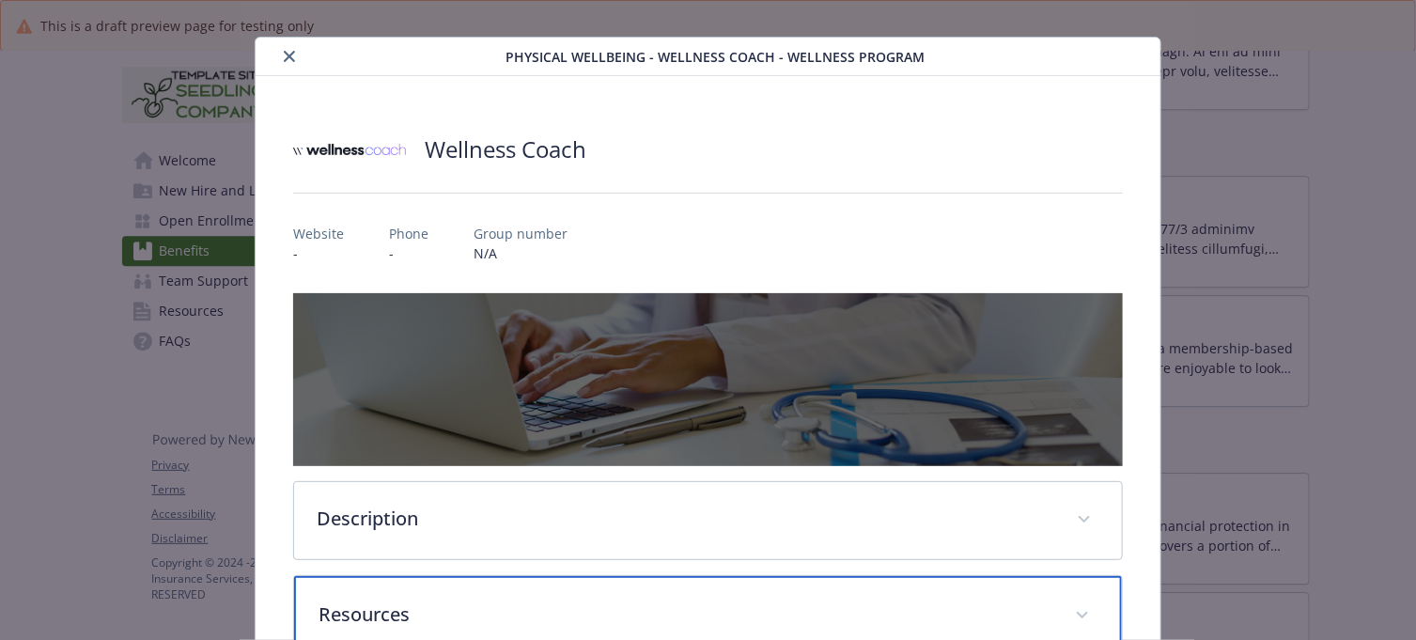
scroll to position [0, 0]
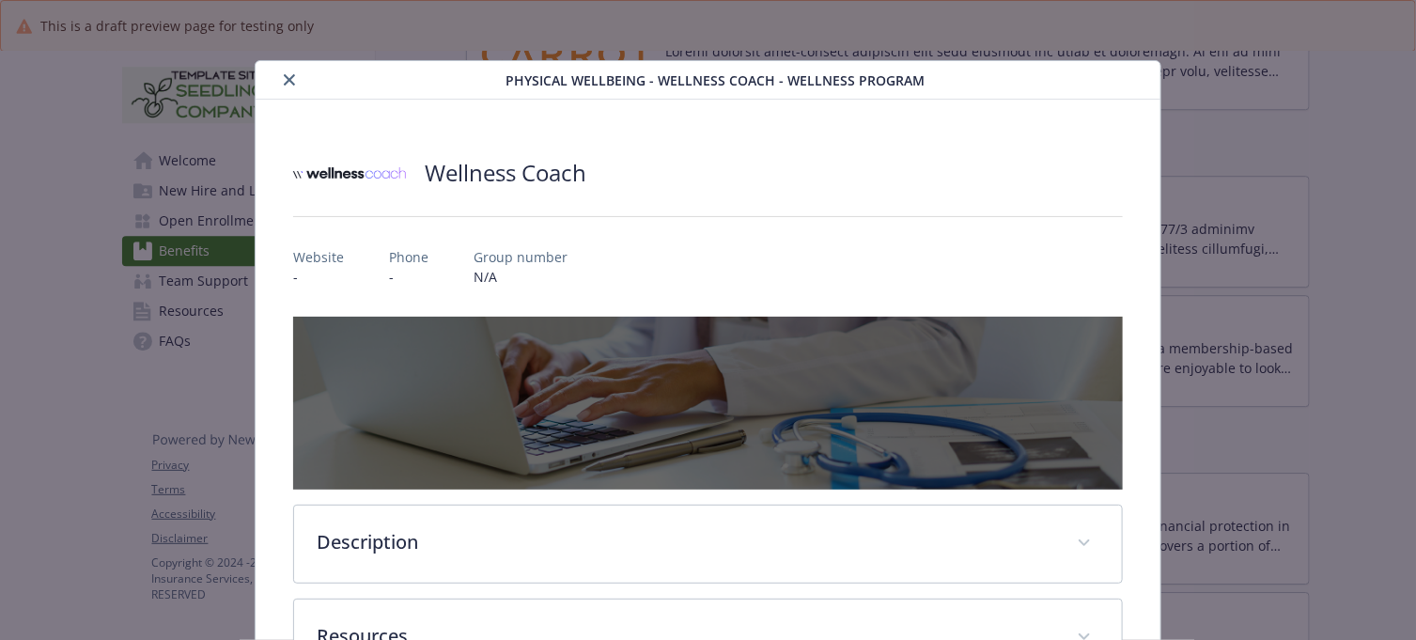
click at [280, 72] on button "close" at bounding box center [289, 80] width 23 height 23
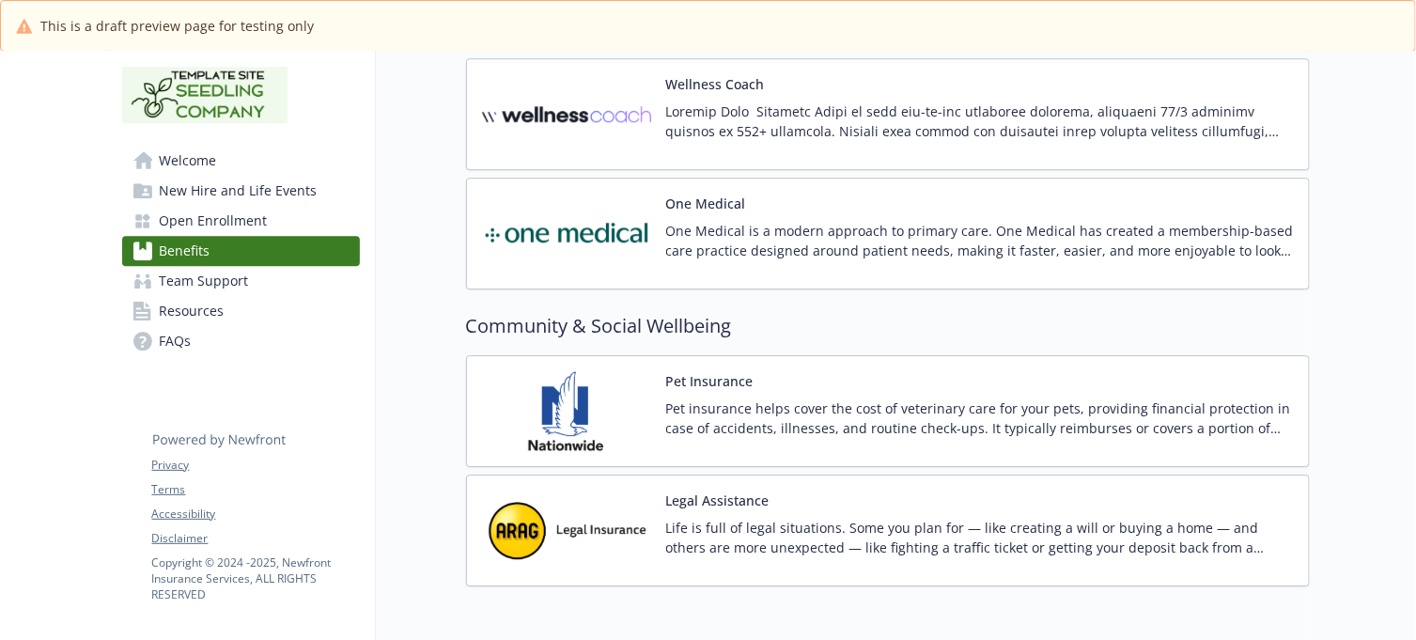
click at [790, 396] on div "Pet Insurance Pet insurance helps cover the cost of veterinary care for your pe…" at bounding box center [980, 411] width 628 height 80
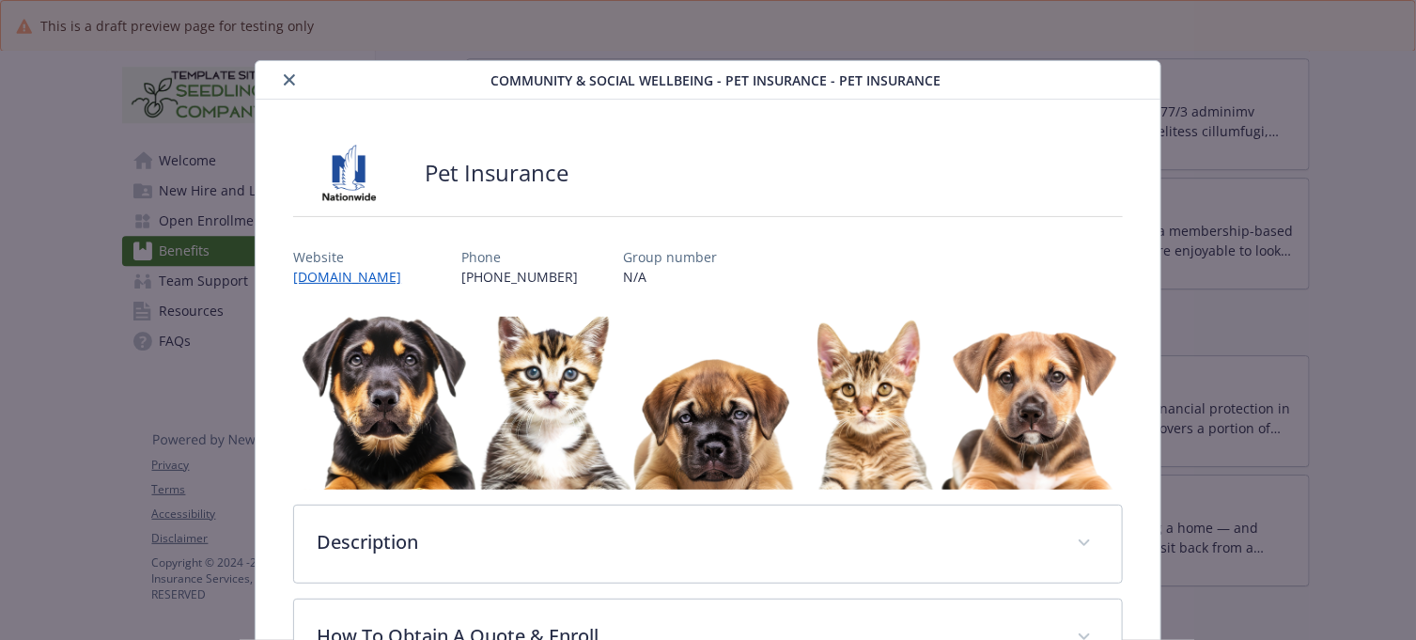
click at [288, 76] on icon "close" at bounding box center [289, 79] width 11 height 11
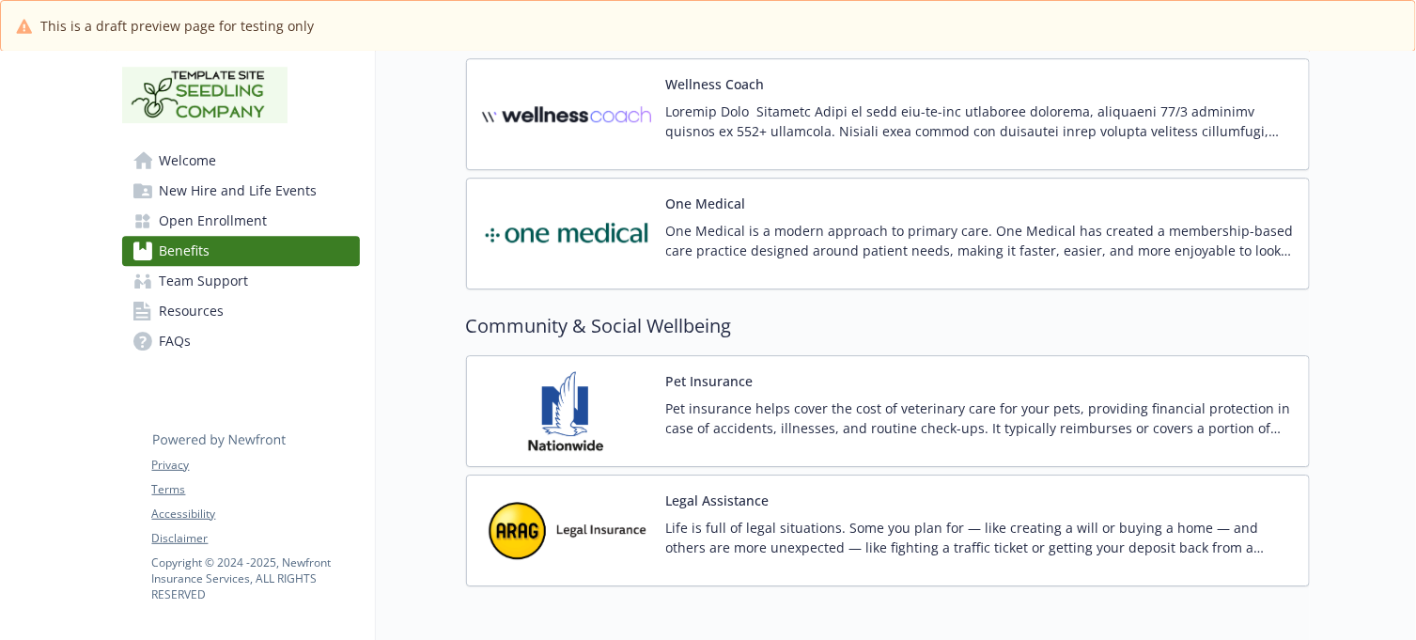
click at [842, 515] on div "Legal Assistance Life is full of legal situations. Some you plan for — like cre…" at bounding box center [980, 530] width 628 height 80
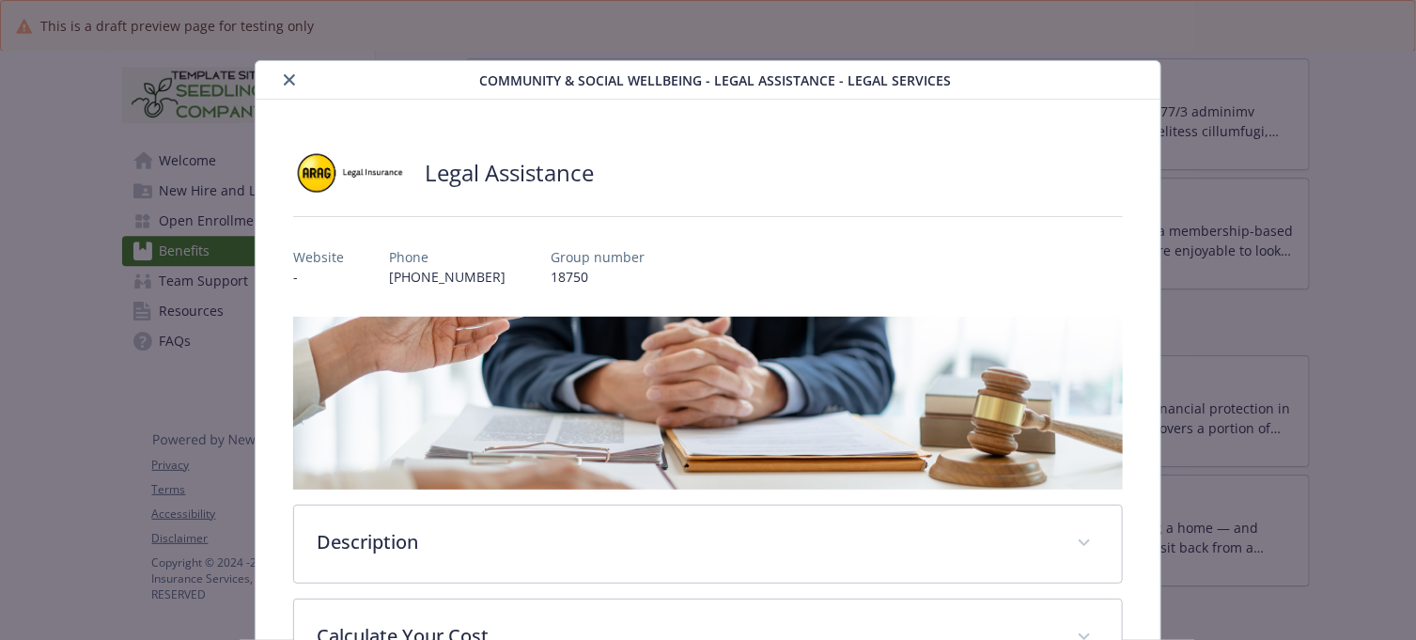
drag, startPoint x: 288, startPoint y: 85, endPoint x: 292, endPoint y: 111, distance: 26.7
click at [288, 85] on icon "close" at bounding box center [289, 79] width 11 height 11
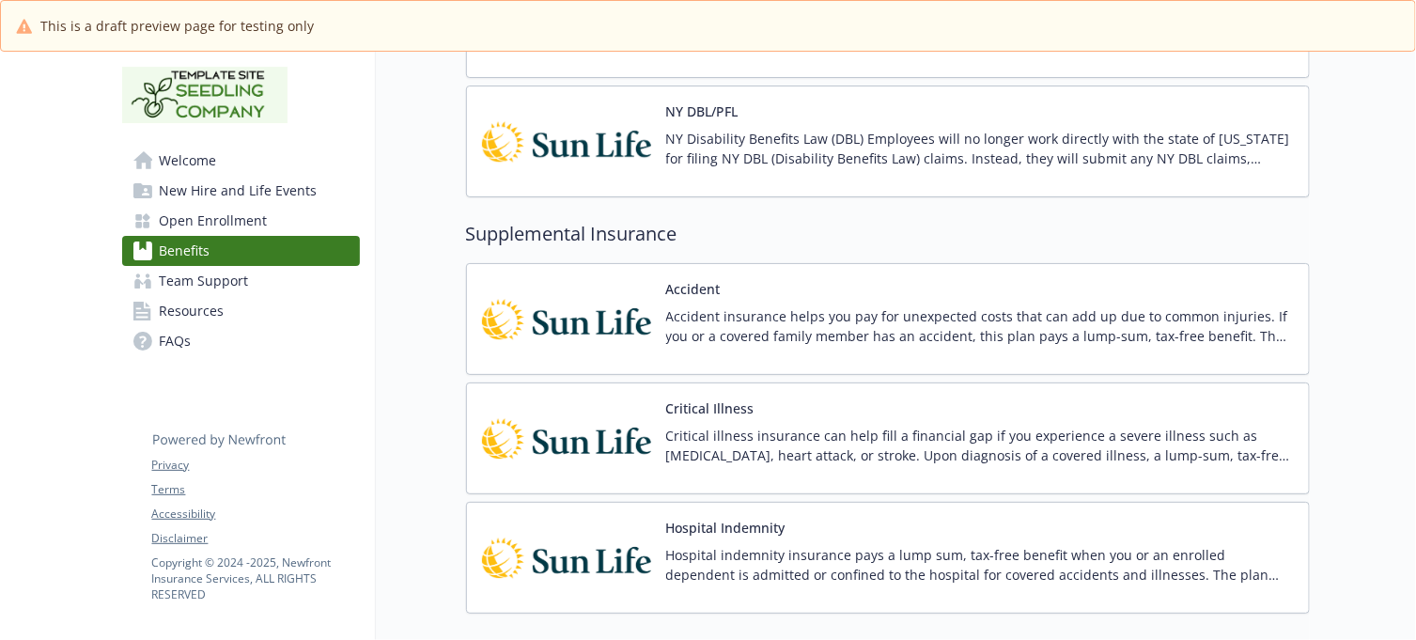
click at [785, 282] on div "Accident Accident insurance helps you pay for unexpected costs that can add up …" at bounding box center [888, 319] width 844 height 112
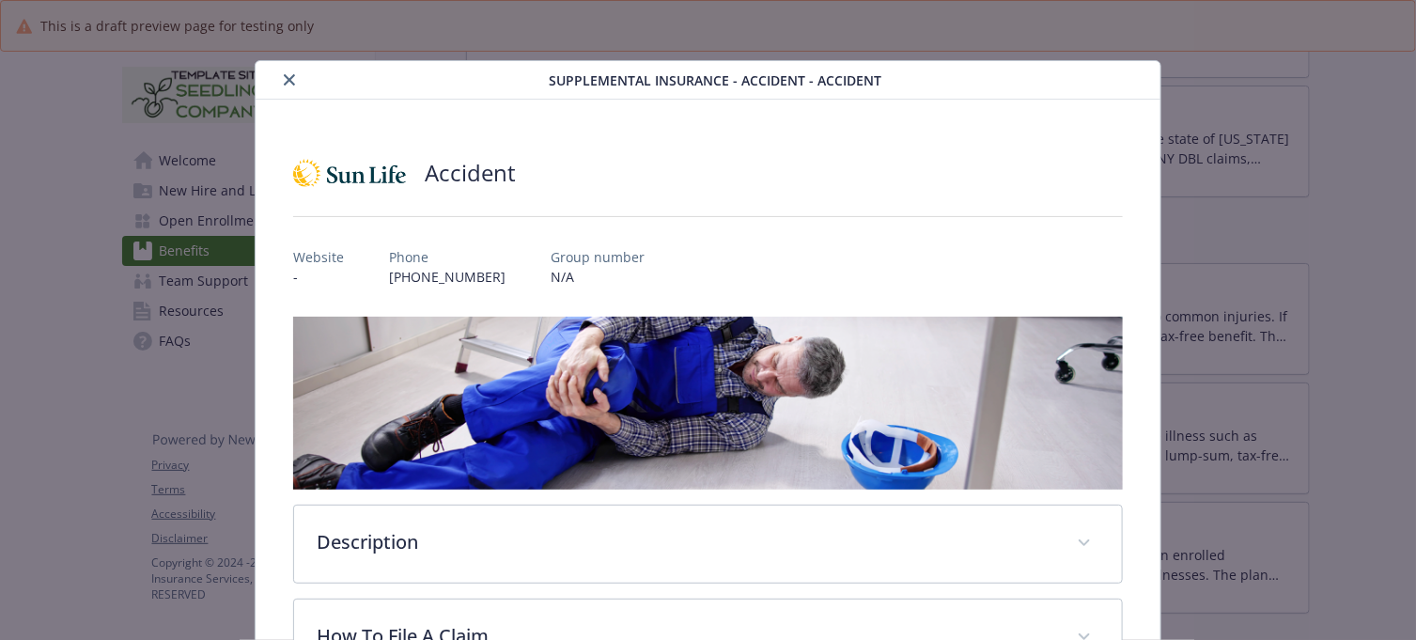
drag, startPoint x: 282, startPoint y: 76, endPoint x: 294, endPoint y: 100, distance: 26.5
click at [284, 76] on icon "close" at bounding box center [289, 79] width 11 height 11
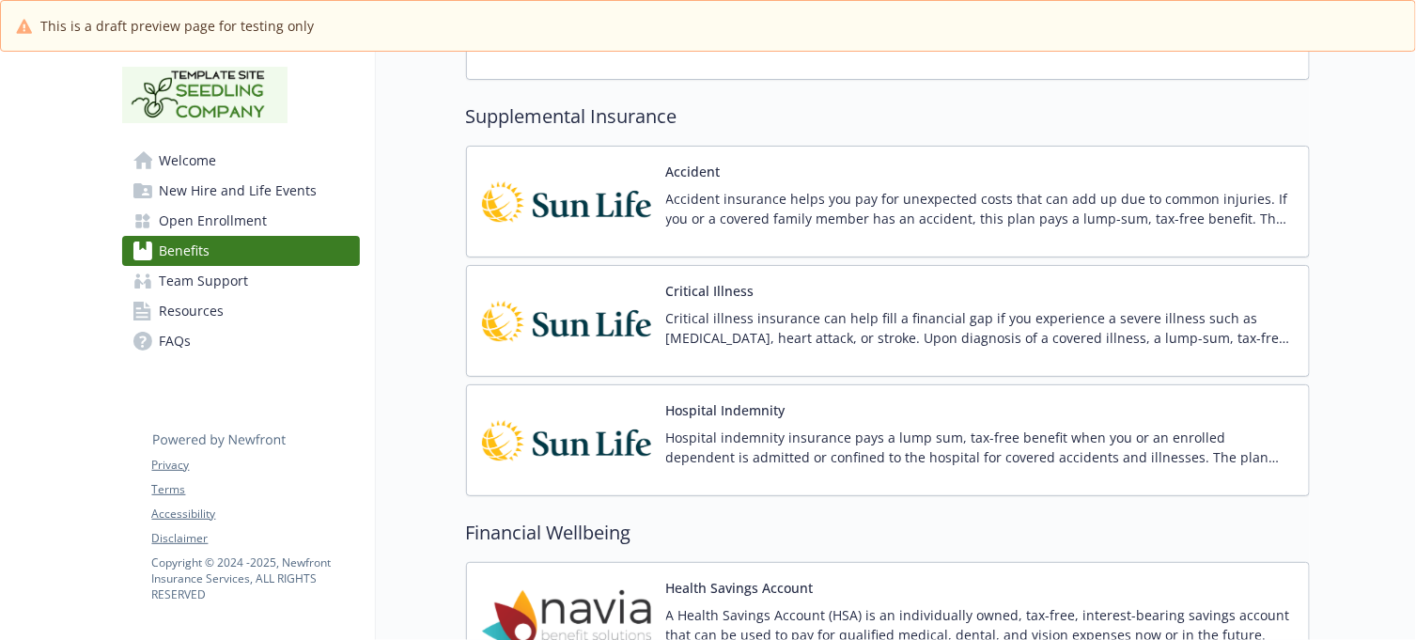
click at [792, 292] on div "Critical Illness Critical illness insurance can help fill a financial gap if yo…" at bounding box center [980, 321] width 628 height 80
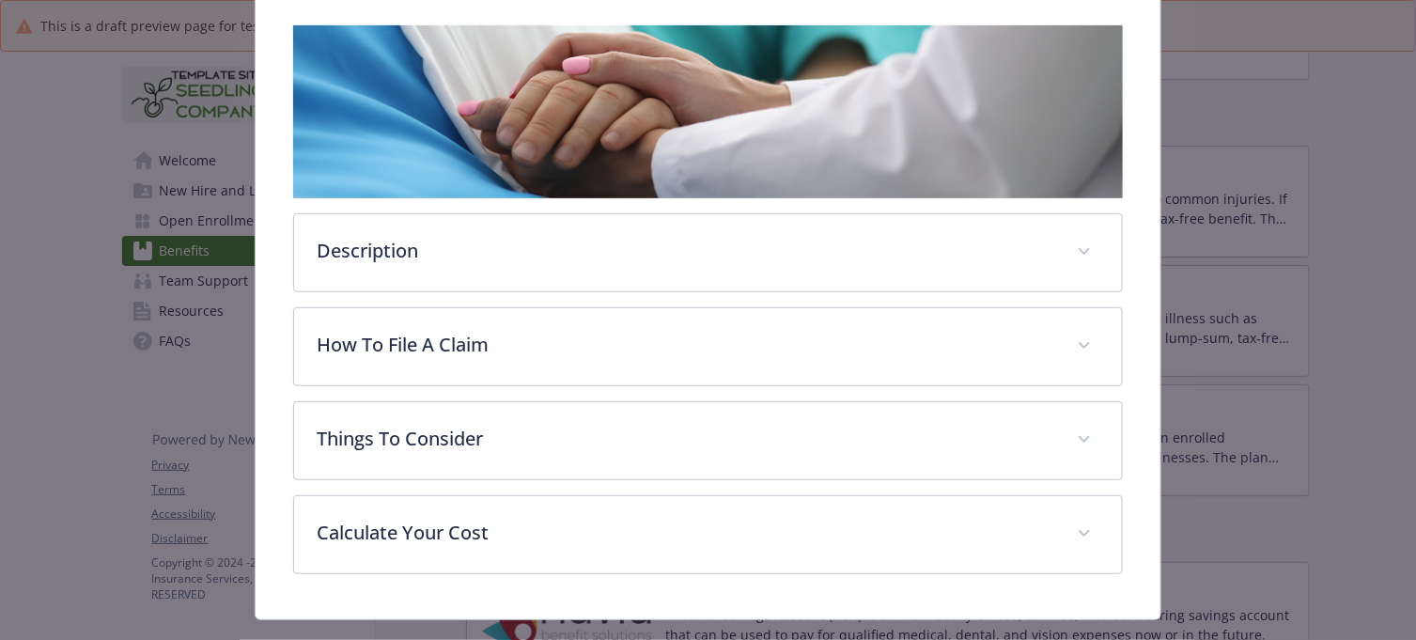
scroll to position [56, 0]
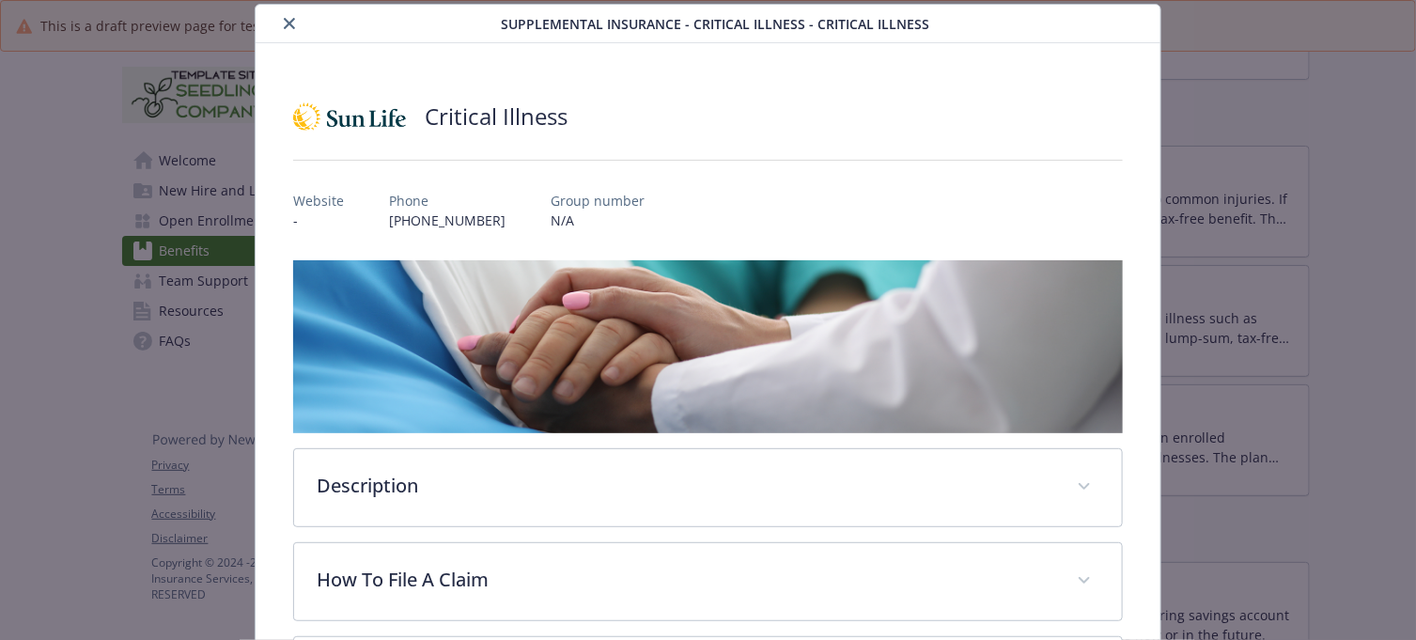
click at [303, 28] on div "details for plan Supplemental Insurance - Critical Illness - Critical Illness" at bounding box center [382, 23] width 238 height 23
drag, startPoint x: 279, startPoint y: 21, endPoint x: 338, endPoint y: 110, distance: 107.1
click at [278, 21] on button "close" at bounding box center [289, 23] width 23 height 23
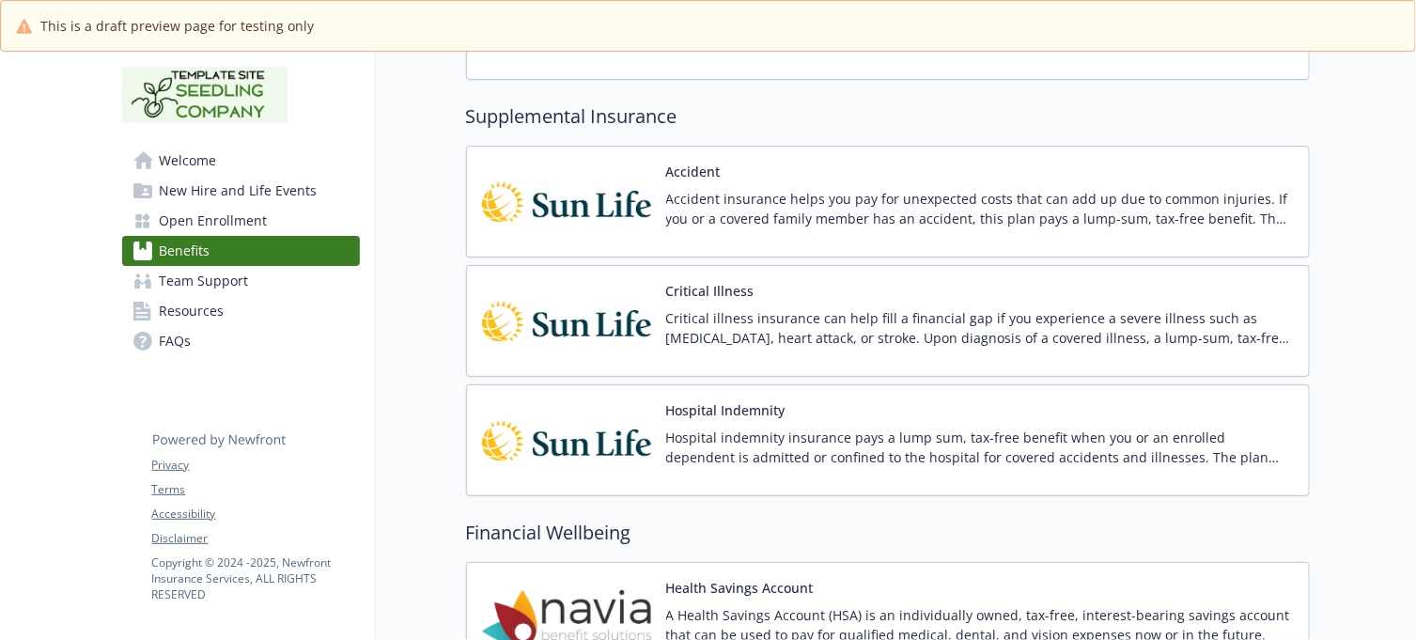
click at [864, 406] on div "Hospital Indemnity Hospital indemnity insurance pays a lump sum, tax-free benef…" at bounding box center [888, 440] width 844 height 112
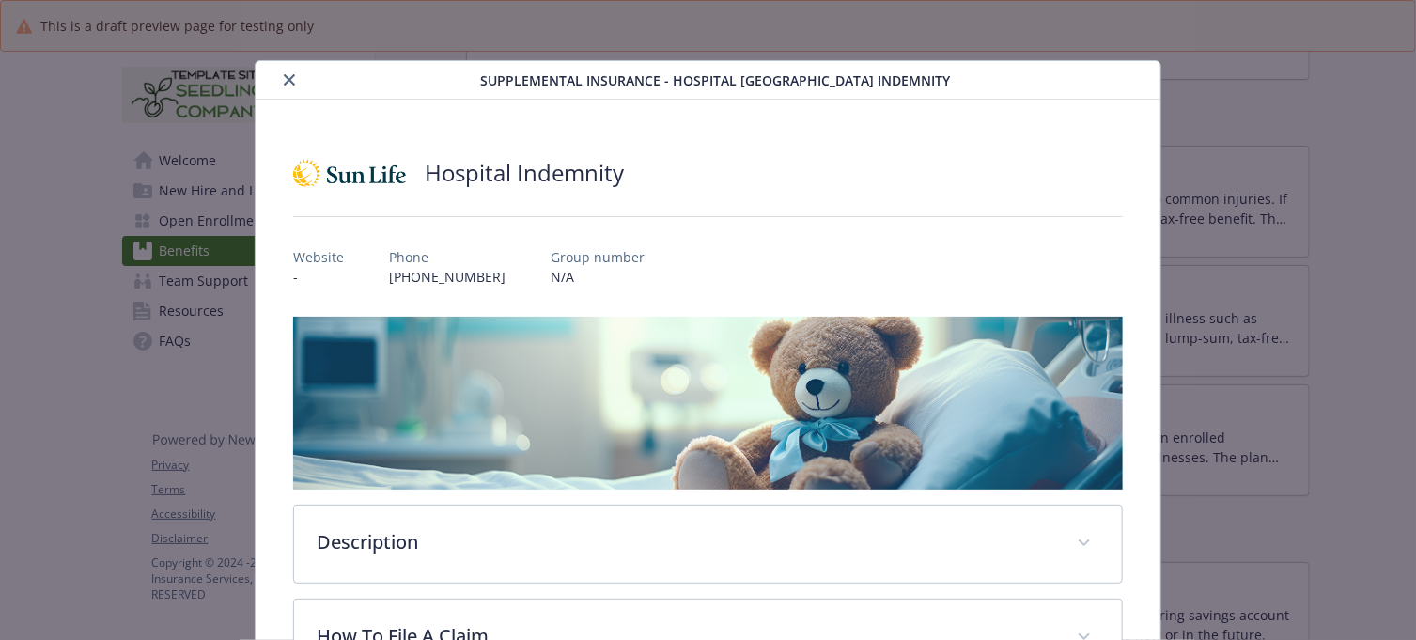
click at [287, 86] on button "close" at bounding box center [289, 80] width 23 height 23
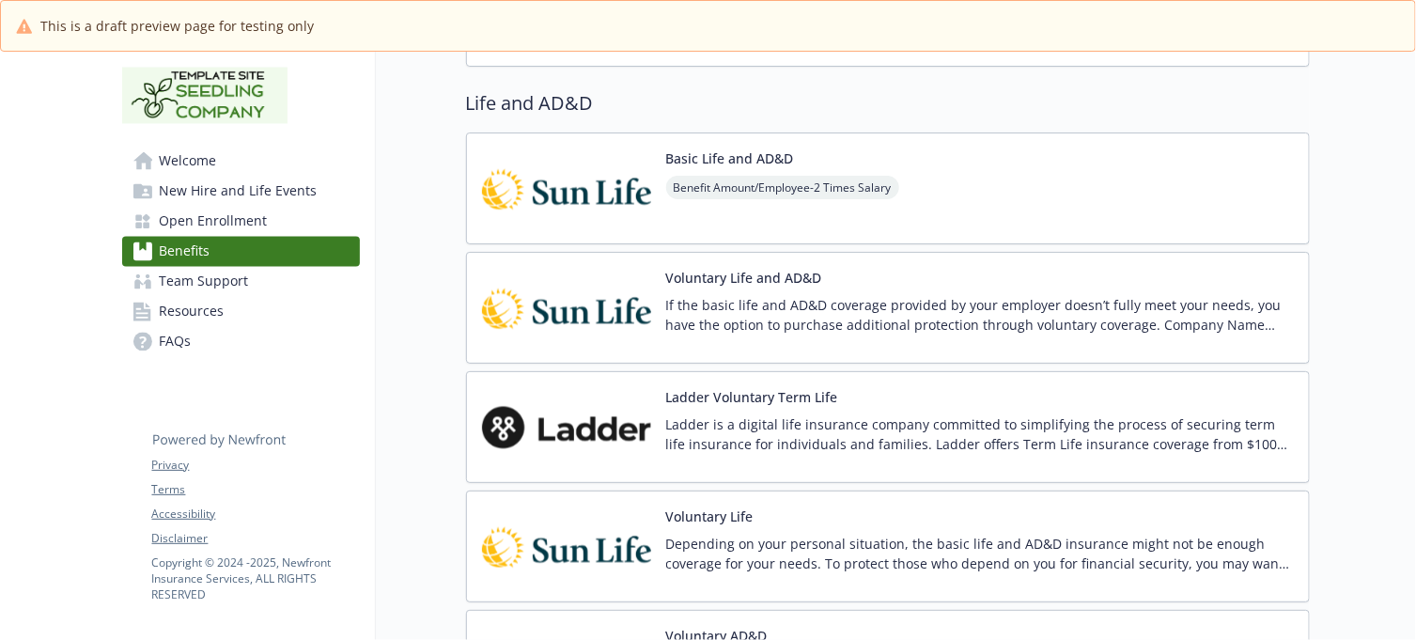
scroll to position [1438, 17]
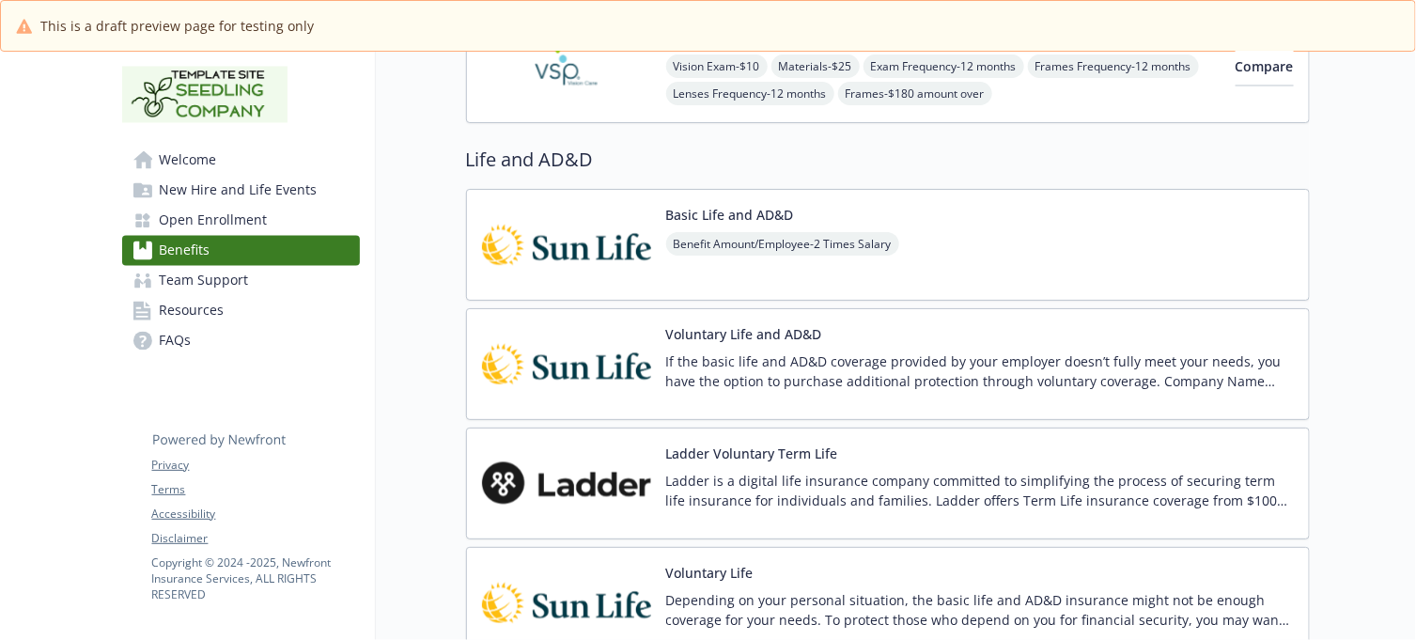
click at [1011, 222] on div "Basic Life and AD&D Benefit Amount/Employee - 2 Times Salary" at bounding box center [888, 245] width 844 height 112
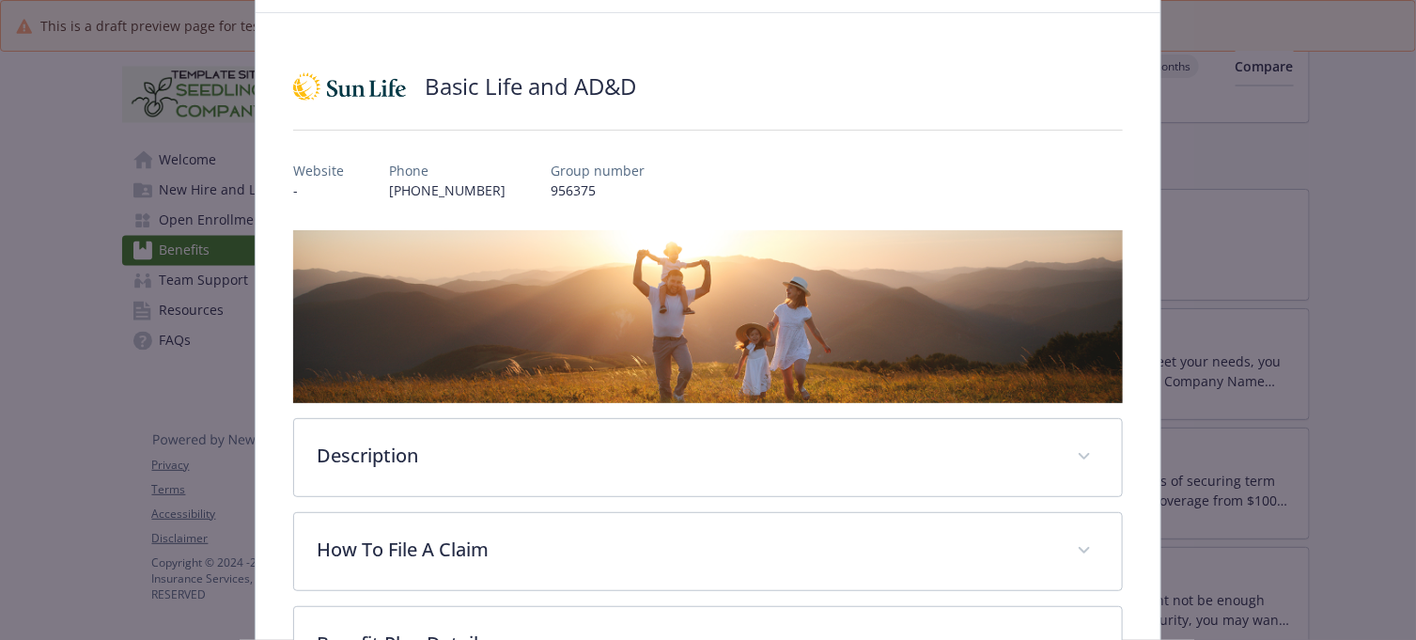
scroll to position [2, 0]
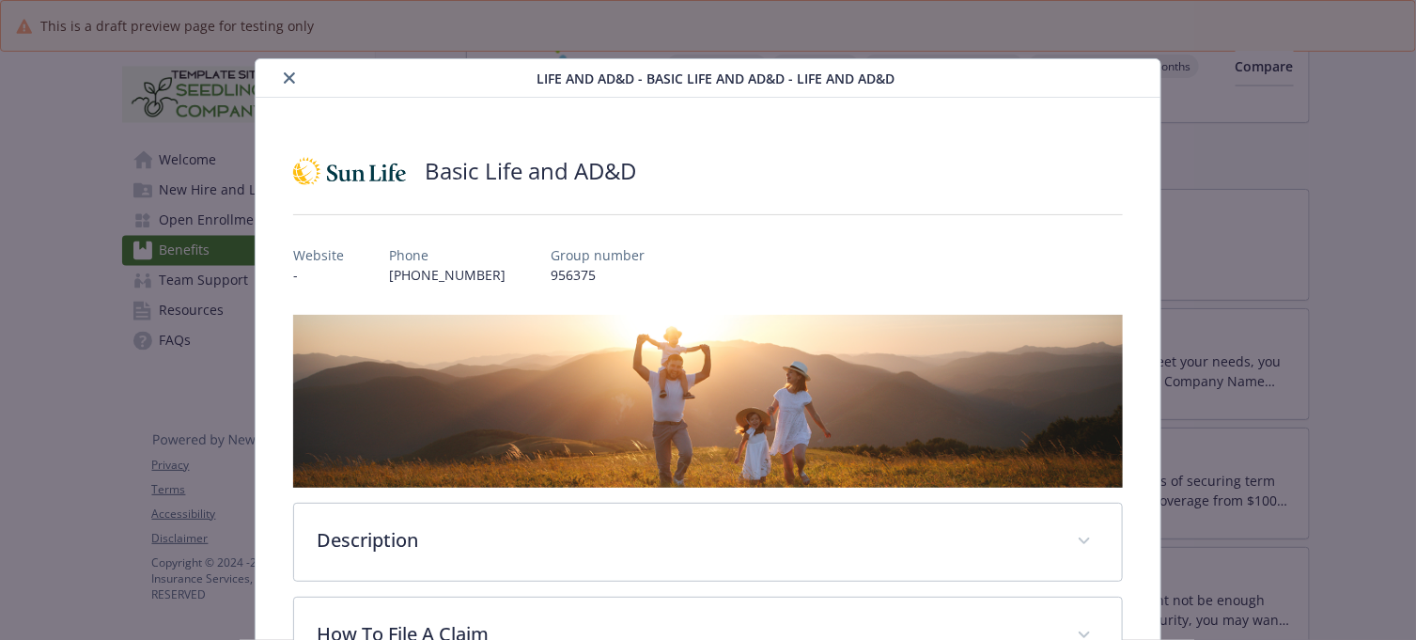
click at [279, 77] on button "close" at bounding box center [289, 78] width 23 height 23
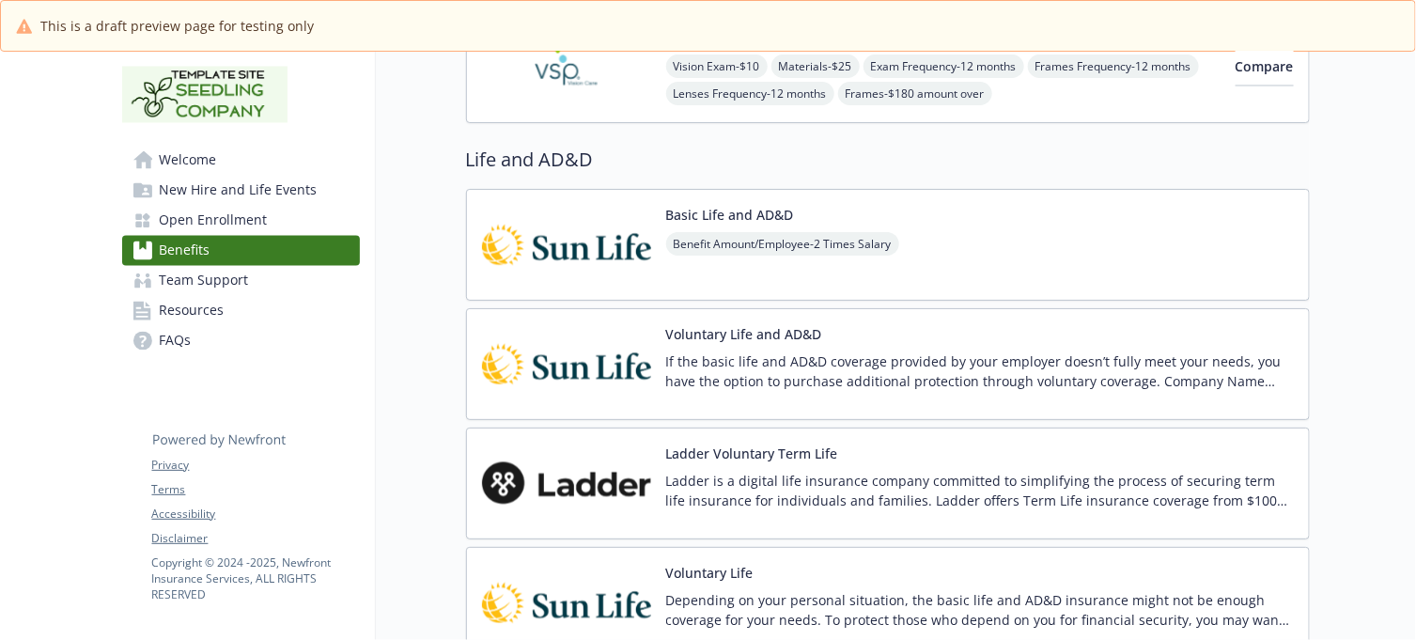
click at [908, 336] on div "Voluntary Life and AD&D If the basic life and AD&D coverage provided by your em…" at bounding box center [980, 364] width 628 height 80
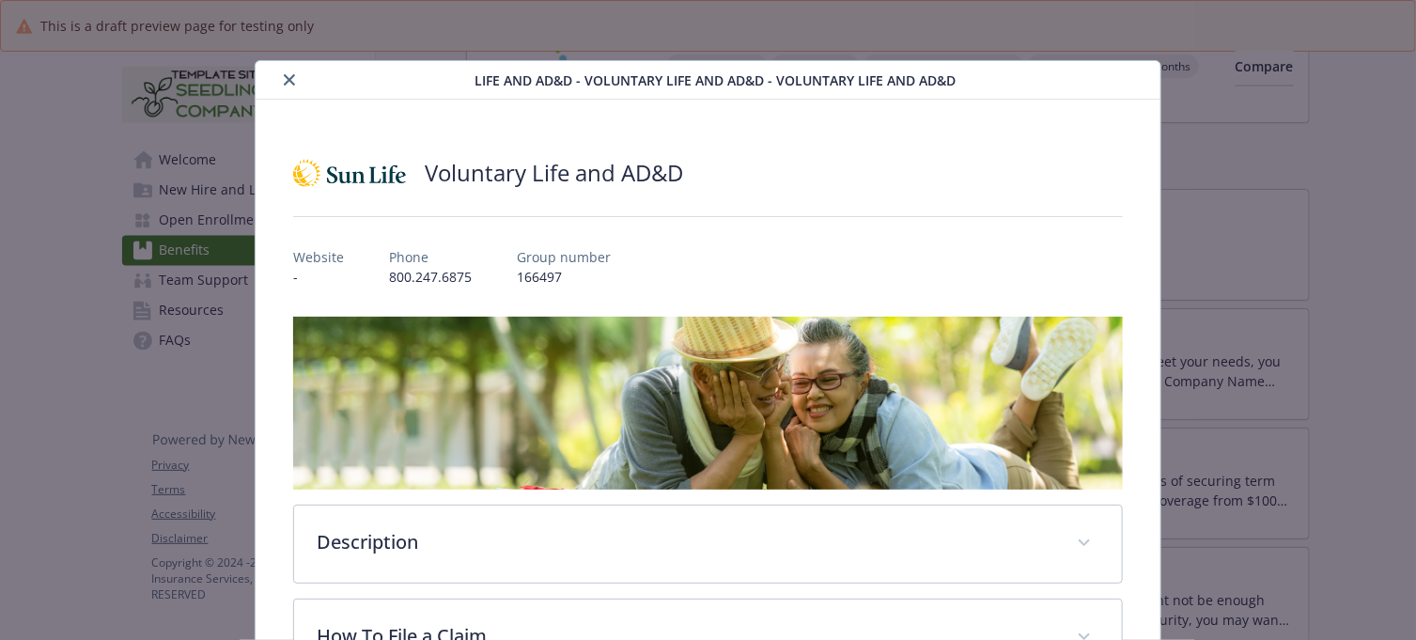
click at [285, 70] on button "close" at bounding box center [289, 80] width 23 height 23
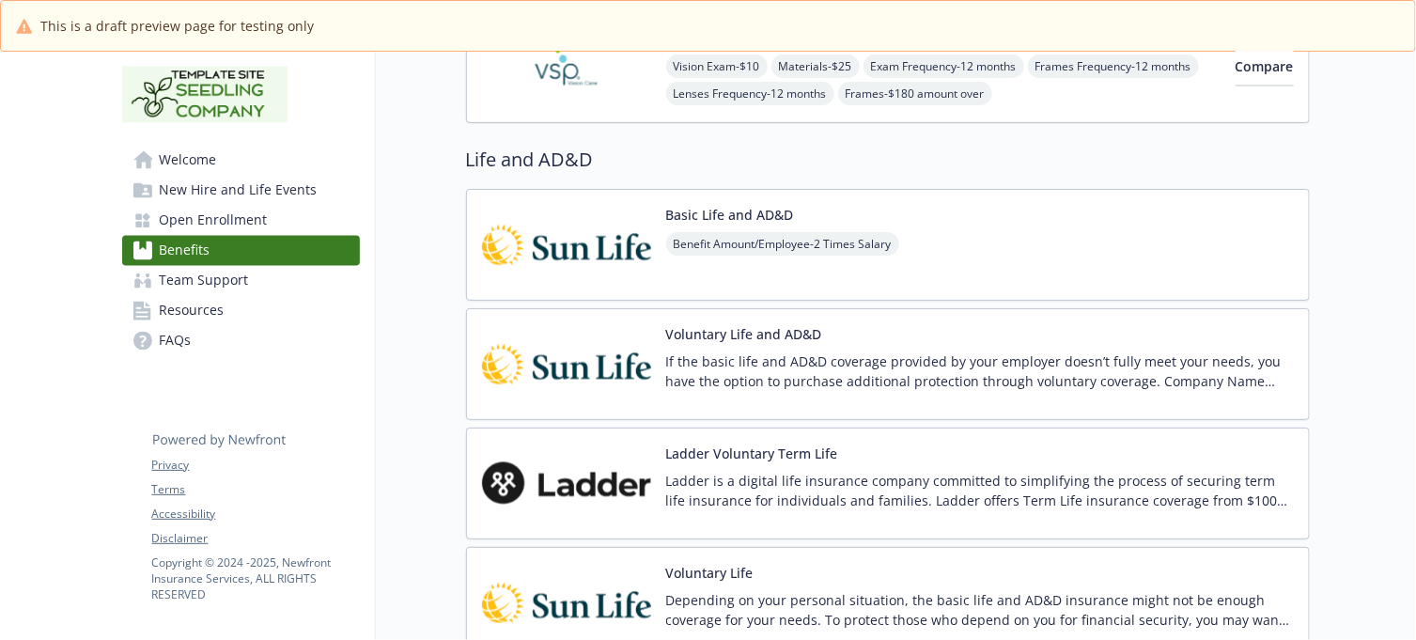
click at [940, 456] on div "Ladder Voluntary Term Life Ladder is a digital life insurance company committed…" at bounding box center [980, 483] width 628 height 80
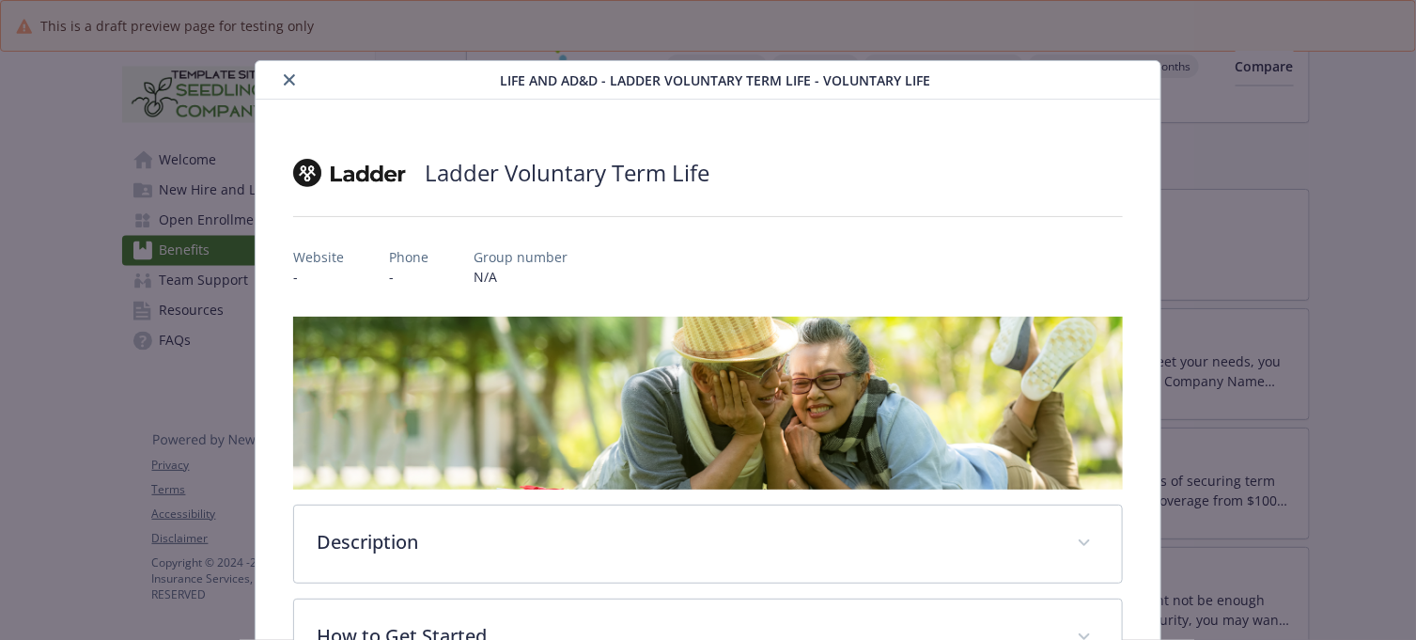
click at [288, 78] on icon "close" at bounding box center [289, 79] width 11 height 11
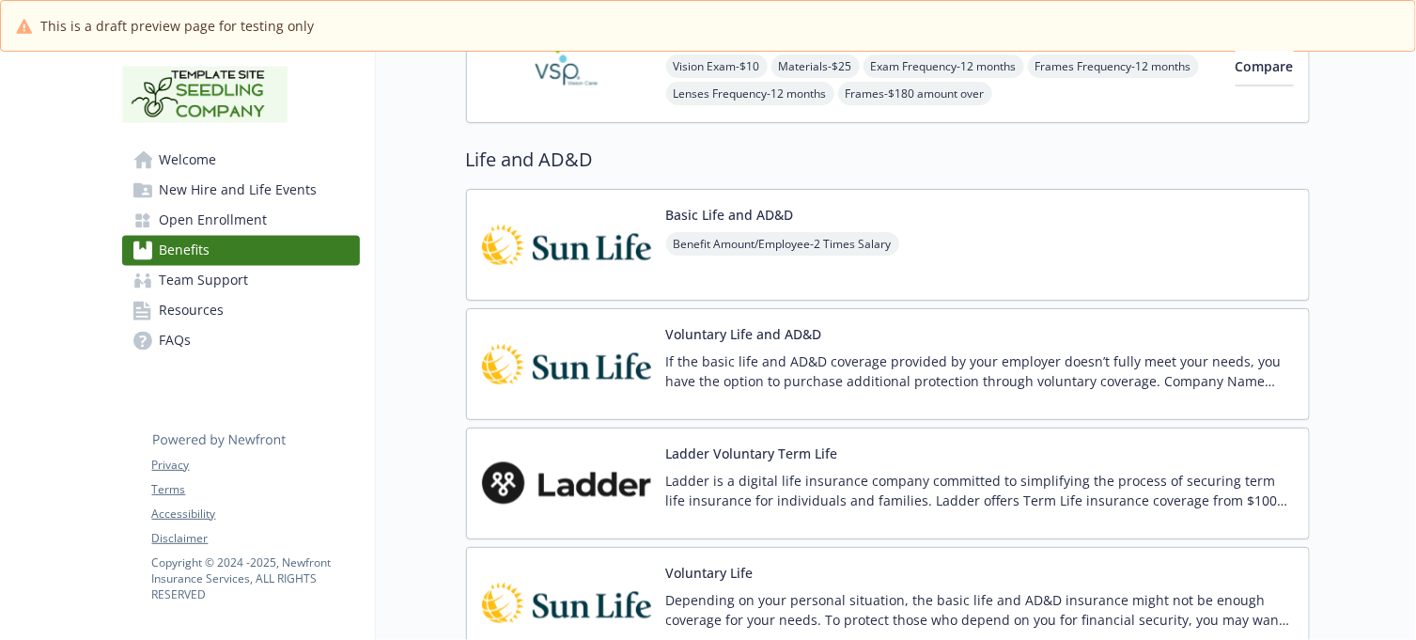
click at [889, 564] on div "Voluntary Life Depending on your personal situation, the basic life and AD&D in…" at bounding box center [888, 603] width 844 height 112
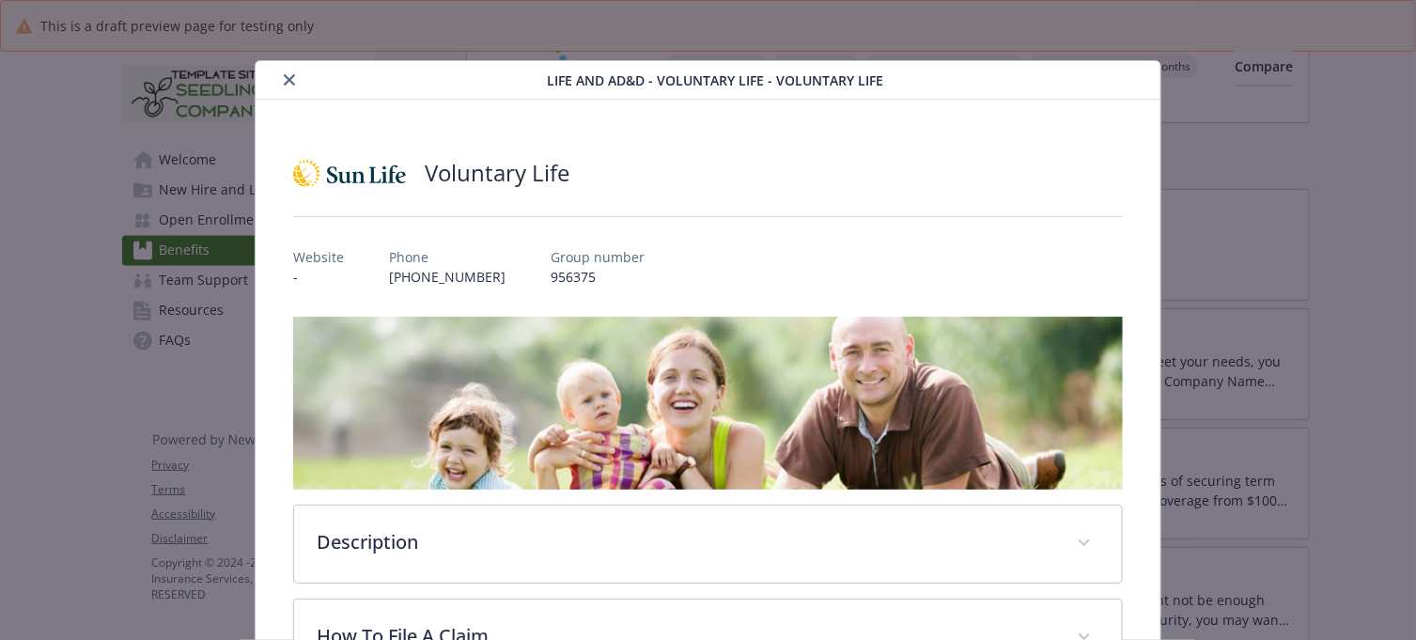
scroll to position [56, 0]
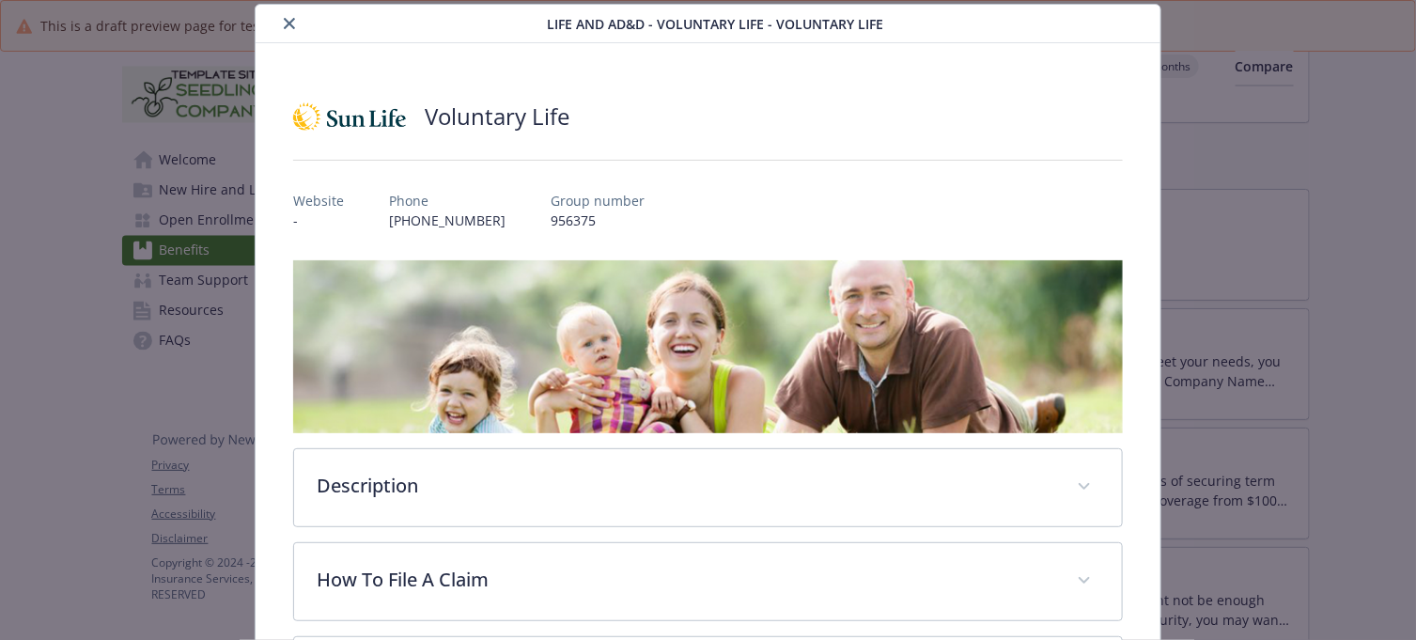
click at [291, 23] on icon "close" at bounding box center [289, 23] width 11 height 11
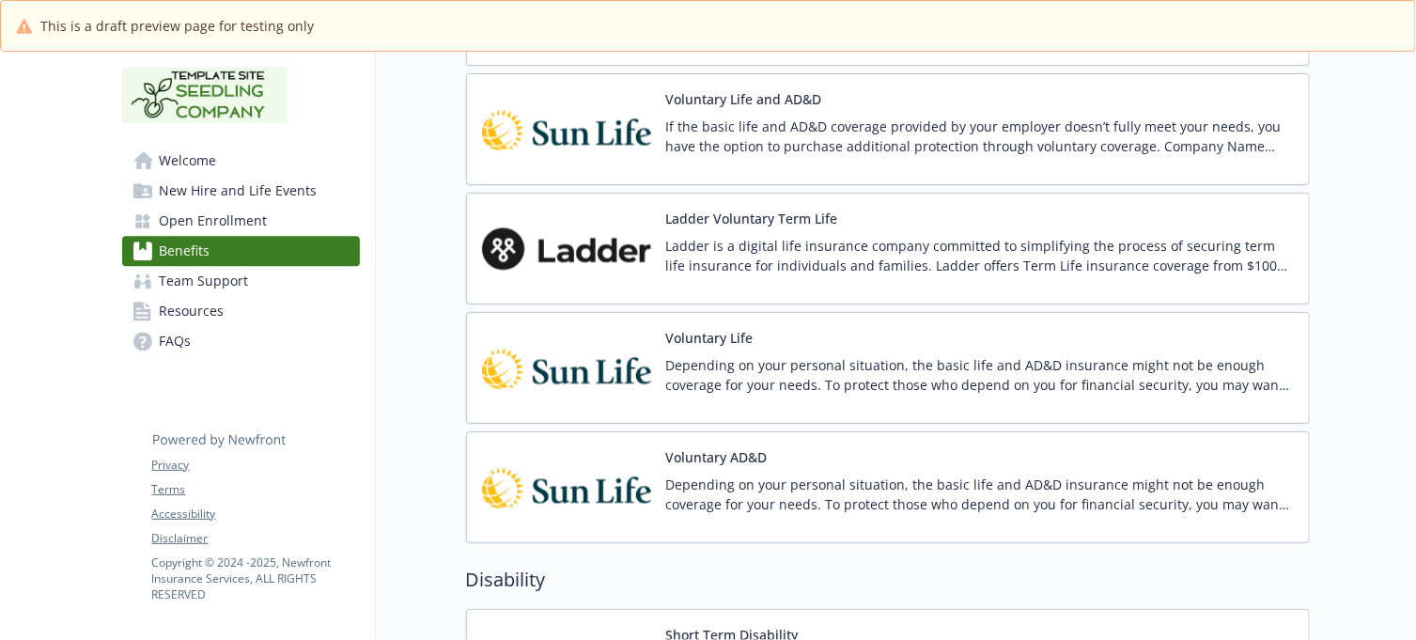
click at [880, 449] on div "Voluntary AD&D Depending on your personal situation, the basic life and AD&D in…" at bounding box center [888, 487] width 844 height 112
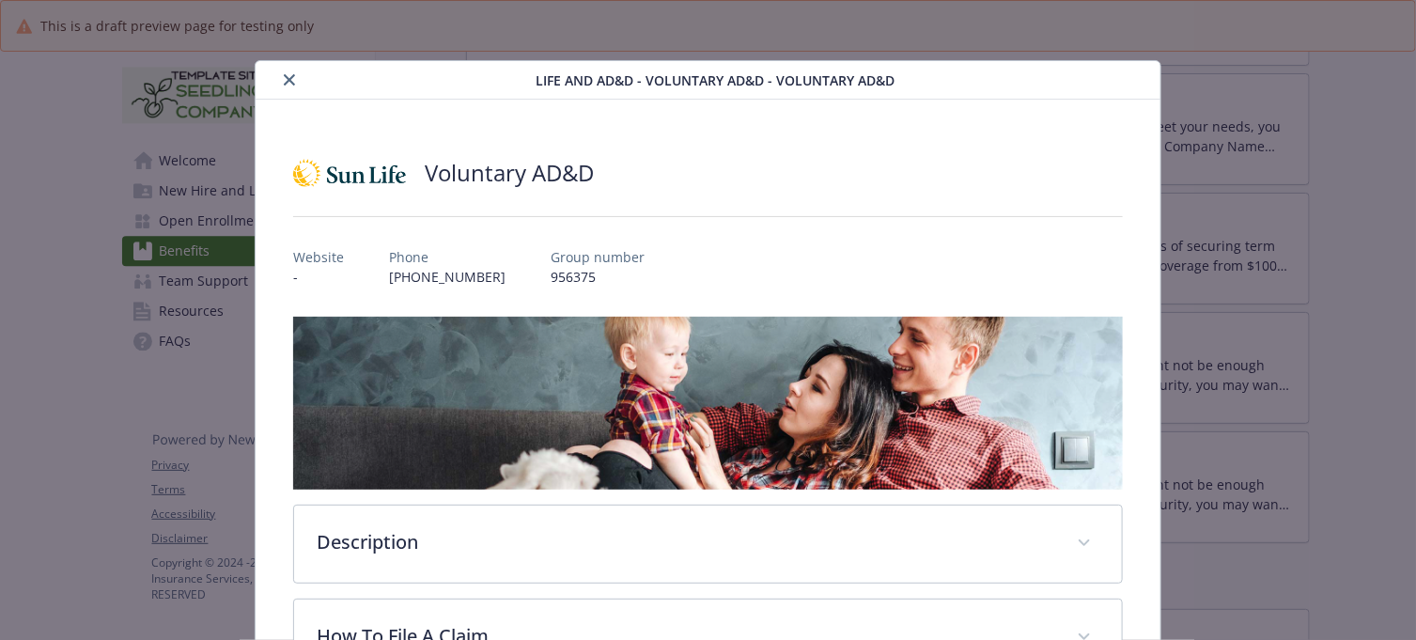
click at [289, 80] on icon "close" at bounding box center [289, 79] width 11 height 11
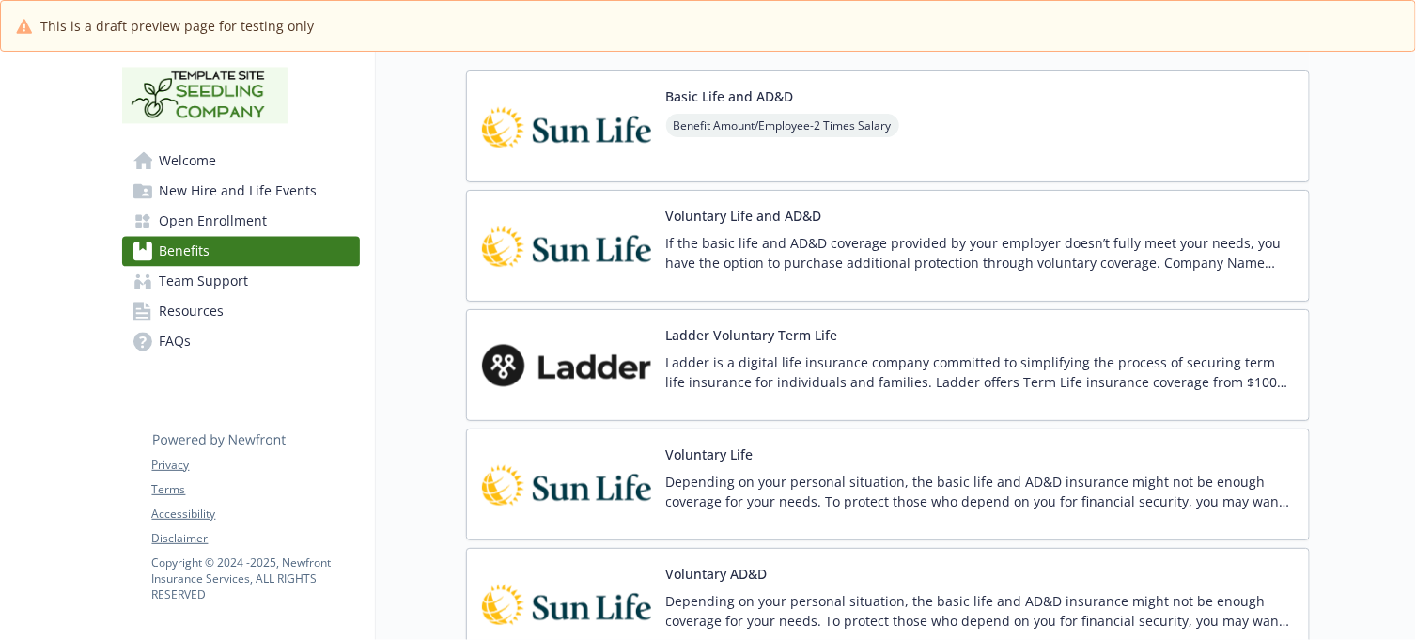
scroll to position [1321, 17]
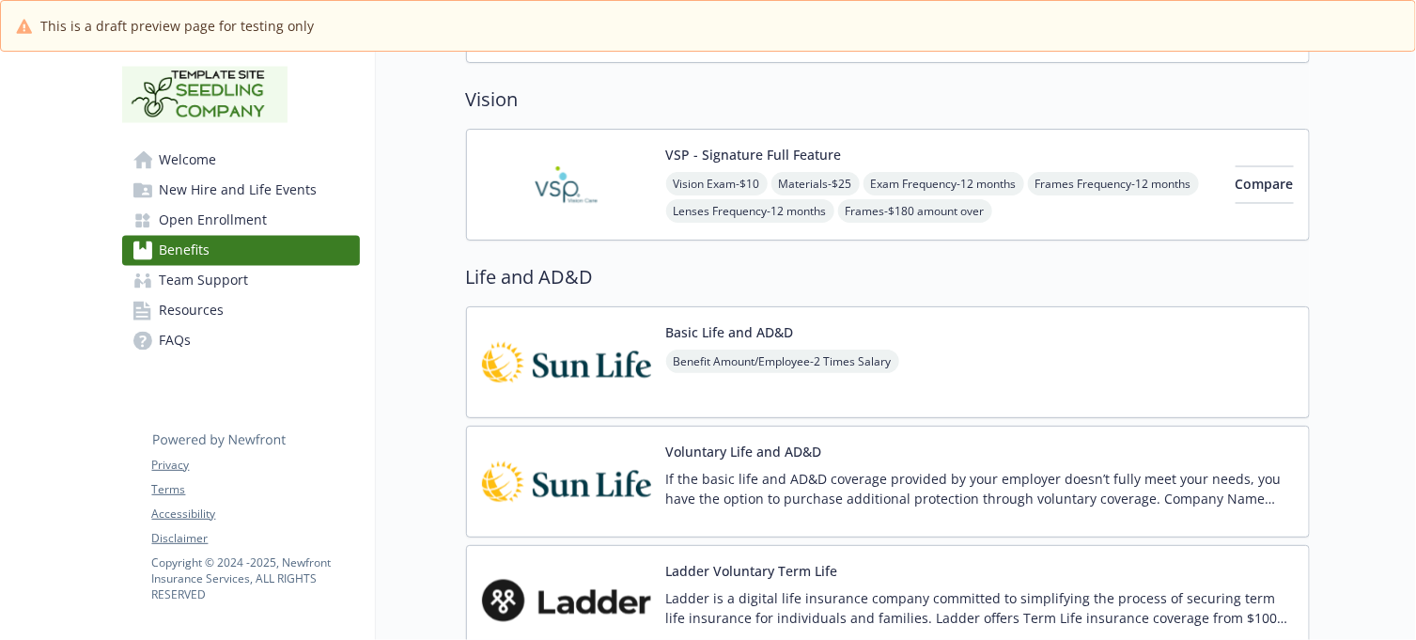
click at [938, 157] on div "VSP - Signature Full Feature Vision Exam - $10 Materials - $25 Exam Frequency -…" at bounding box center [943, 185] width 554 height 80
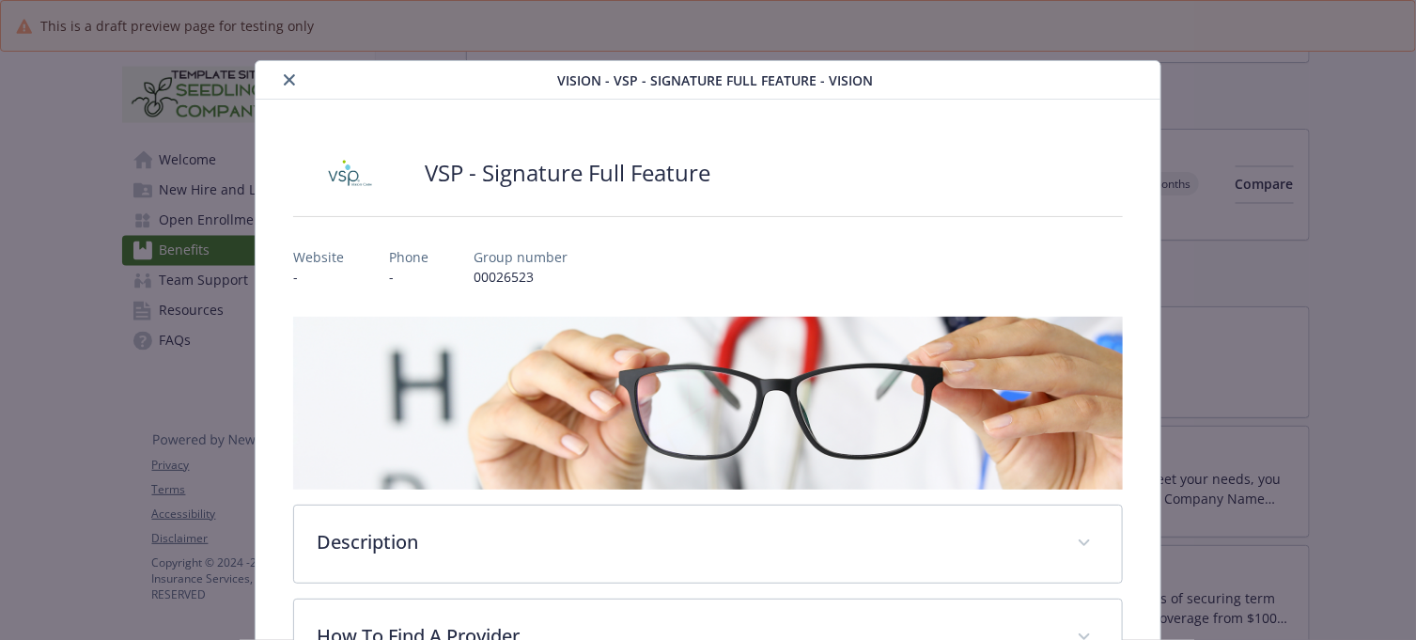
click at [289, 77] on icon "close" at bounding box center [289, 79] width 11 height 11
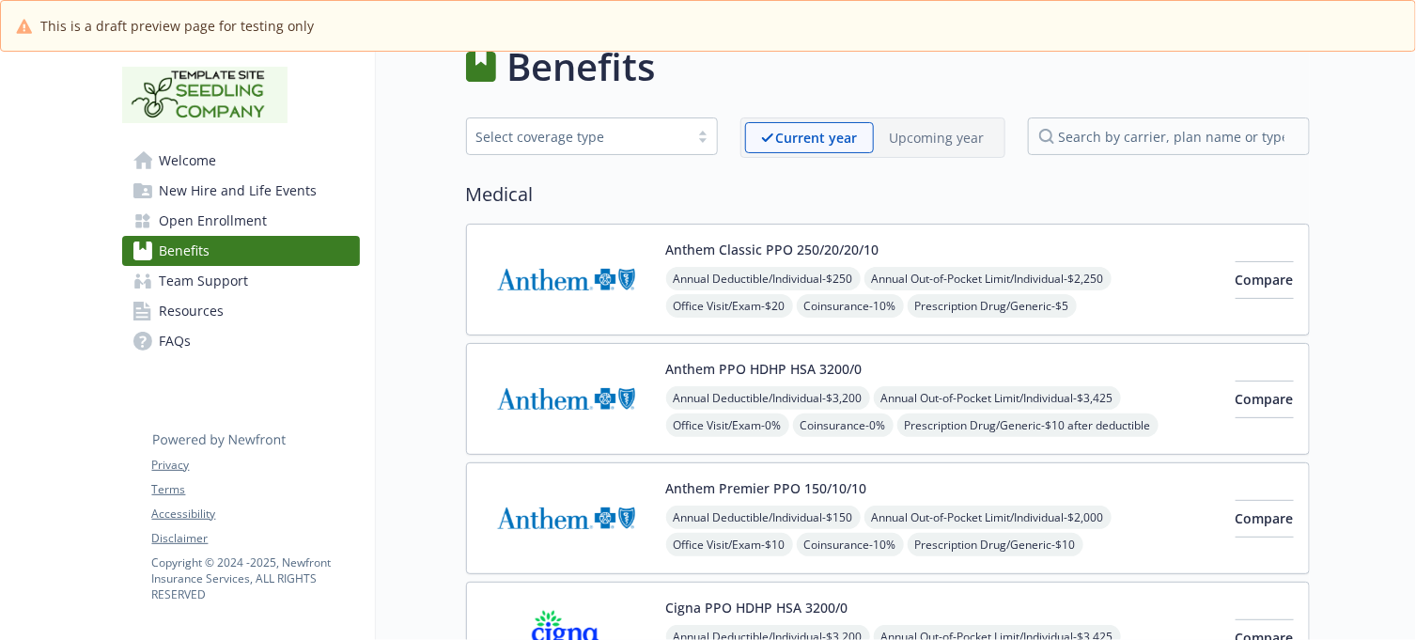
scroll to position [29, 17]
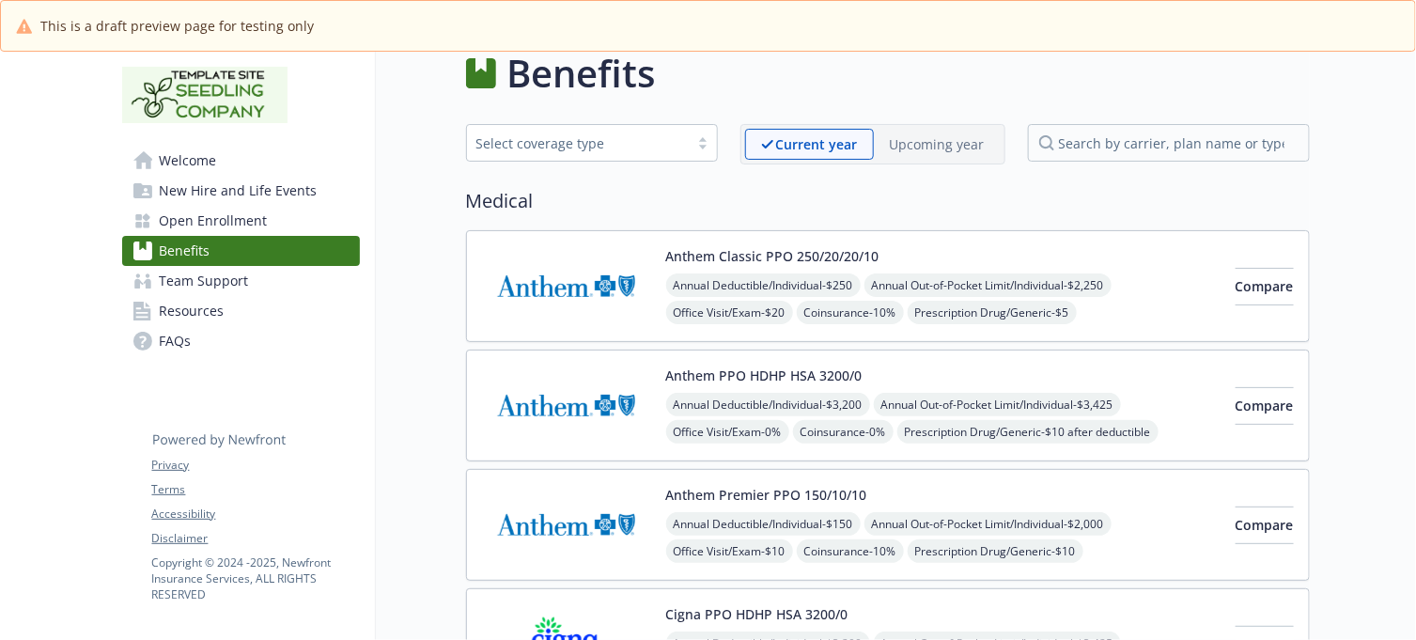
click at [984, 382] on div "Anthem PPO HDHP HSA 3200/0 Annual Deductible/Individual - $3,200 Annual Out-of-…" at bounding box center [943, 405] width 554 height 80
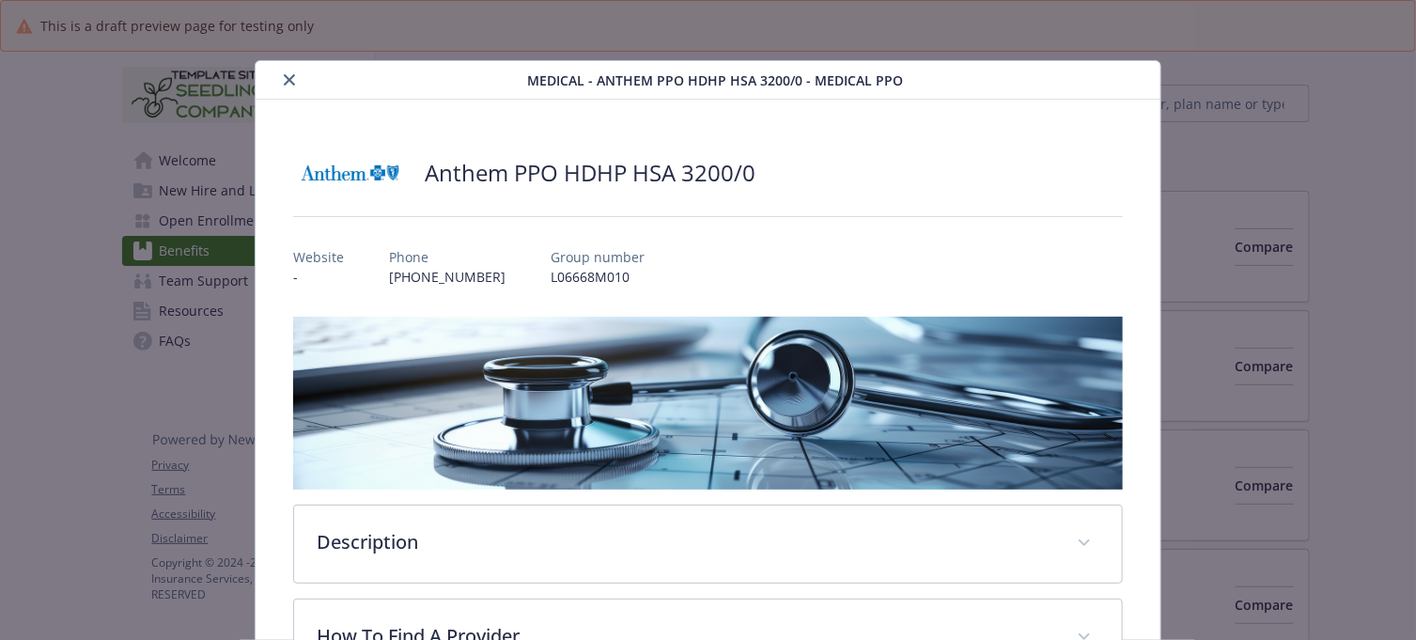
click at [288, 76] on icon "close" at bounding box center [289, 79] width 11 height 11
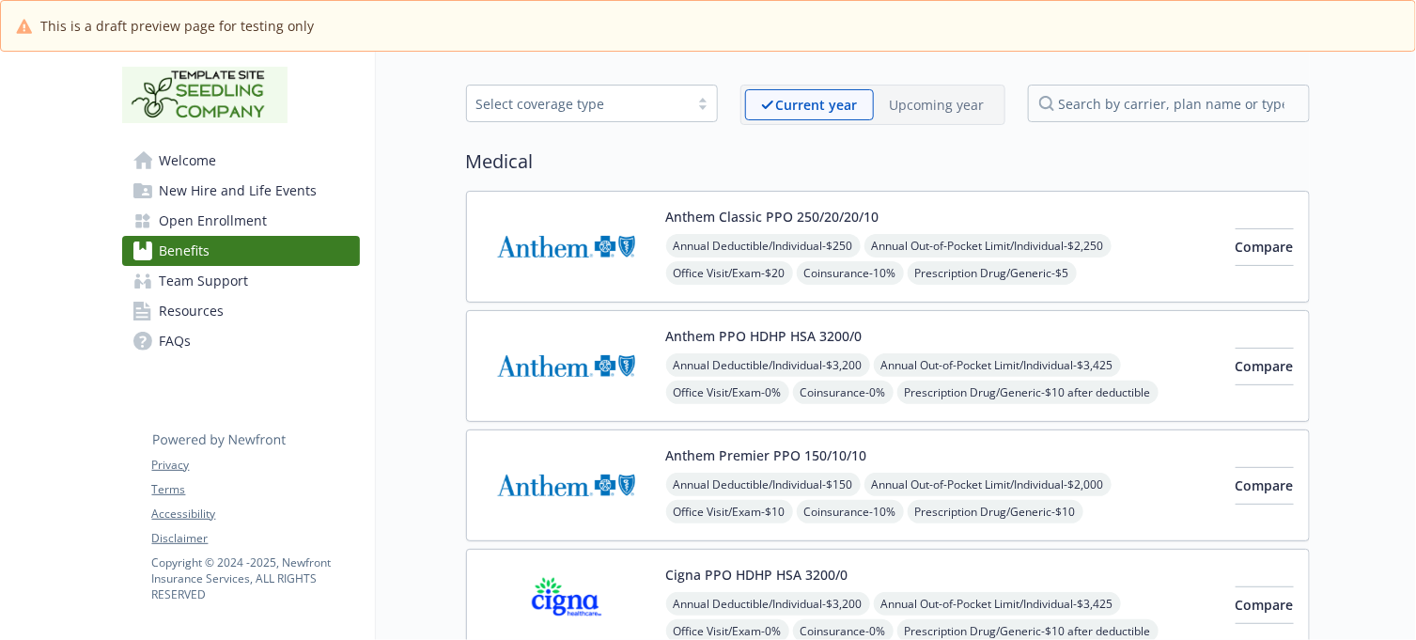
click at [933, 210] on div "Anthem Classic PPO 250/20/20/10 Annual Deductible/Individual - $250 Annual Out-…" at bounding box center [943, 247] width 554 height 80
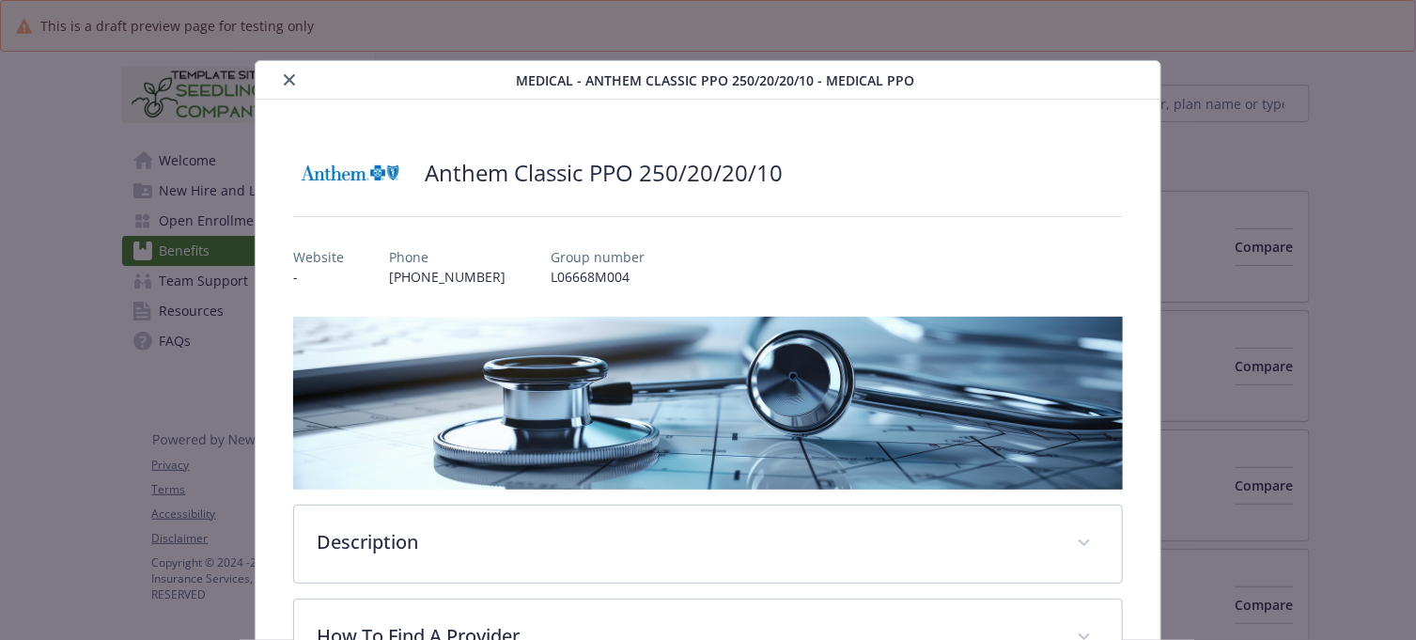
drag, startPoint x: 278, startPoint y: 77, endPoint x: 350, endPoint y: 103, distance: 76.1
click at [278, 77] on button "close" at bounding box center [289, 80] width 23 height 23
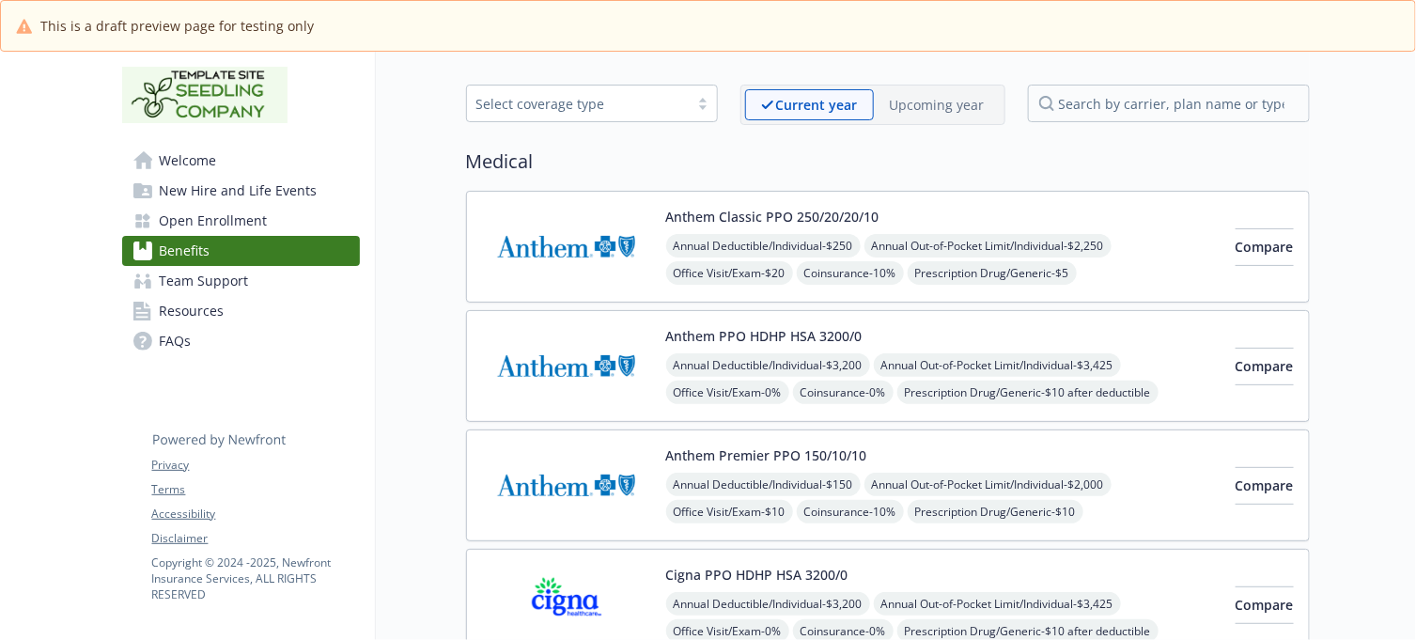
click at [1003, 458] on div "Anthem Premier PPO 150/10/10 Annual Deductible/Individual - $150 Annual Out-of-…" at bounding box center [943, 485] width 554 height 80
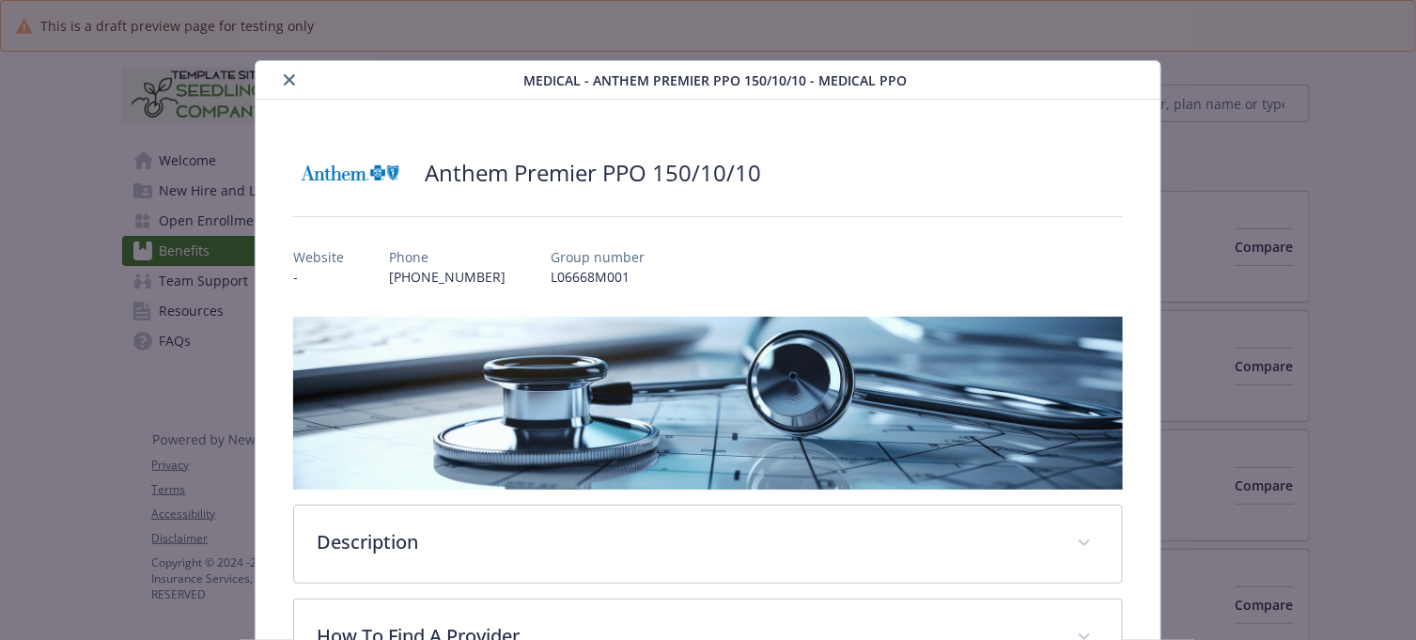
click at [287, 75] on icon "close" at bounding box center [289, 79] width 11 height 11
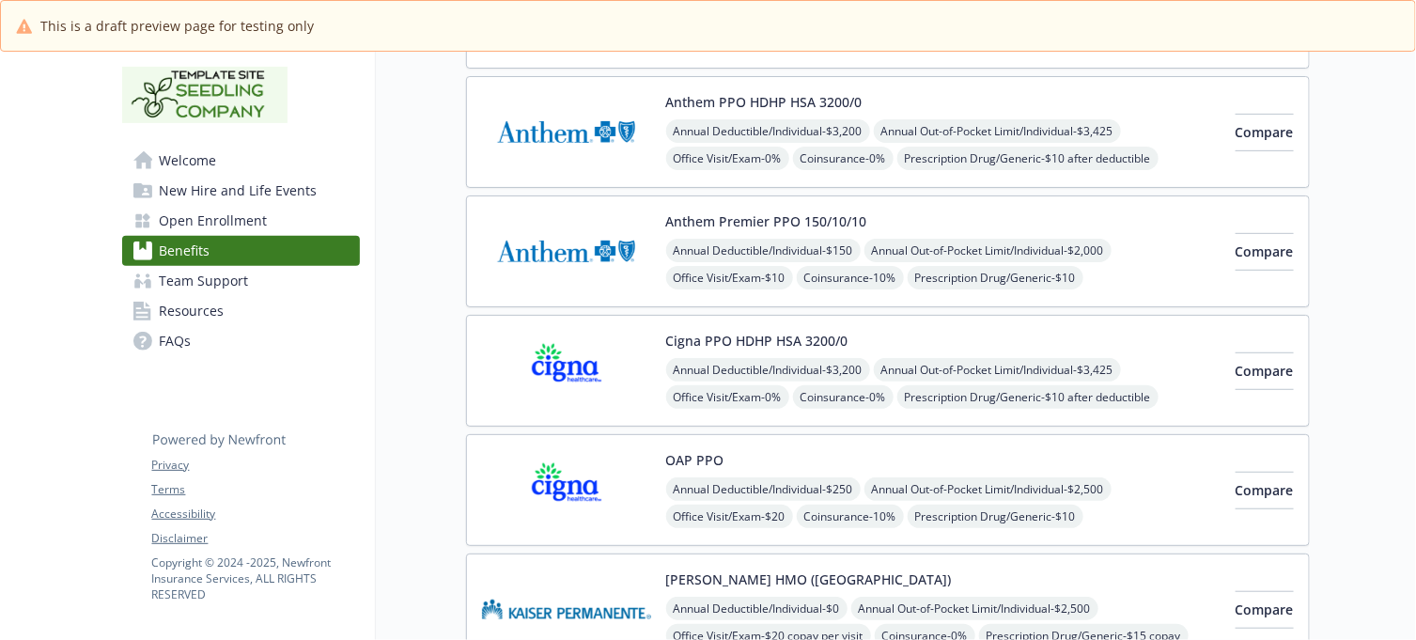
scroll to position [303, 17]
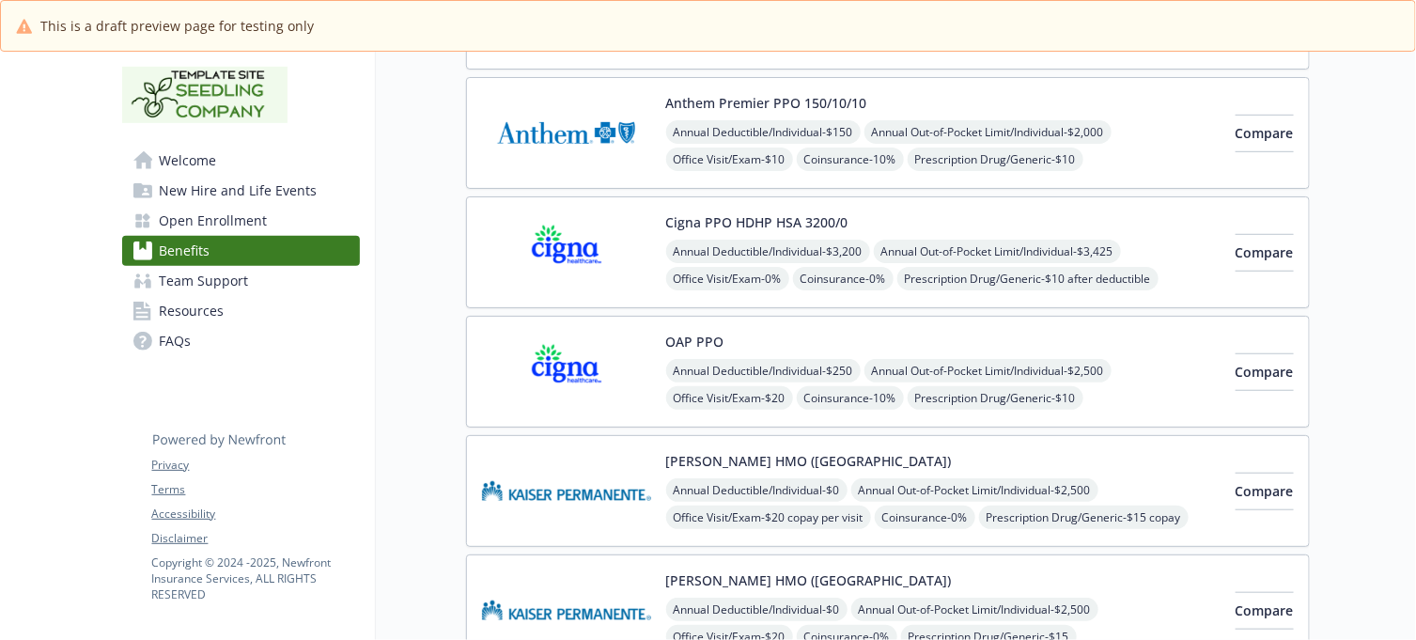
click at [956, 327] on div "OAP PPO Annual Deductible/Individual - $250 Annual Out-of-Pocket Limit/Individu…" at bounding box center [888, 372] width 844 height 112
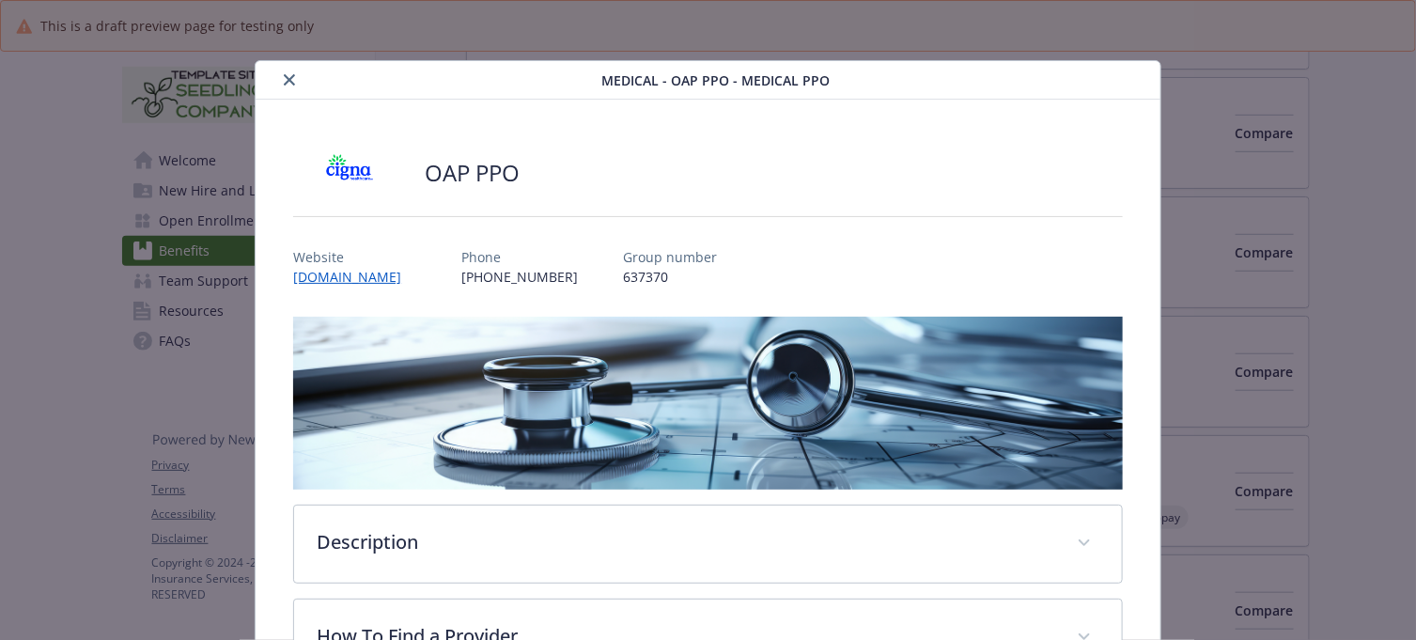
click at [284, 81] on icon "close" at bounding box center [289, 79] width 11 height 11
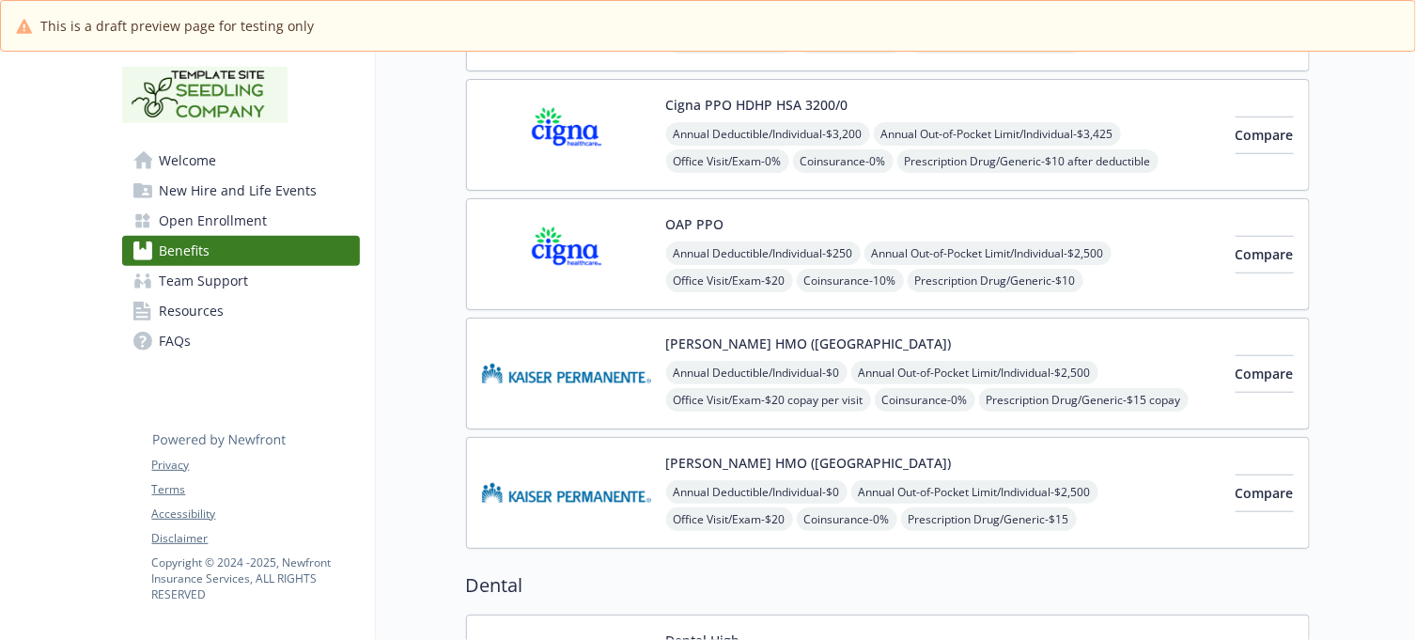
click at [994, 339] on div "[PERSON_NAME] HMO ([GEOGRAPHIC_DATA]) Annual Deductible/Individual - $0 Annual …" at bounding box center [943, 374] width 554 height 80
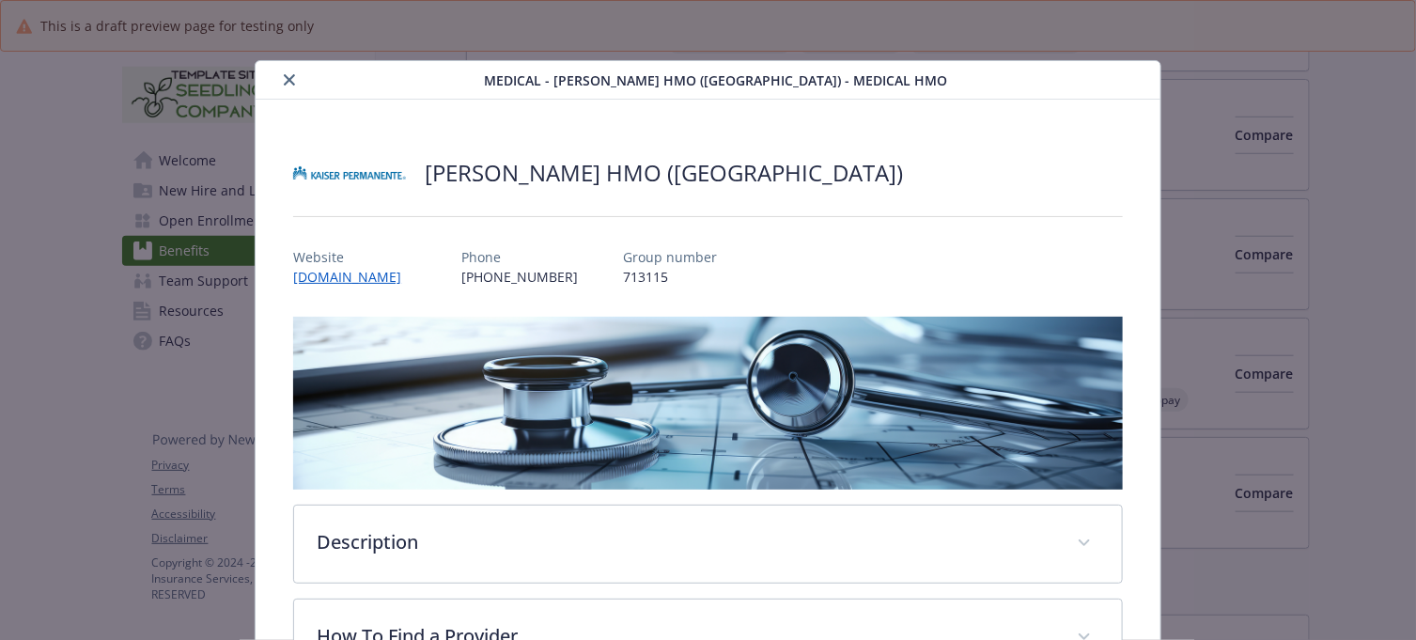
drag, startPoint x: 284, startPoint y: 78, endPoint x: 298, endPoint y: 114, distance: 38.4
click at [284, 78] on icon "close" at bounding box center [289, 79] width 11 height 11
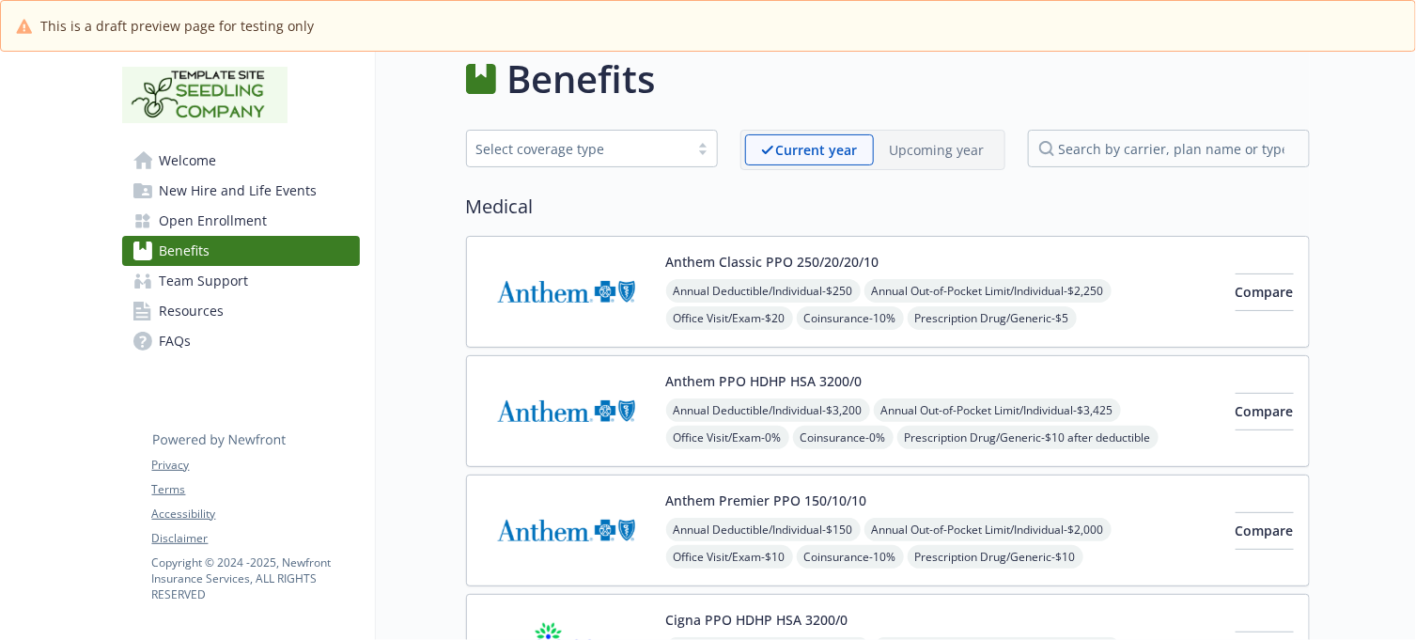
scroll to position [0, 17]
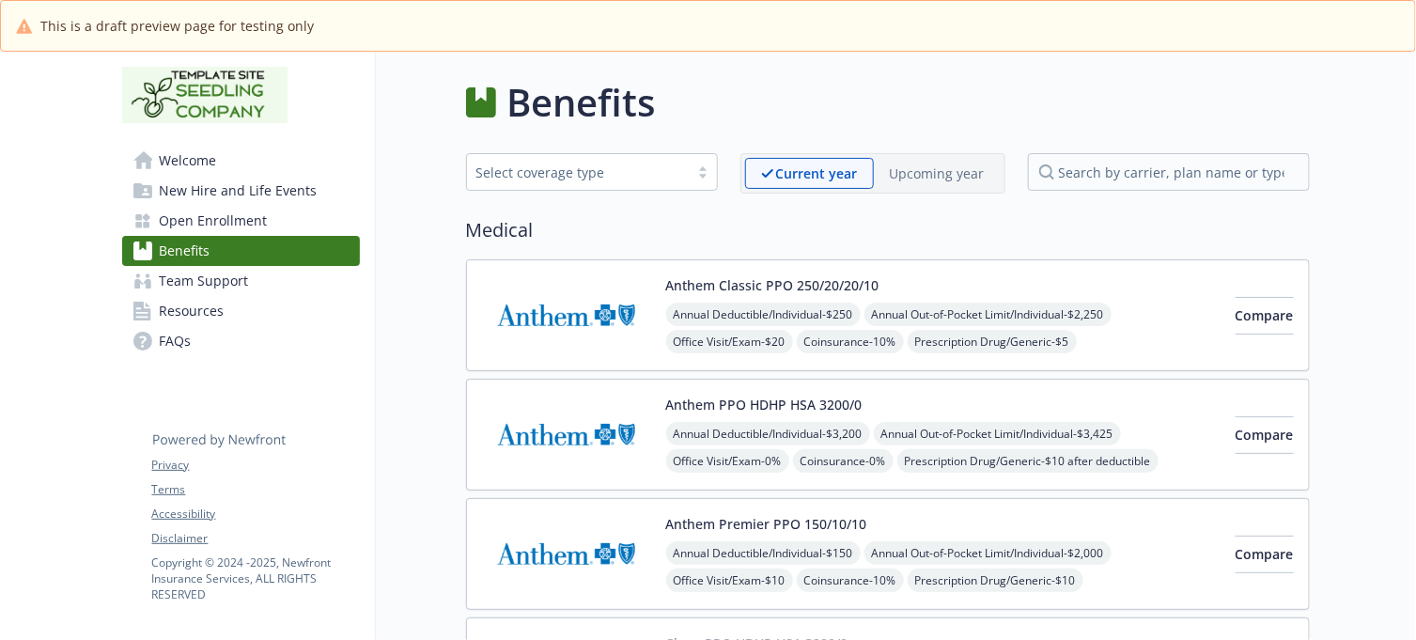
click at [994, 411] on div "Anthem PPO HDHP HSA 3200/0 Annual Deductible/Individual - $3,200 Annual Out-of-…" at bounding box center [943, 435] width 554 height 80
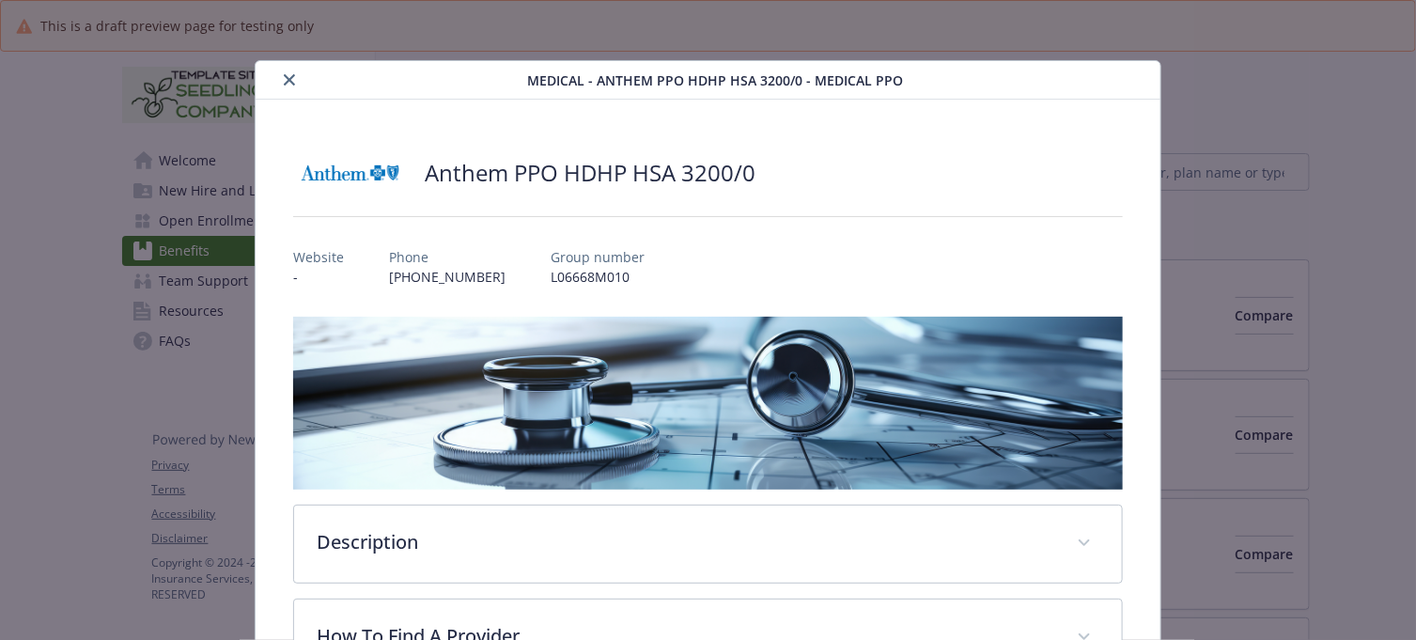
click at [273, 77] on div "details for plan Medical - Anthem PPO HDHP HSA 3200/0 - Medical PPO" at bounding box center [395, 80] width 264 height 23
click at [285, 80] on icon "close" at bounding box center [289, 79] width 11 height 11
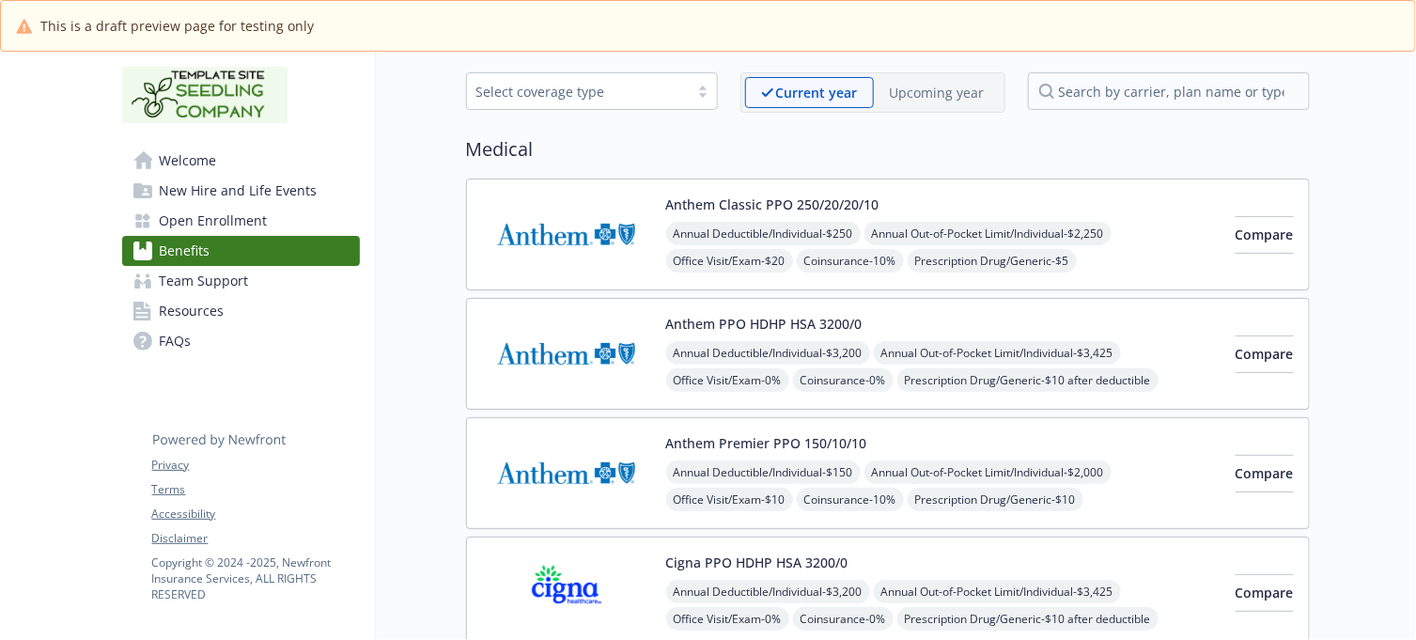
scroll to position [117, 17]
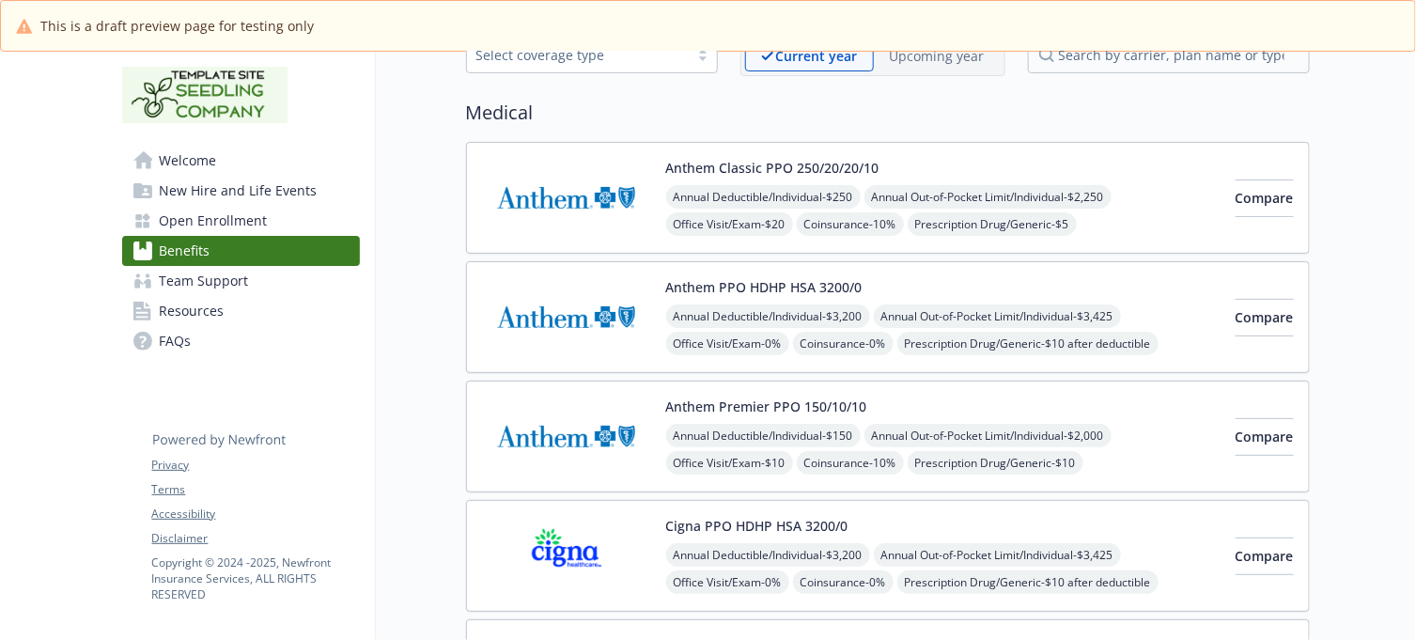
click at [947, 407] on div "Anthem Premier PPO 150/10/10 Annual Deductible/Individual - $150 Annual Out-of-…" at bounding box center [943, 436] width 554 height 80
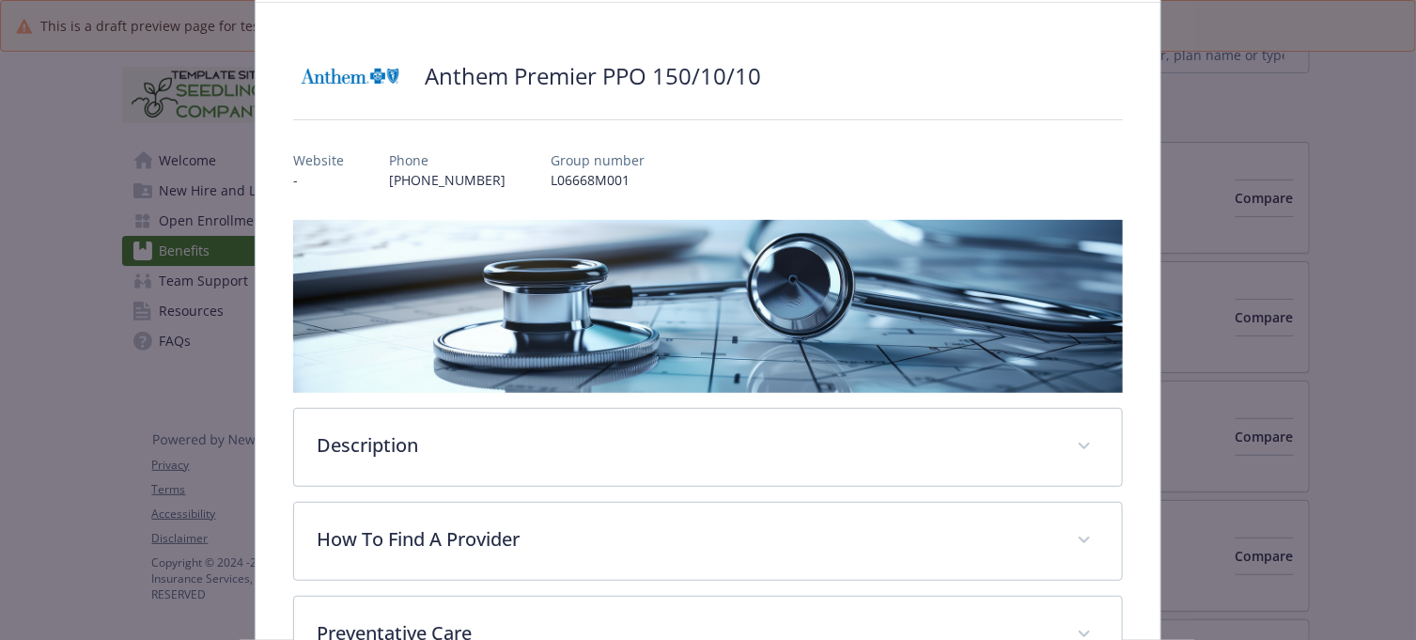
scroll to position [56, 0]
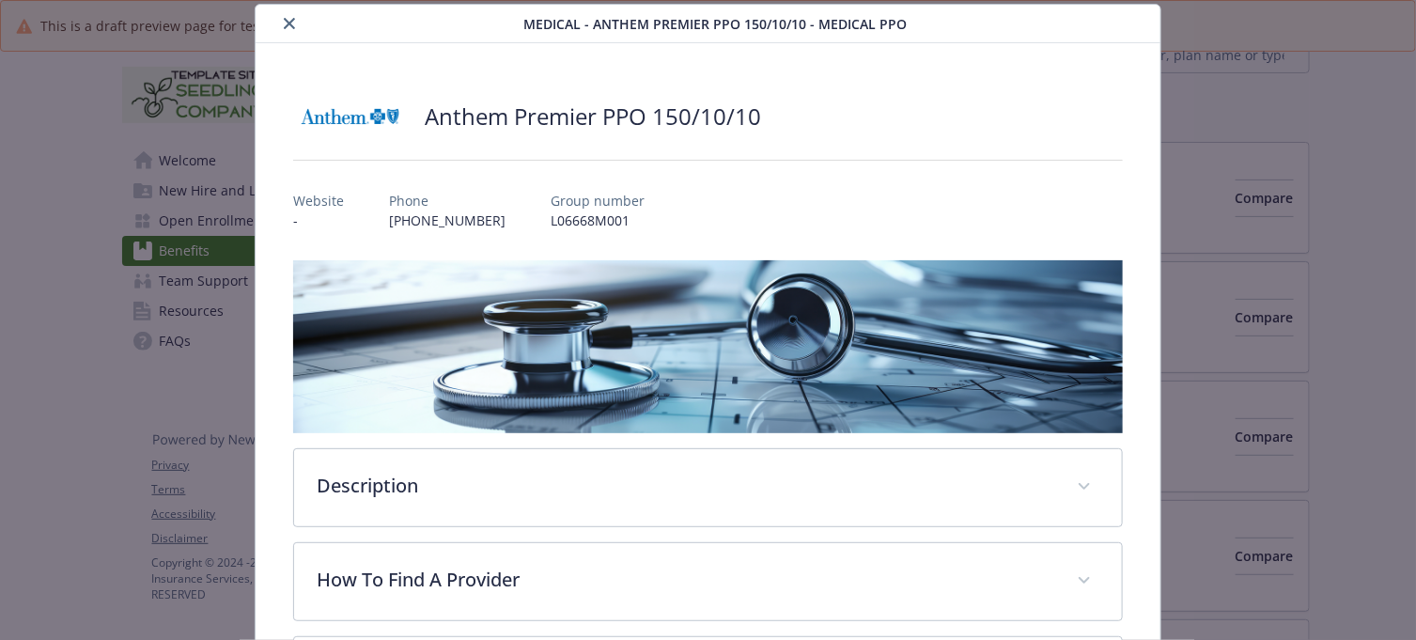
click at [287, 23] on icon "close" at bounding box center [289, 23] width 11 height 11
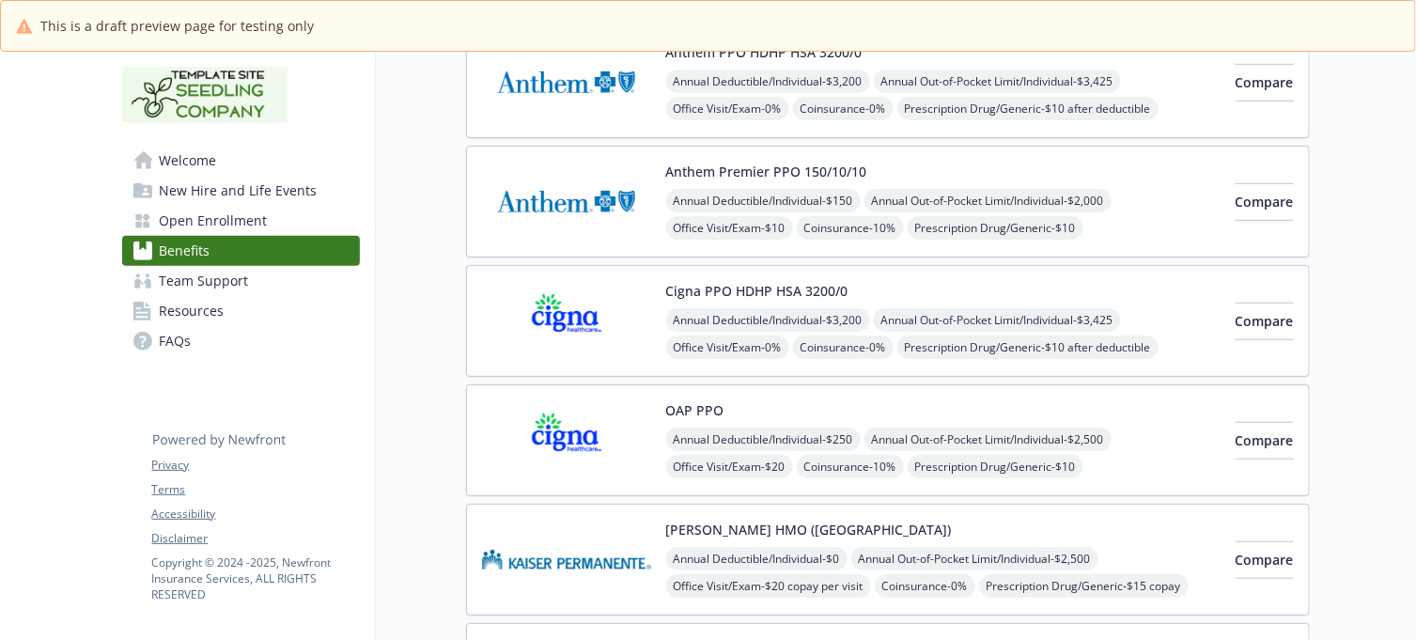
scroll to position [470, 17]
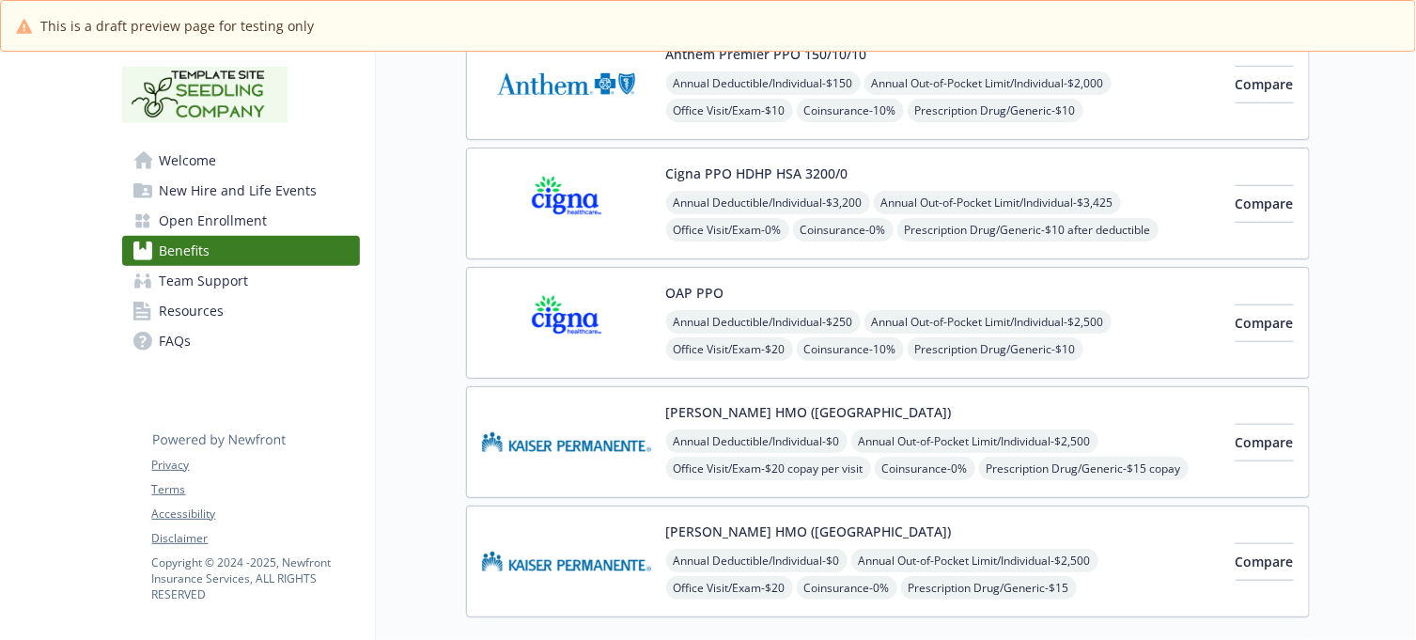
click at [940, 302] on div "OAP PPO Annual Deductible/Individual - $250 Annual Out-of-Pocket Limit/Individu…" at bounding box center [943, 323] width 554 height 80
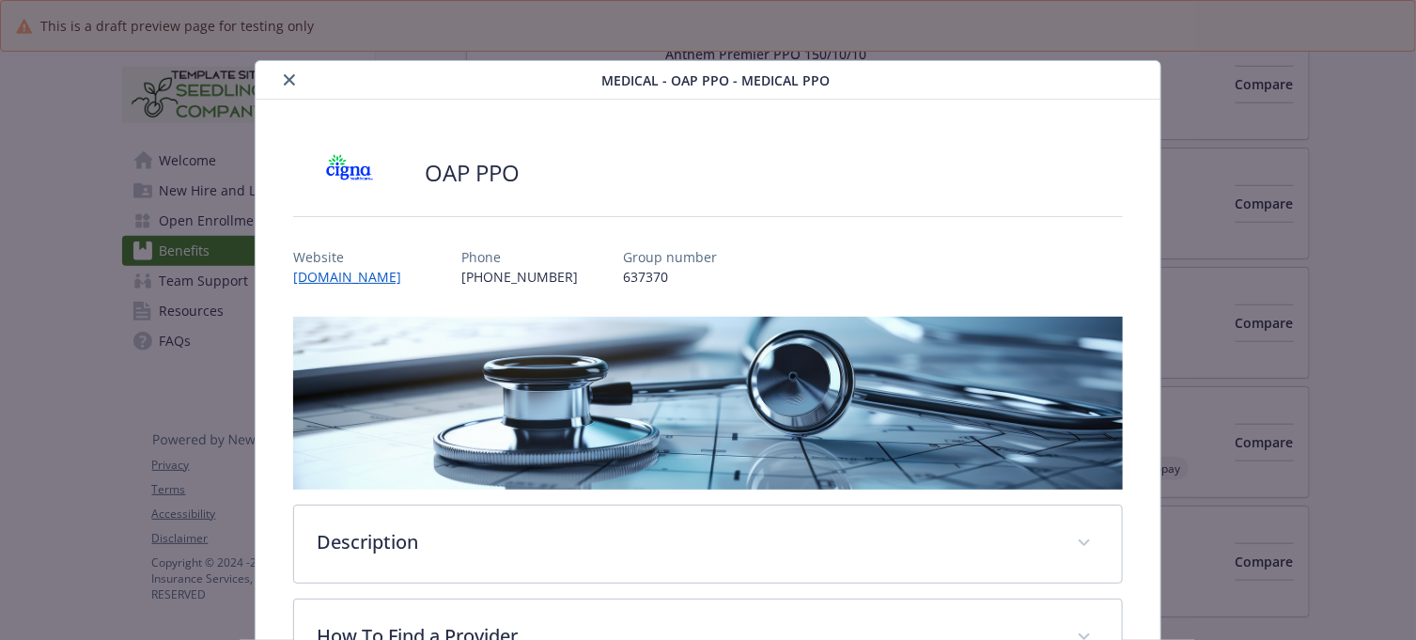
click at [296, 82] on button "close" at bounding box center [289, 80] width 23 height 23
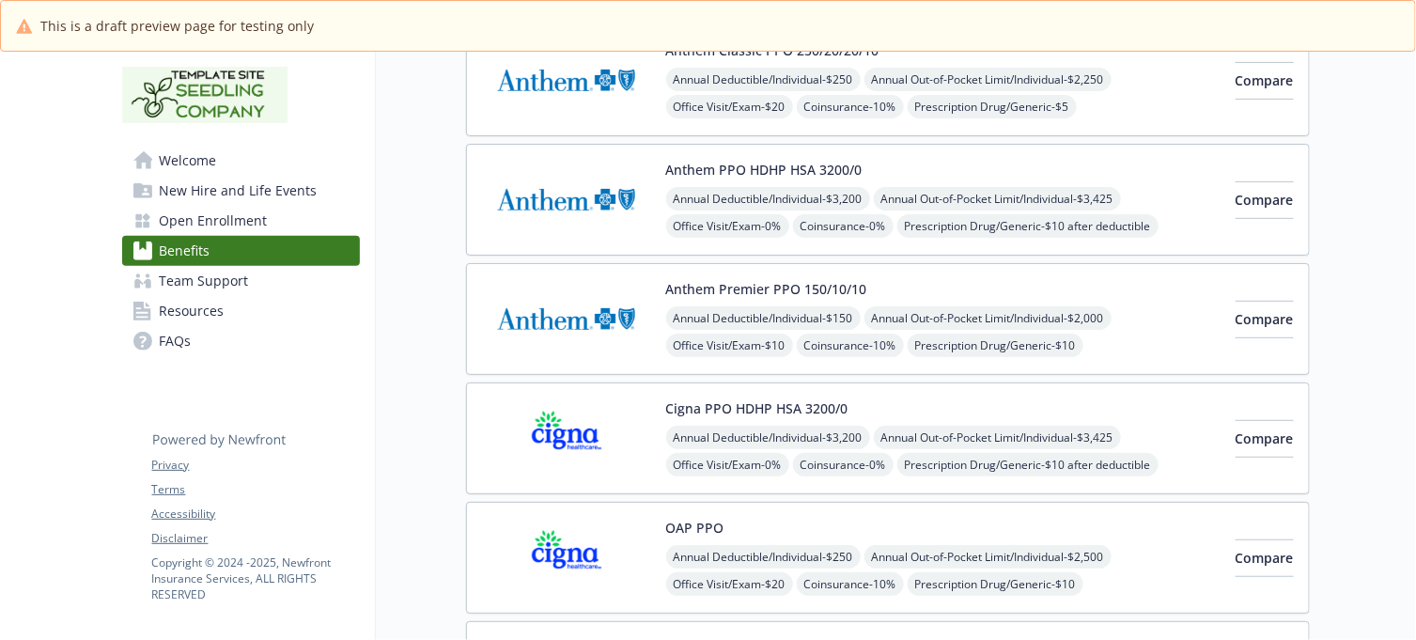
click at [955, 419] on div "Cigna PPO HDHP HSA 3200/0 Annual Deductible/Individual - $3,200 Annual Out-of-P…" at bounding box center [943, 438] width 554 height 80
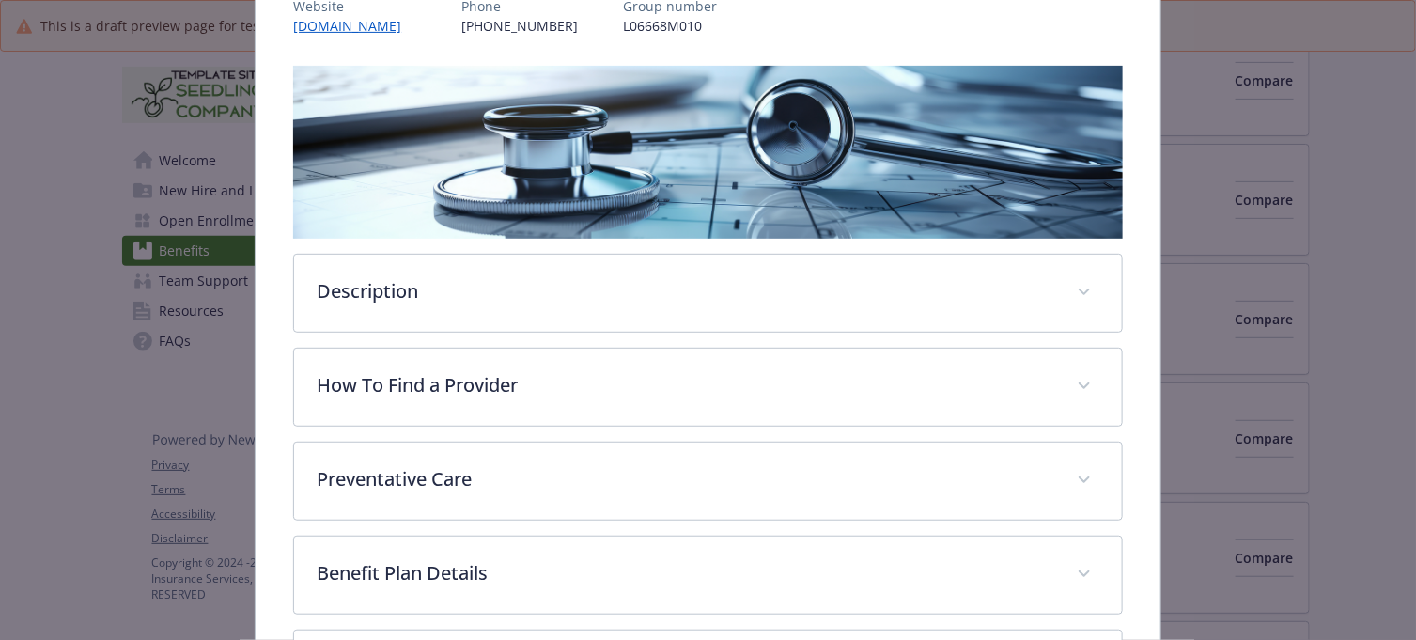
scroll to position [56, 0]
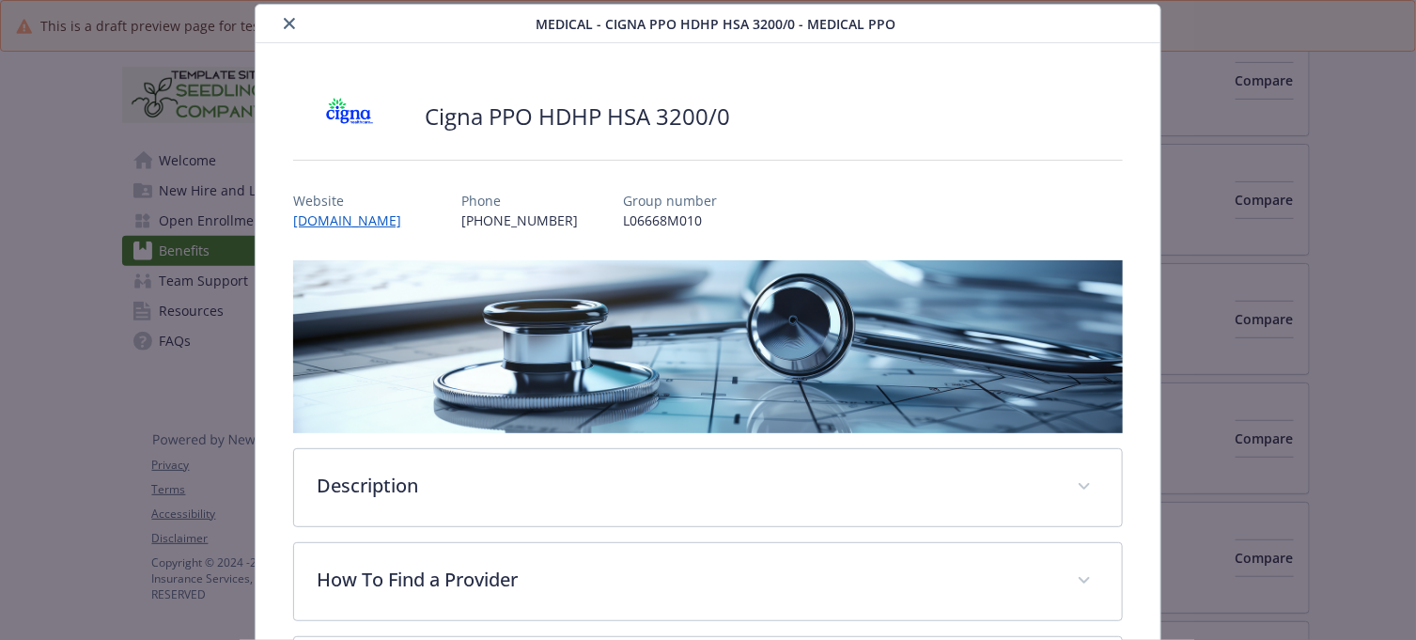
click at [284, 25] on icon "close" at bounding box center [289, 23] width 11 height 11
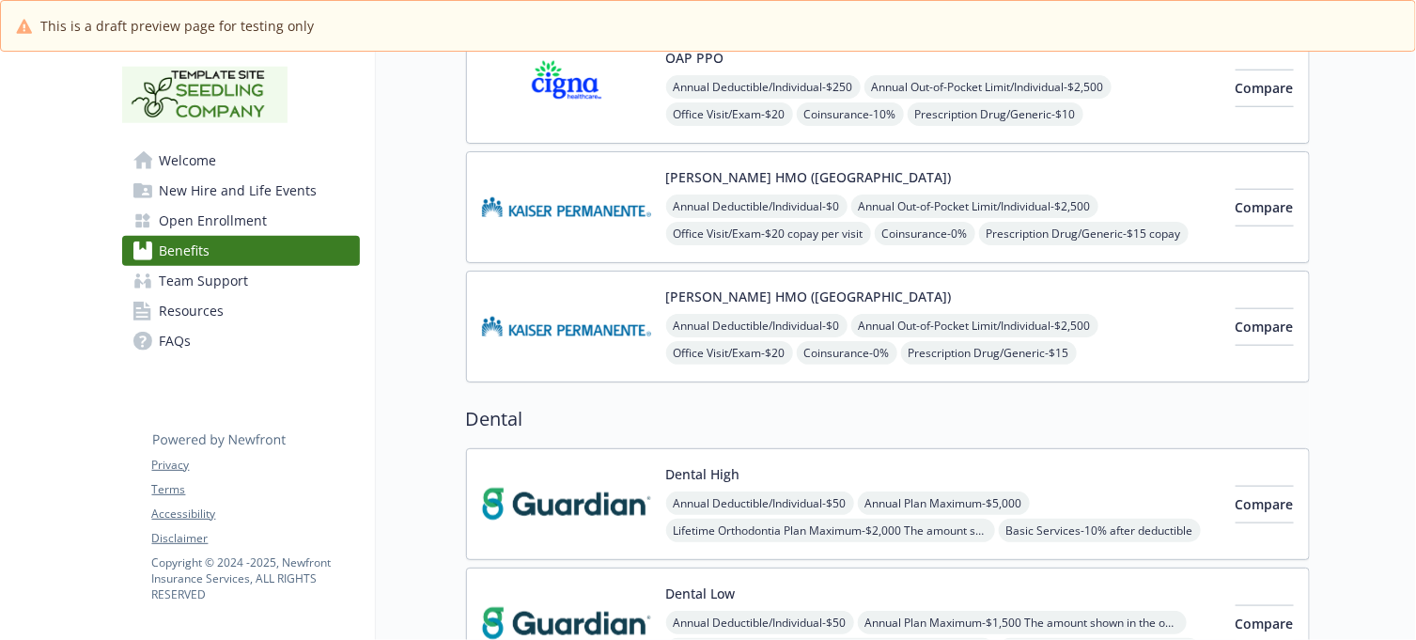
click at [866, 468] on div "Dental High Annual Deductible/Individual - $50 Annual Plan Maximum - $5,000 Lif…" at bounding box center [943, 504] width 554 height 80
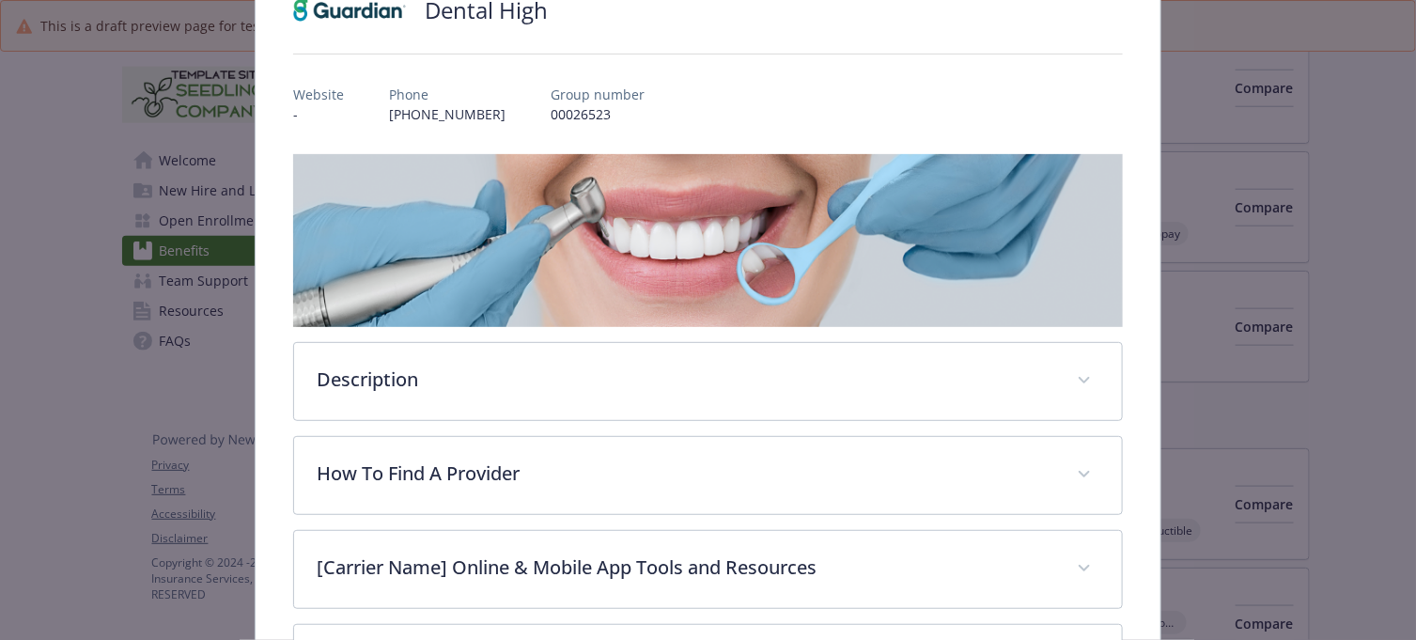
scroll to position [331, 0]
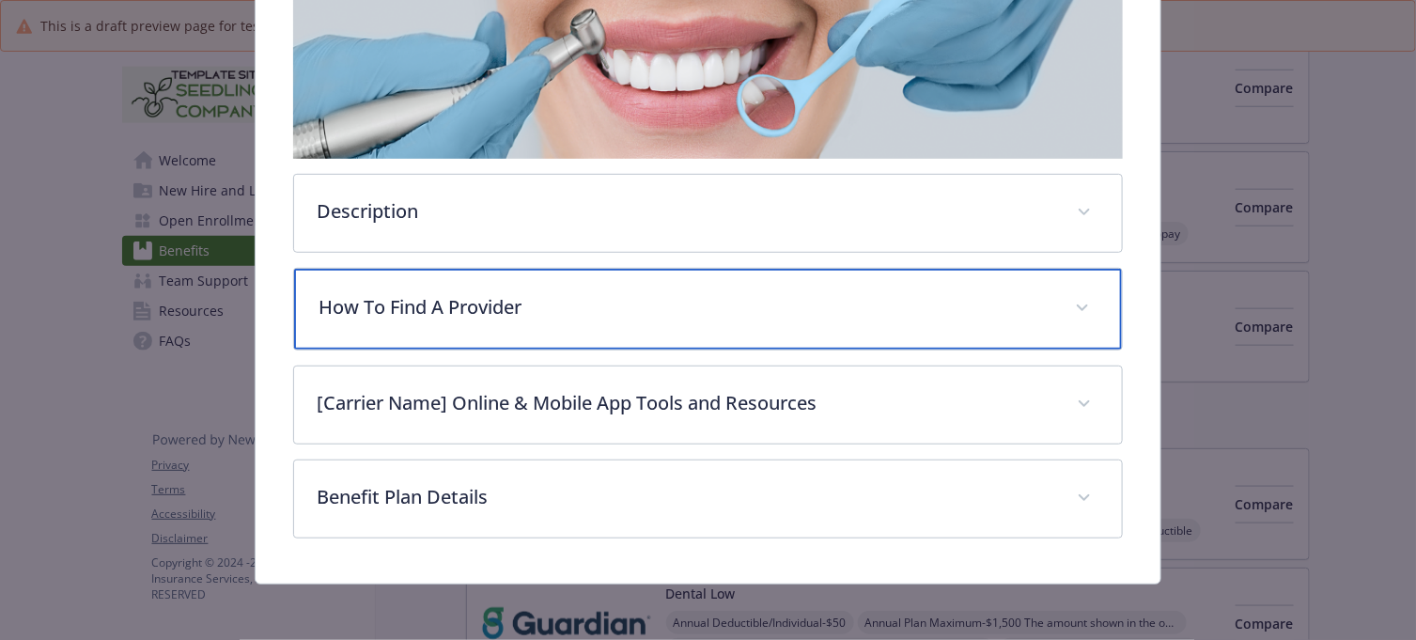
click at [569, 297] on p "How To Find A Provider" at bounding box center [685, 307] width 733 height 28
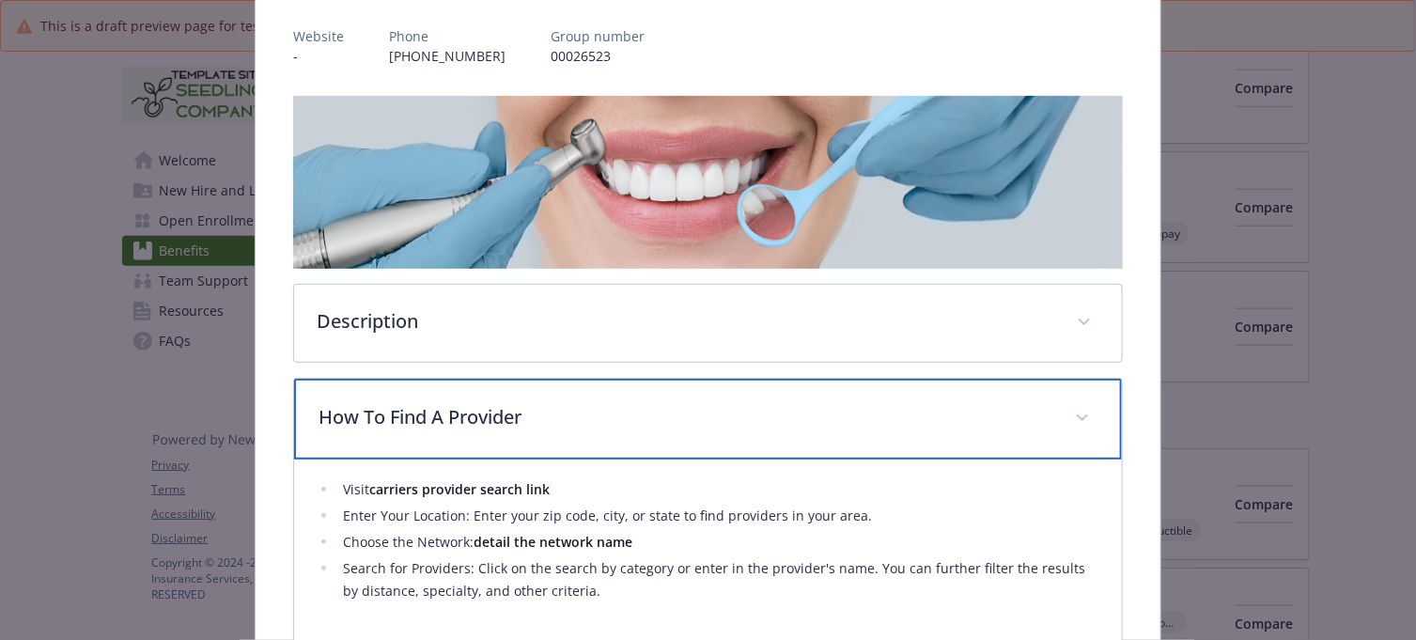
scroll to position [0, 0]
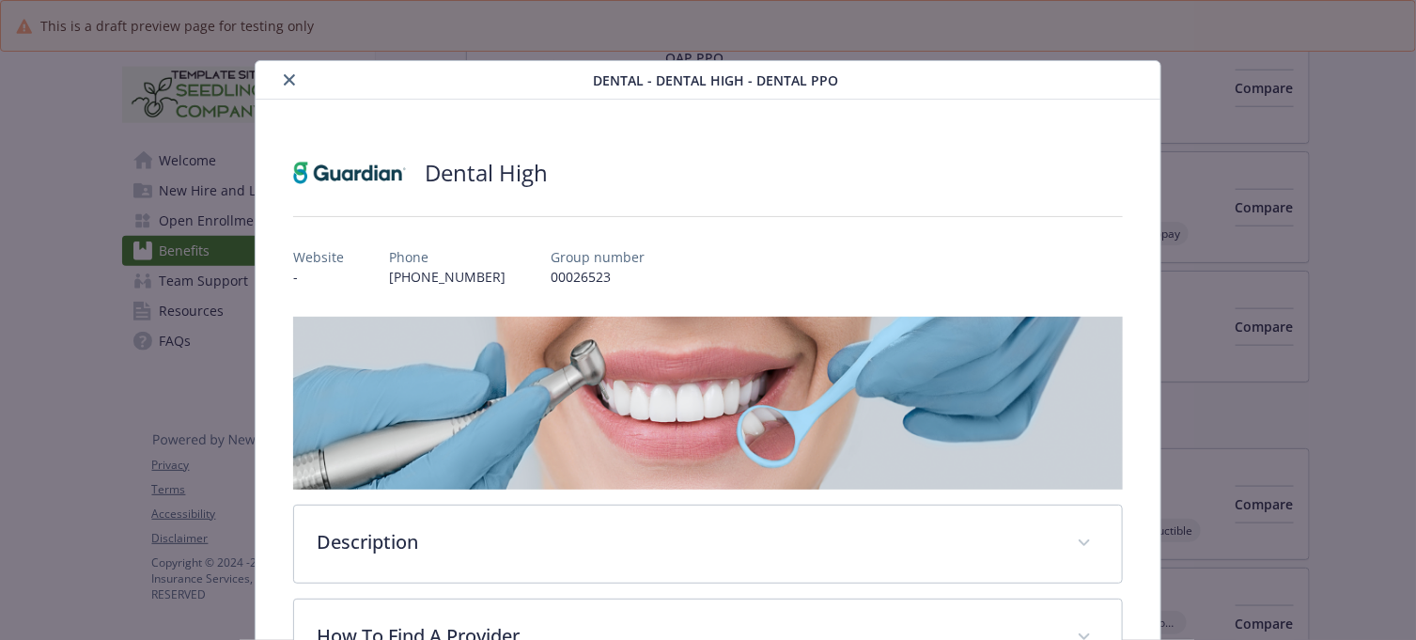
click at [287, 85] on icon "close" at bounding box center [289, 79] width 11 height 11
